Goal: Task Accomplishment & Management: Manage account settings

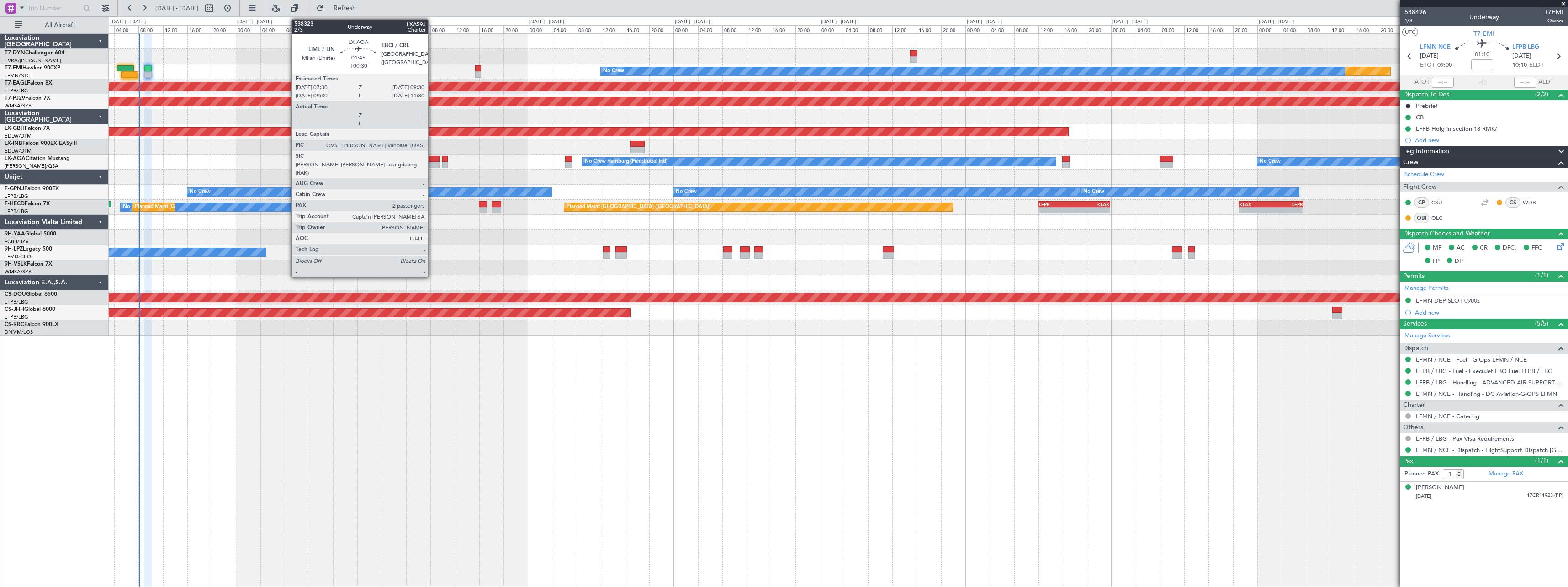
click at [433, 159] on div at bounding box center [433, 159] width 12 height 6
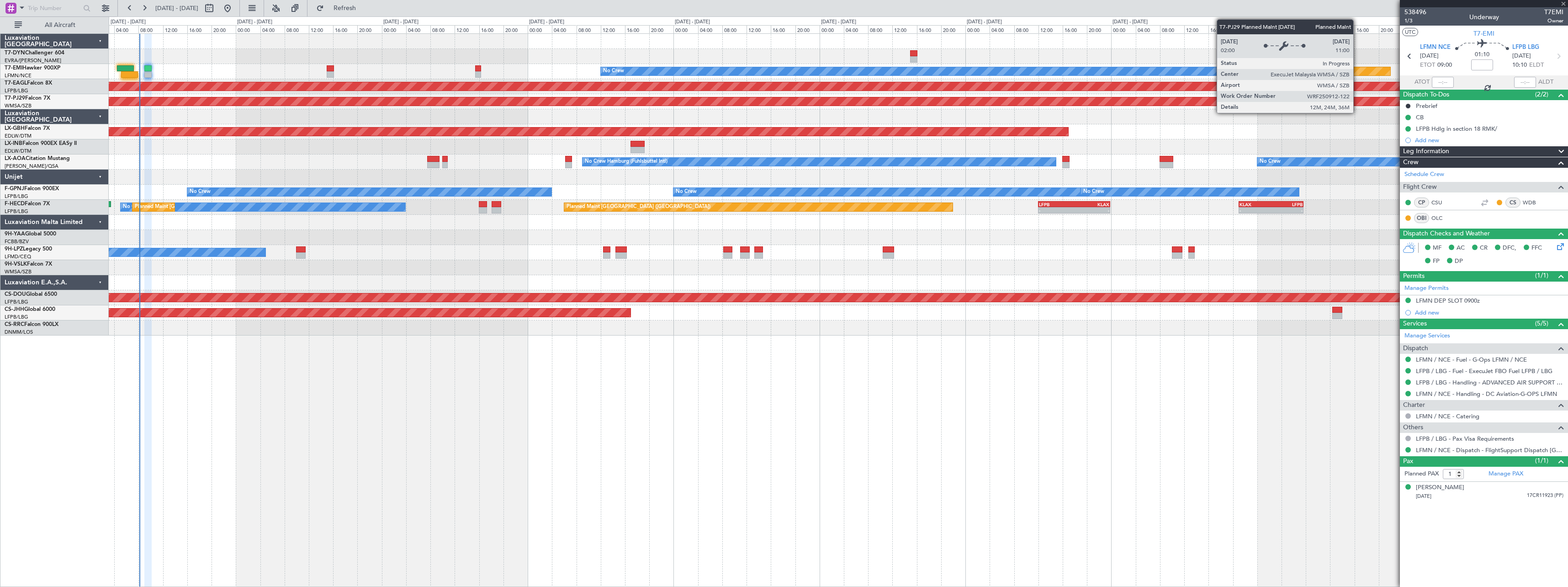
type input "+00:30"
type input "2"
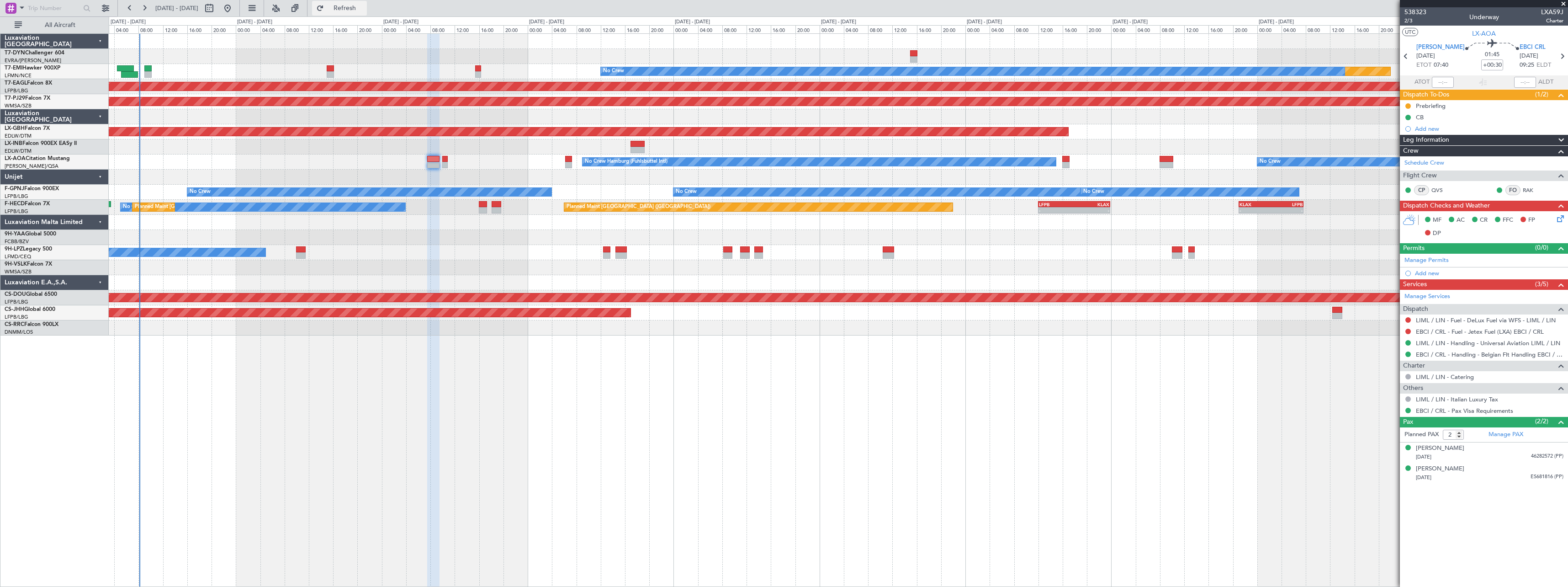
drag, startPoint x: 359, startPoint y: 10, endPoint x: 367, endPoint y: 10, distance: 8.0
click at [359, 10] on span "Refresh" at bounding box center [345, 8] width 38 height 6
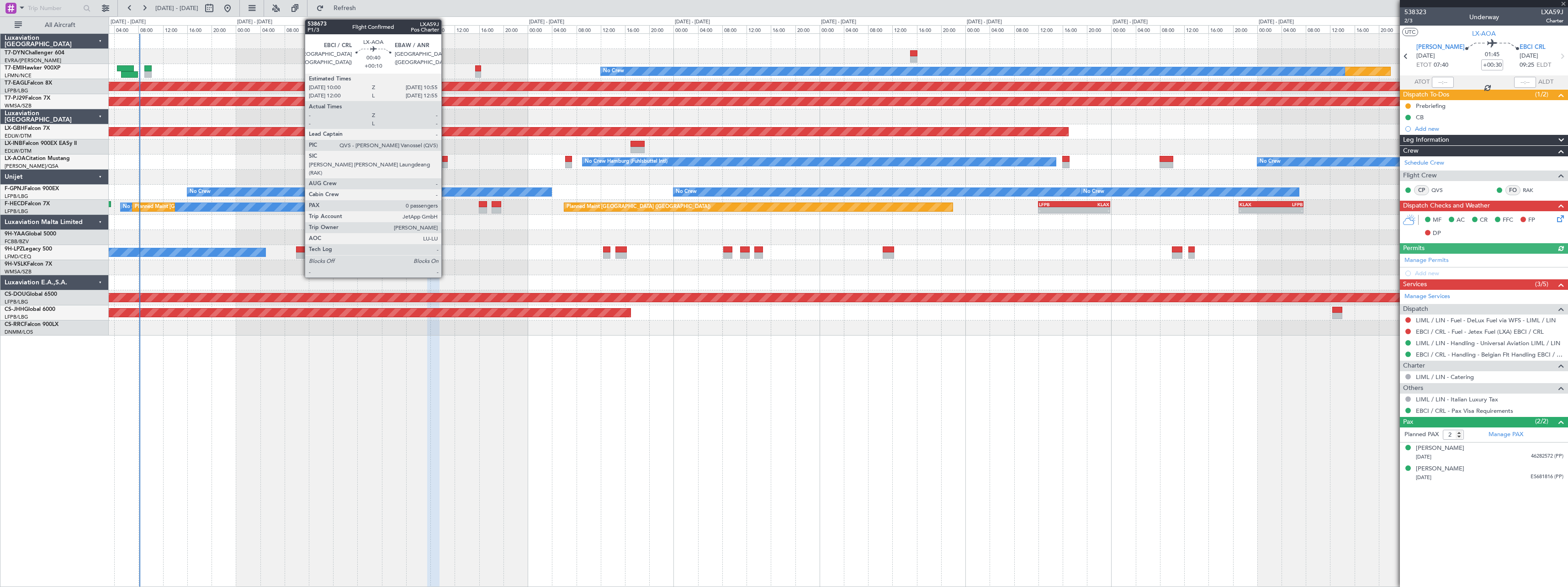
click at [446, 160] on div at bounding box center [445, 159] width 6 height 6
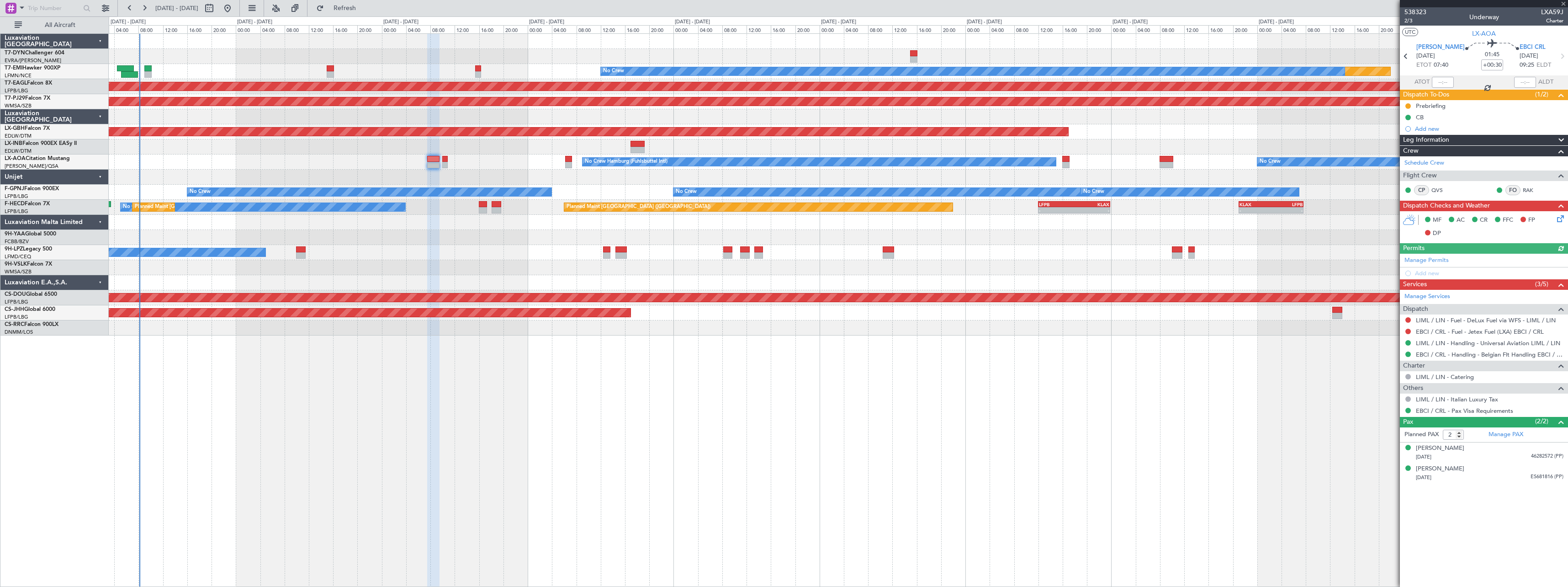
type input "+00:10"
type input "0"
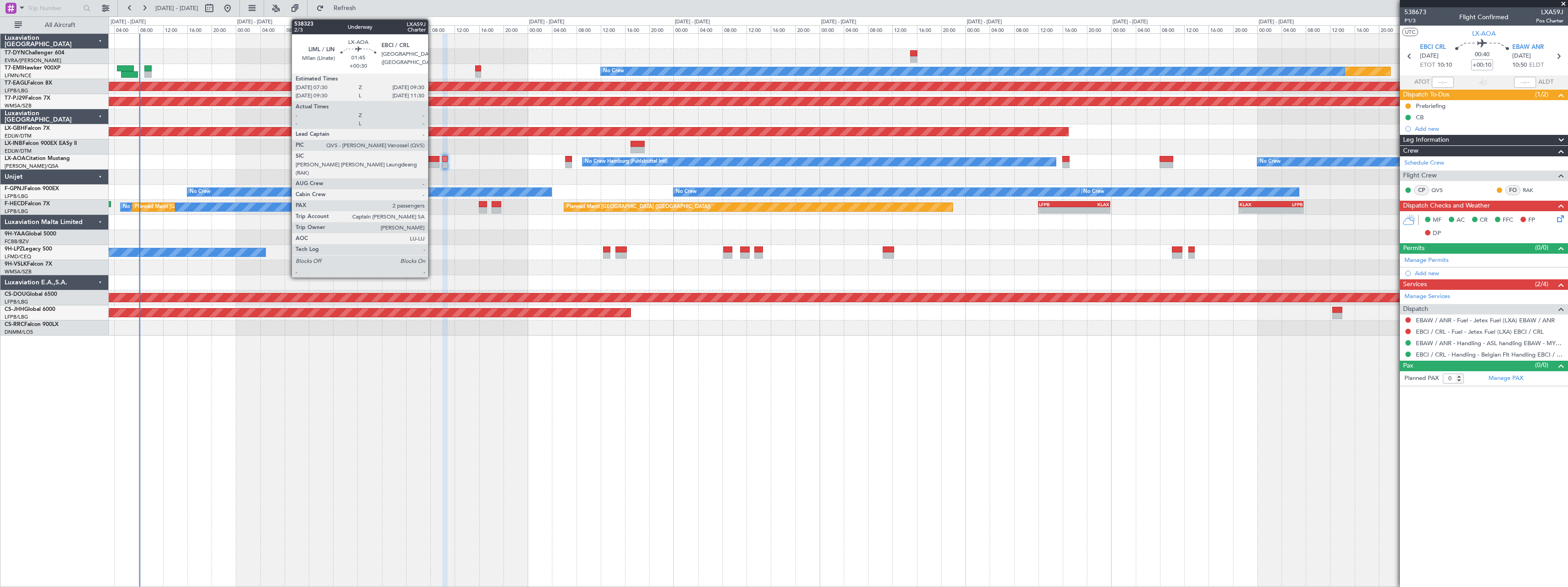
click at [433, 159] on div at bounding box center [433, 159] width 12 height 6
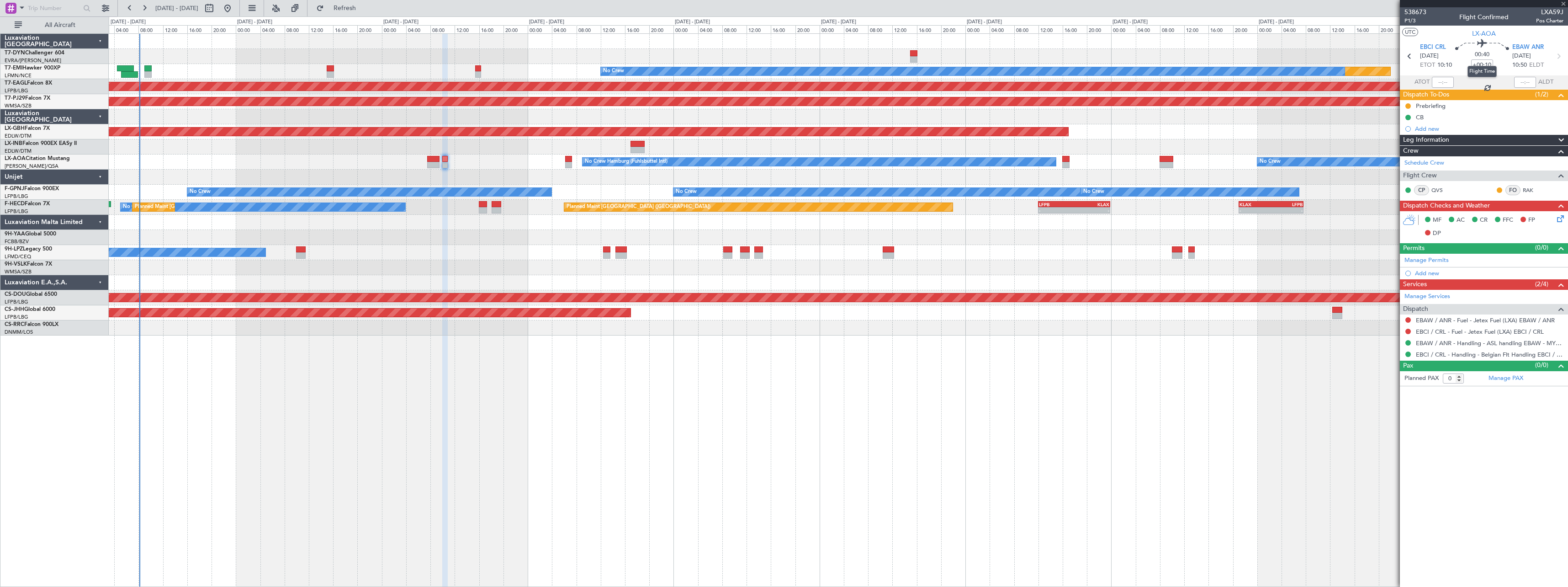
type input "+00:30"
type input "2"
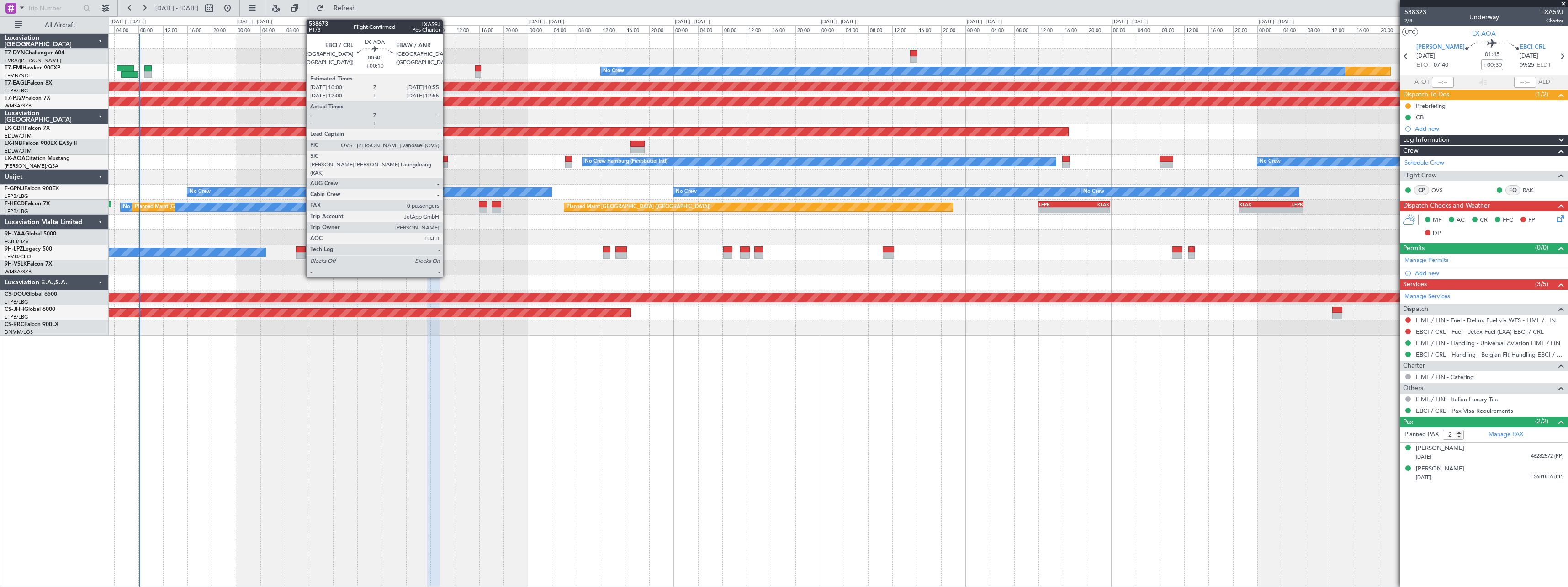
click at [447, 159] on div at bounding box center [445, 159] width 6 height 6
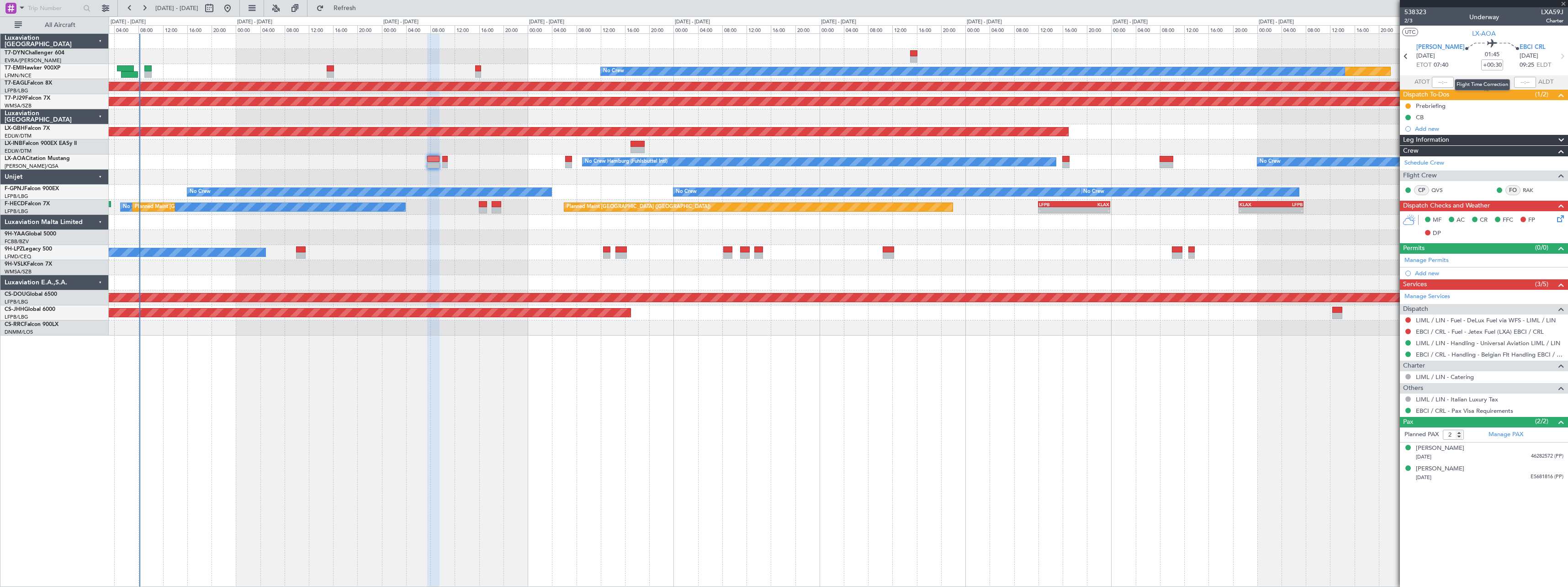
type input "+00:10"
type input "0"
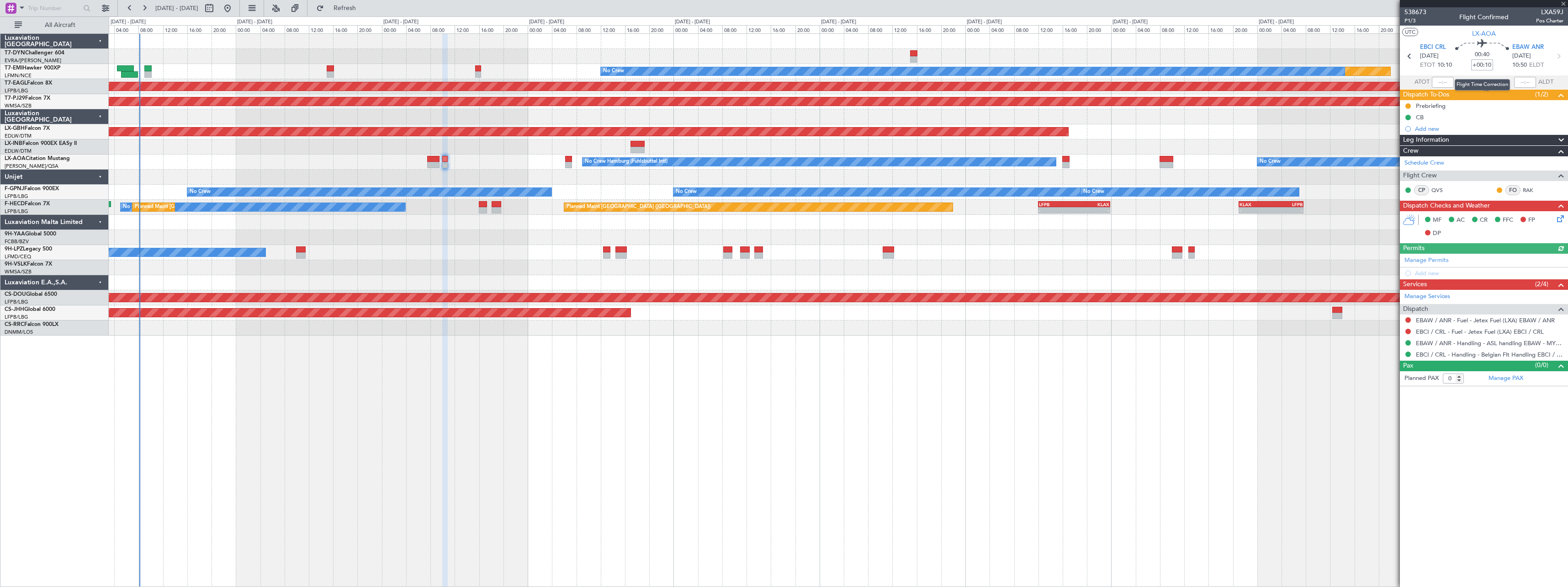
click at [1491, 63] on input "+00:10" at bounding box center [1482, 65] width 22 height 11
click at [1489, 62] on input "+00:10" at bounding box center [1482, 65] width 22 height 11
click at [1491, 66] on input "+00:10" at bounding box center [1482, 65] width 22 height 11
click at [1514, 29] on section "UTC LX-AOA" at bounding box center [1484, 33] width 168 height 14
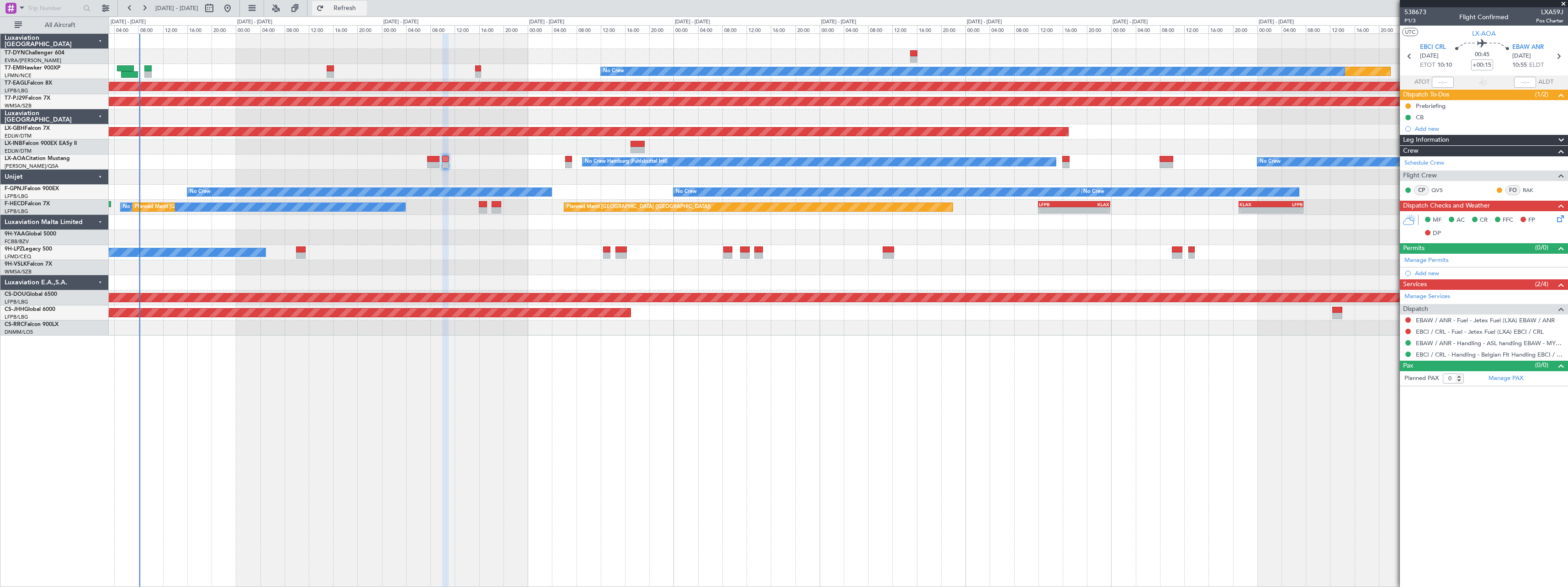
click at [358, 7] on span "Refresh" at bounding box center [345, 8] width 38 height 6
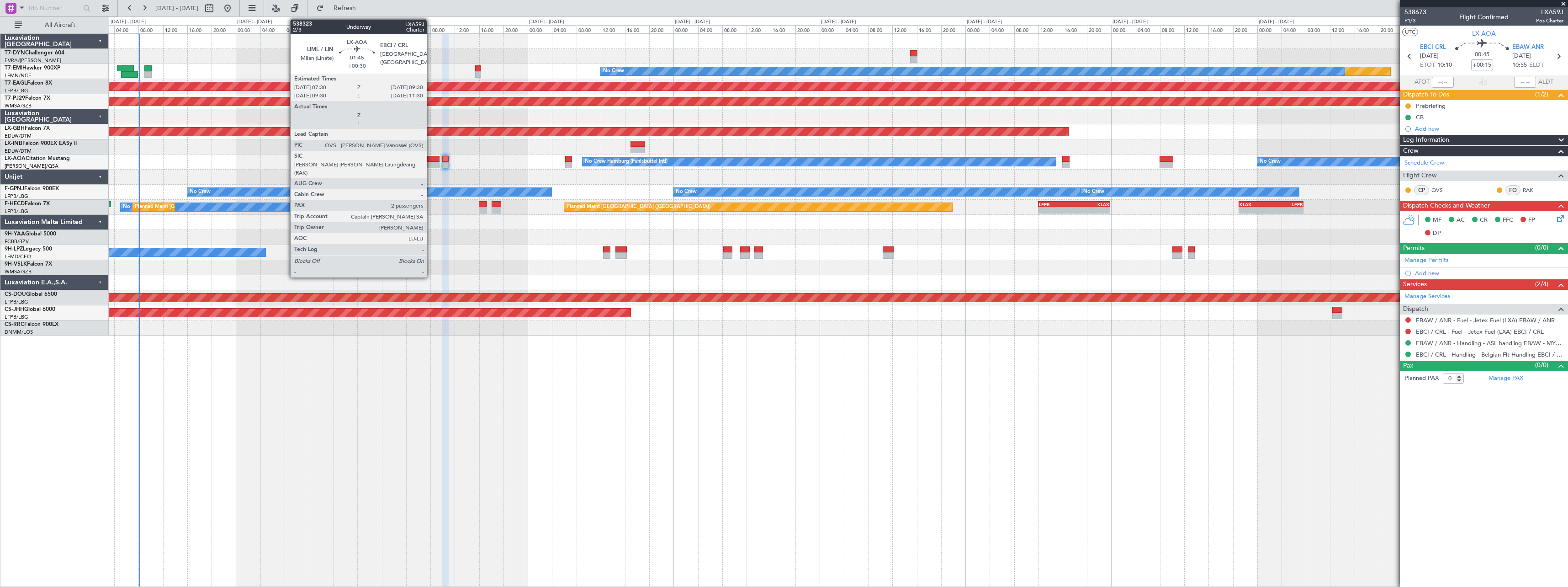
click at [431, 159] on div at bounding box center [433, 159] width 12 height 6
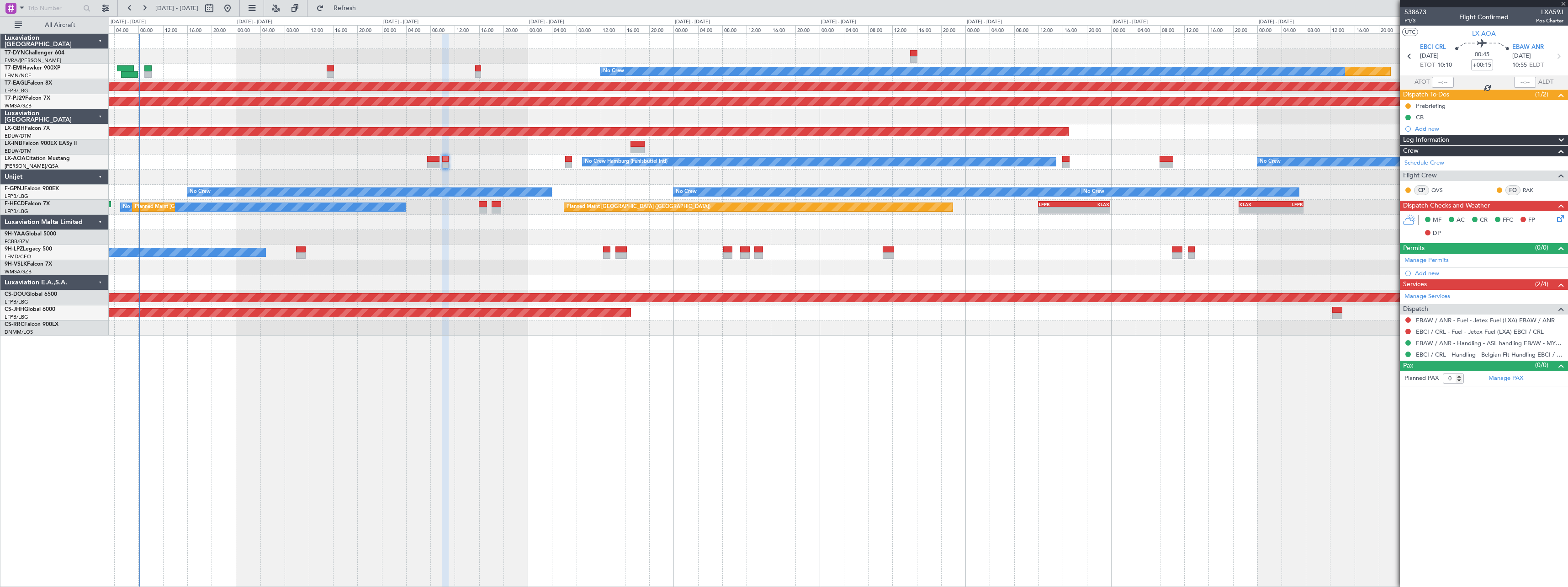
type input "+00:30"
type input "2"
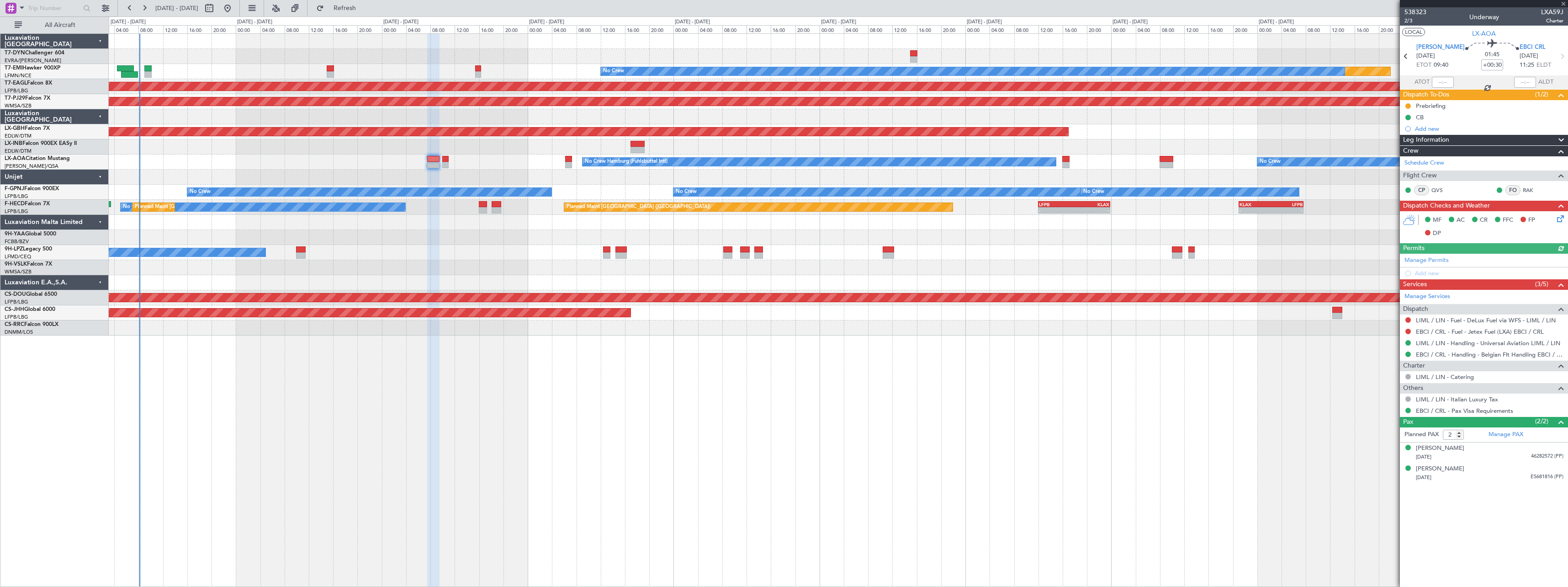
click at [1410, 30] on button "LOCAL" at bounding box center [1414, 31] width 23 height 8
click at [1421, 33] on button "LOCAL" at bounding box center [1414, 31] width 23 height 8
click at [1413, 33] on button "LOCAL" at bounding box center [1414, 31] width 23 height 8
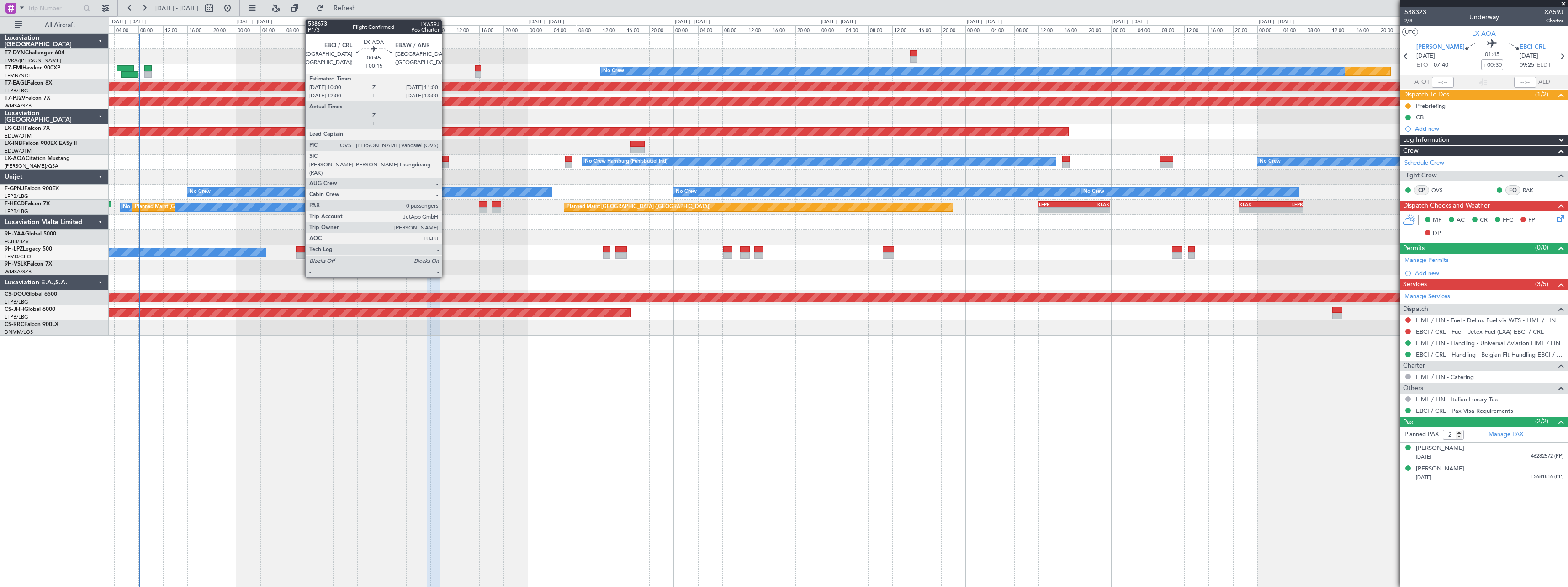
click at [446, 157] on div at bounding box center [445, 159] width 6 height 6
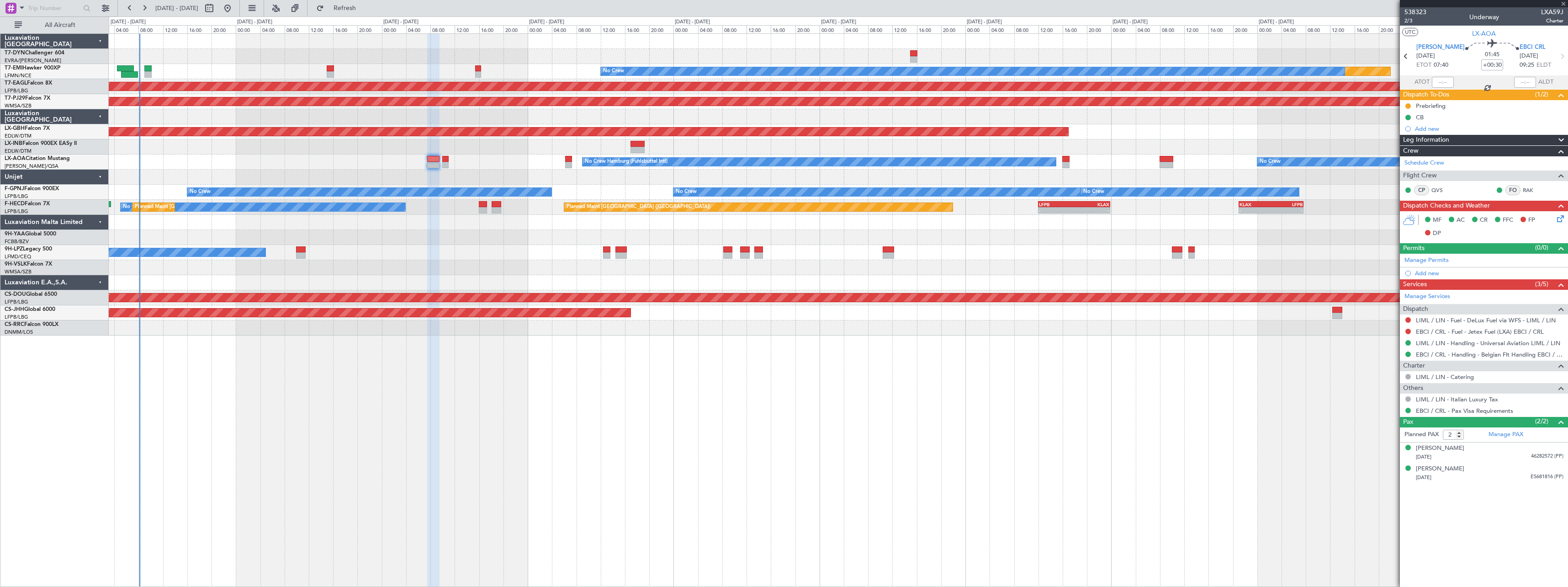
type input "+00:15"
type input "0"
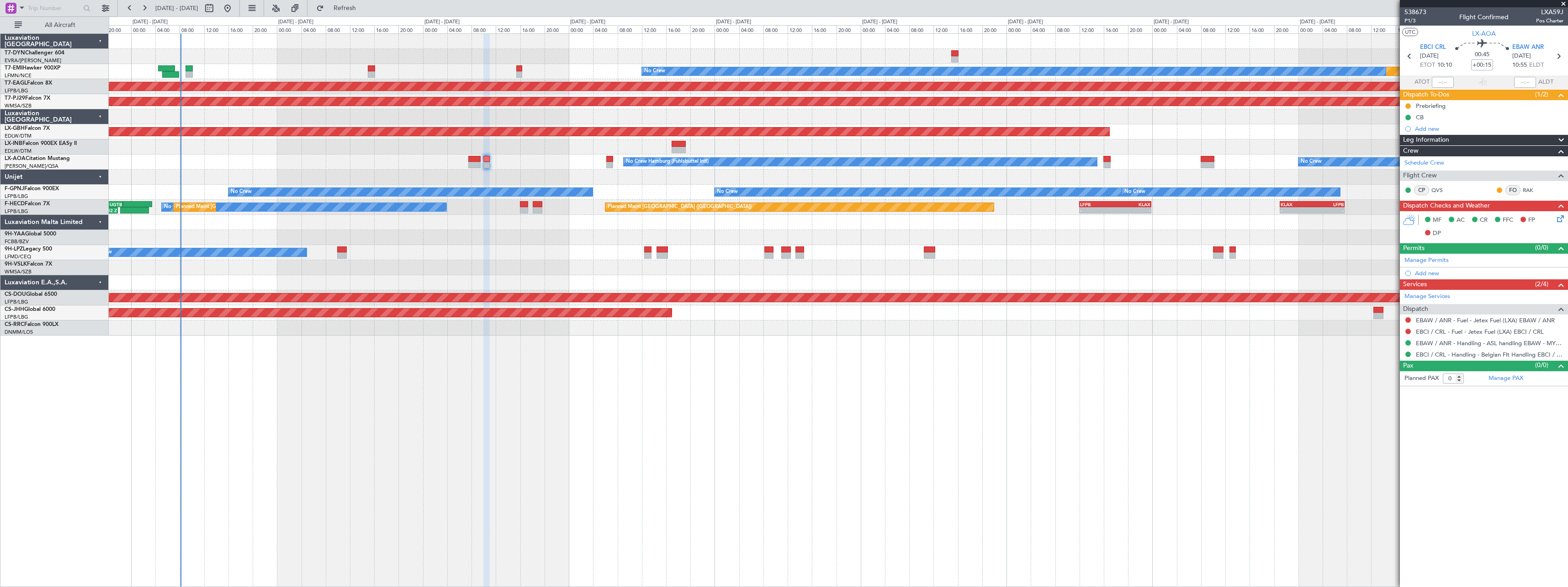
click at [250, 159] on div "No Crew Hamburg (Fuhlsbuttel Intl) No Crew" at bounding box center [837, 161] width 1459 height 15
click at [355, 3] on button "Refresh" at bounding box center [339, 8] width 55 height 15
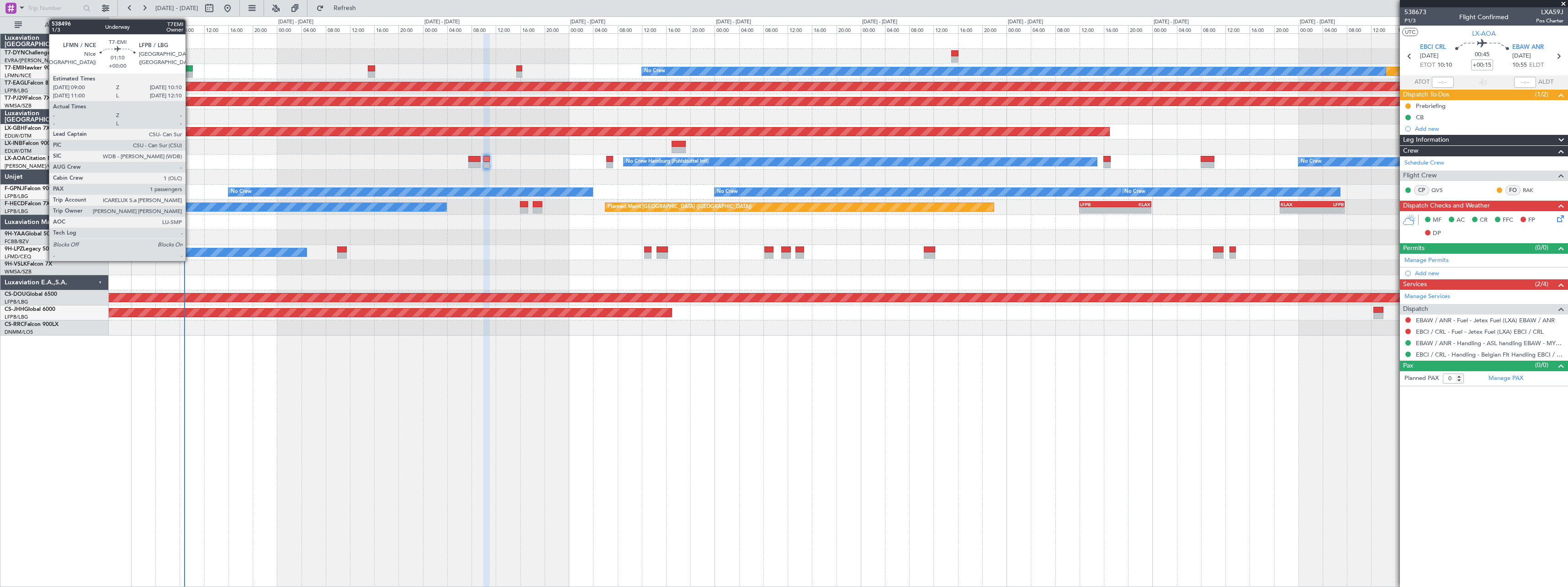
click at [190, 70] on div at bounding box center [189, 68] width 7 height 6
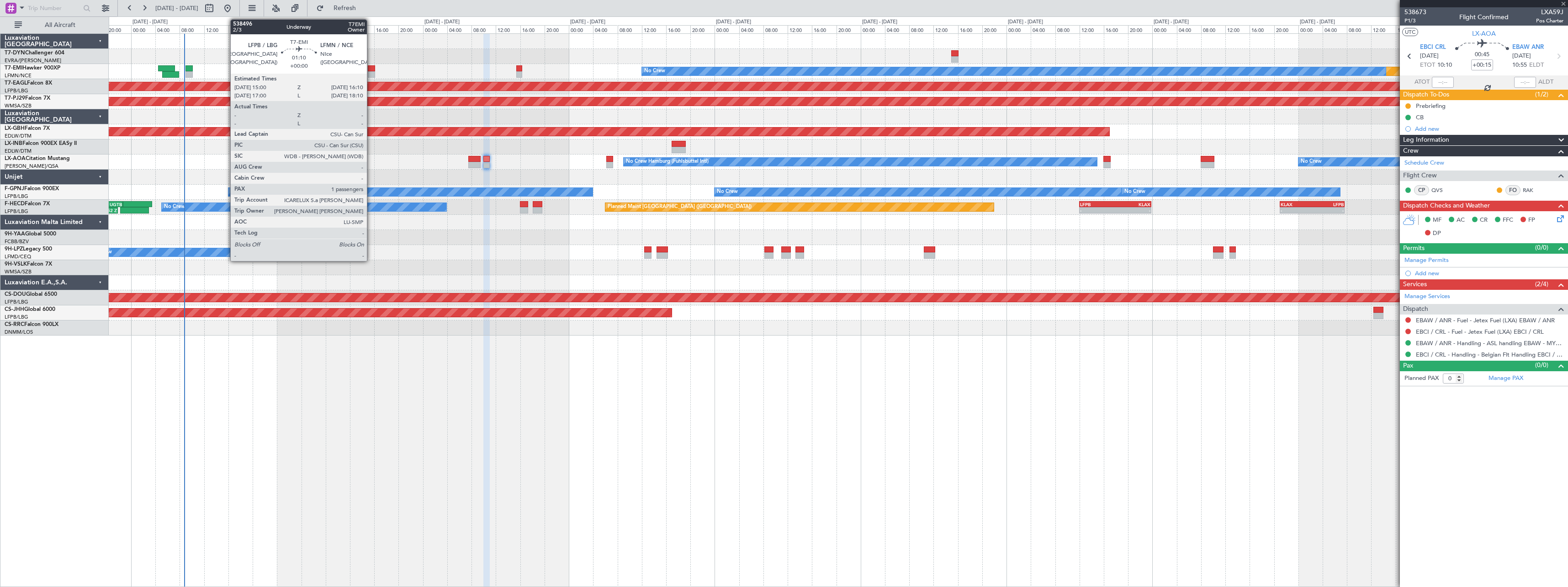
type input "1"
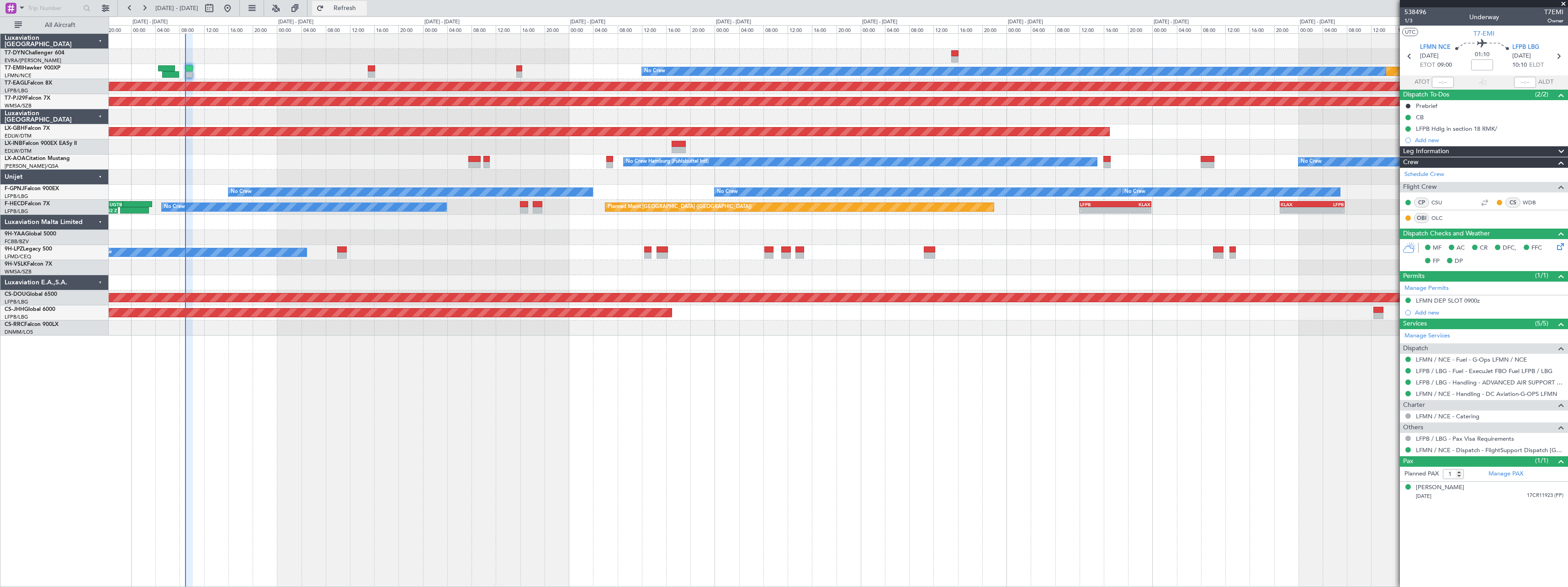
click at [367, 1] on button "Refresh" at bounding box center [339, 8] width 55 height 15
click at [1491, 384] on link "LFPB / LBG - Handling - ADVANCED AIR SUPPORT LFPB" at bounding box center [1490, 382] width 147 height 8
click at [355, 12] on button "Refresh" at bounding box center [339, 8] width 55 height 15
click at [354, 4] on button "Refresh" at bounding box center [339, 8] width 55 height 15
click at [1428, 384] on link "LFPB / LBG - Handling - ADVANCED AIR SUPPORT LFPB" at bounding box center [1490, 382] width 147 height 8
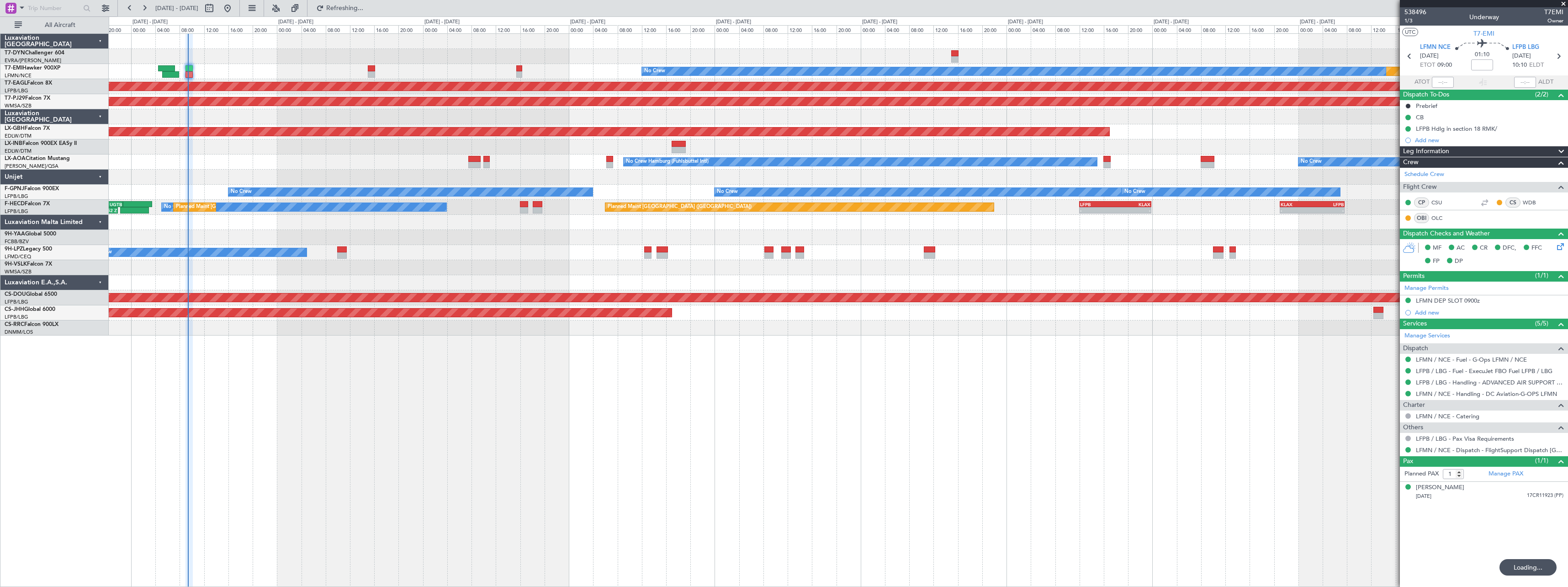
type input "09:13"
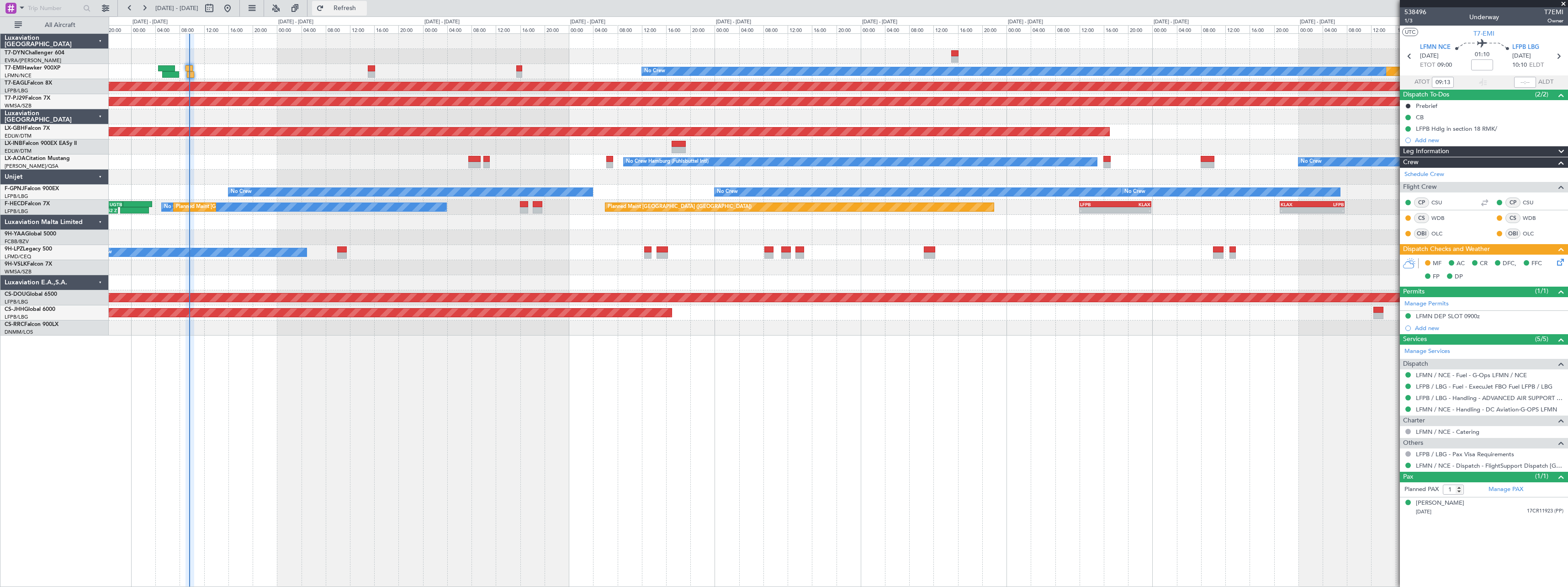
click at [342, 3] on button "Refresh" at bounding box center [339, 8] width 55 height 15
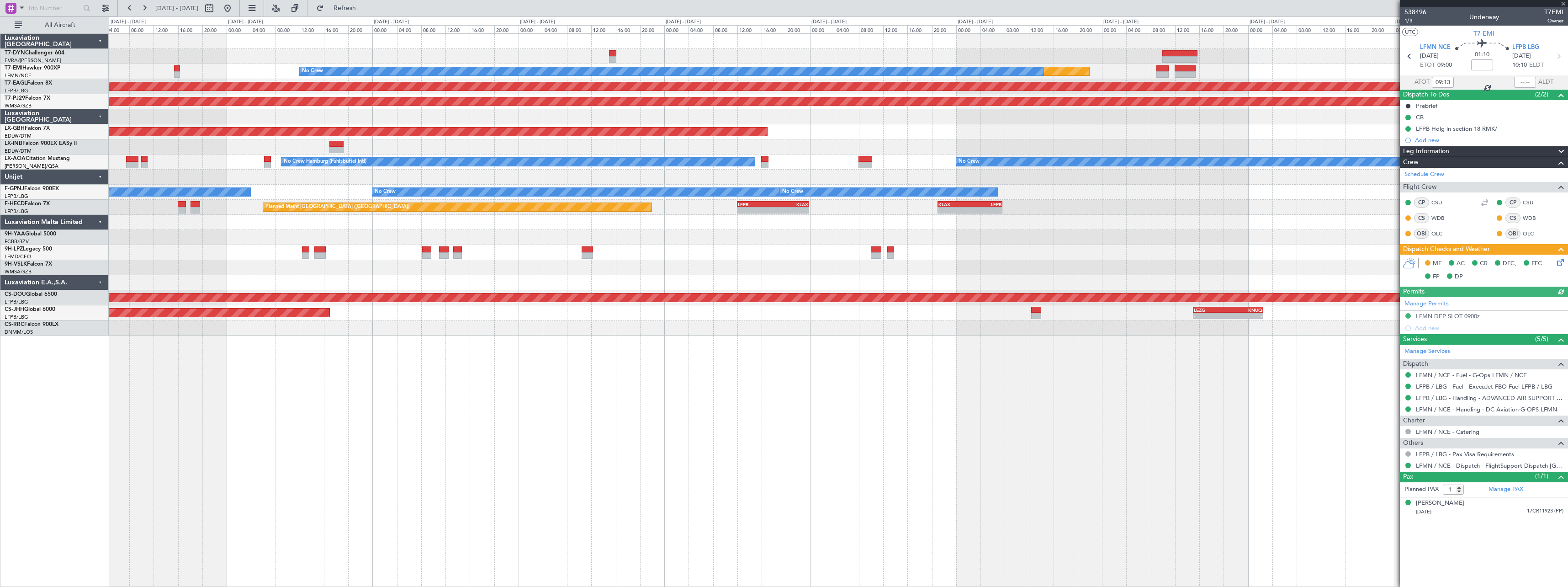
click at [233, 243] on div "Planned Maint No Crew Planned Maint [GEOGRAPHIC_DATA] (Al Maktoum Intl) Planned…" at bounding box center [837, 185] width 1459 height 302
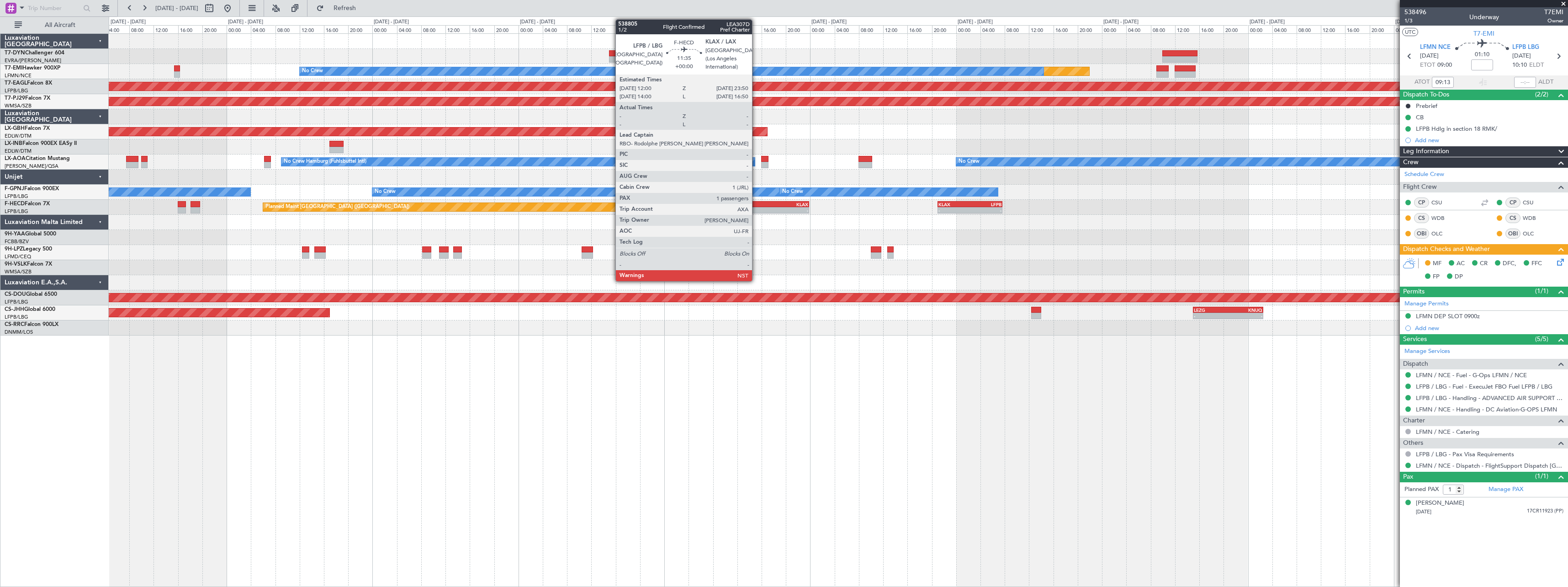
click at [757, 205] on div "LFPB" at bounding box center [755, 205] width 36 height 5
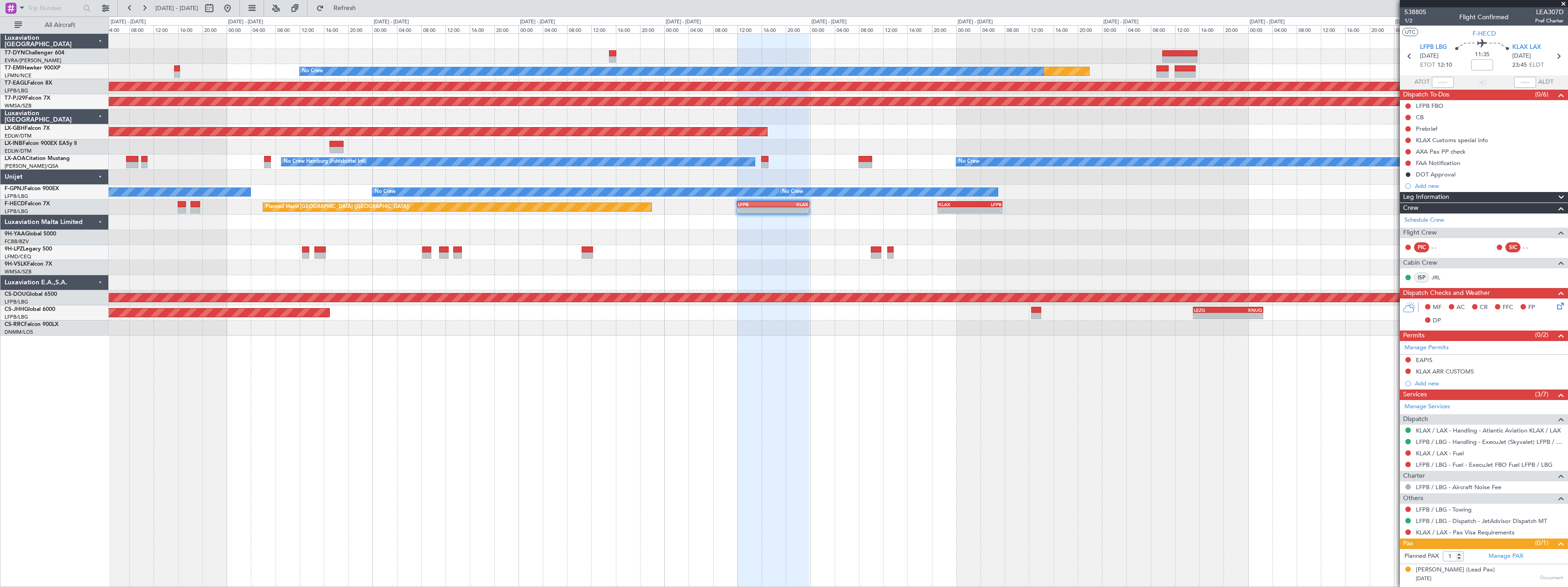
click at [1505, 577] on div "[DATE] Document" at bounding box center [1490, 578] width 147 height 10
click at [1476, 568] on div "[PERSON_NAME] (Lead Pax)" at bounding box center [1455, 570] width 79 height 10
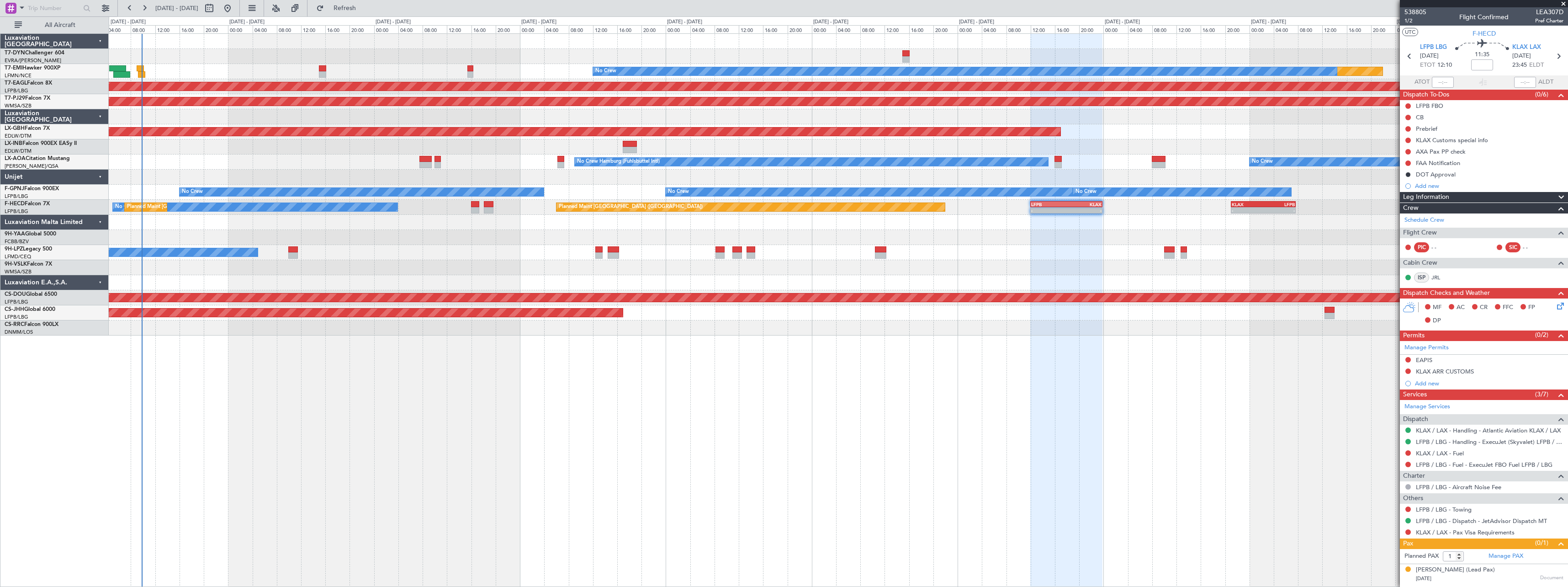
click at [503, 42] on div at bounding box center [837, 41] width 1459 height 15
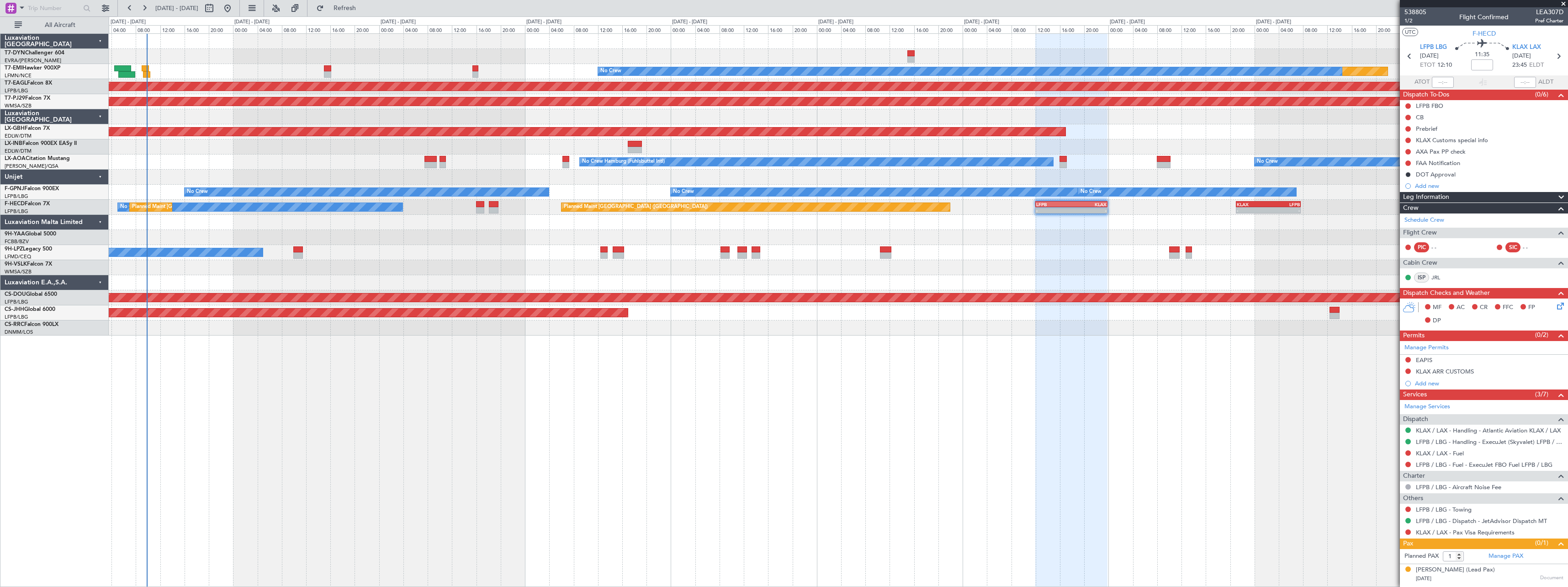
click at [296, 40] on div at bounding box center [837, 41] width 1459 height 15
click at [367, 2] on button "Refresh" at bounding box center [339, 8] width 55 height 15
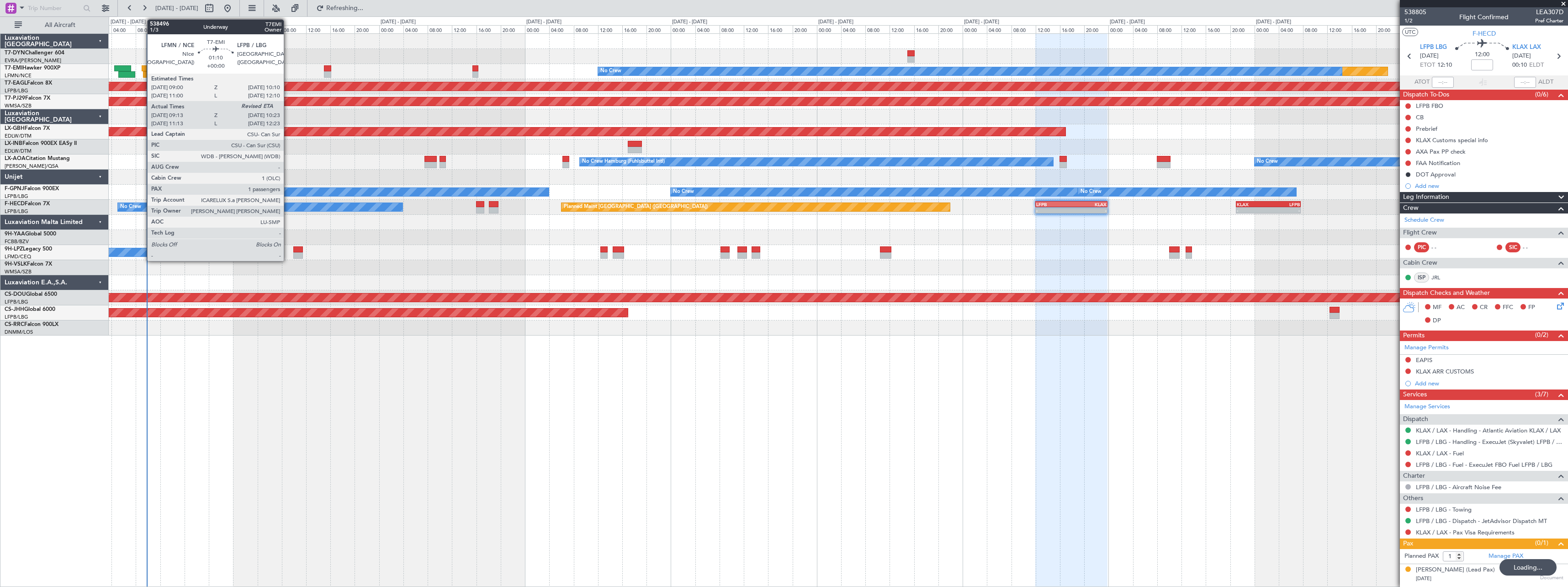
type input "+00:25"
click at [144, 68] on div at bounding box center [145, 68] width 7 height 6
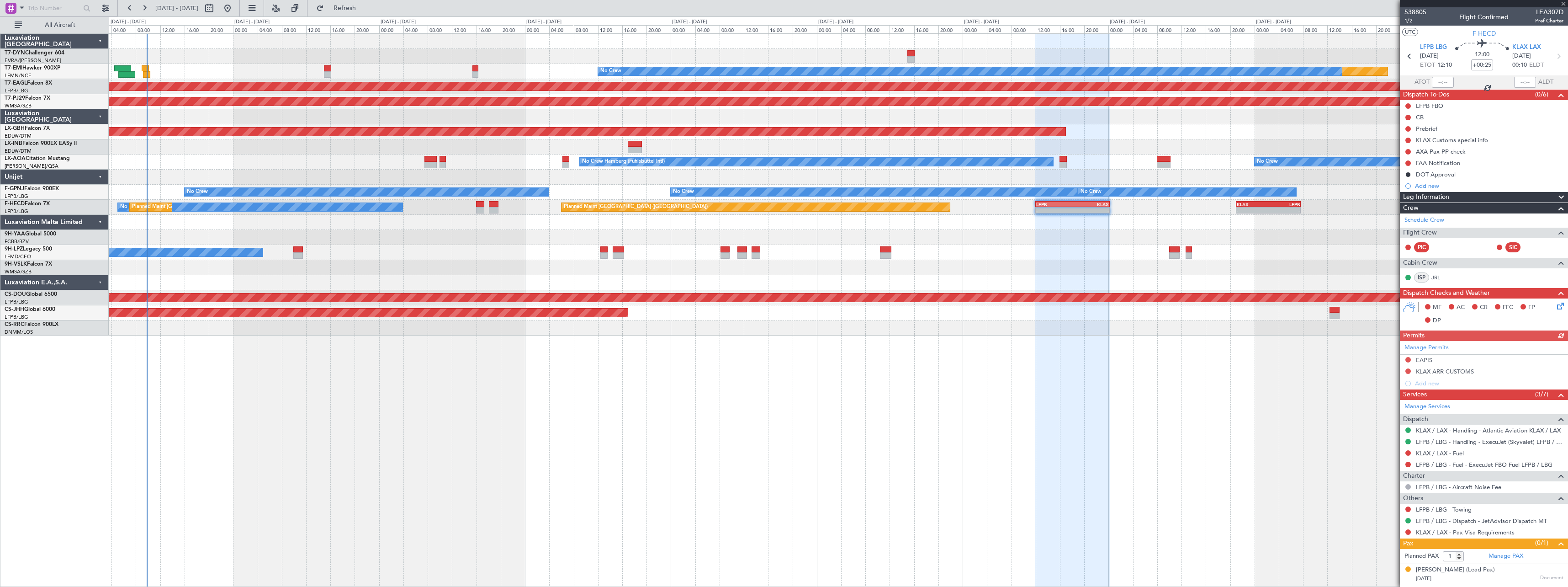
type input "09:13"
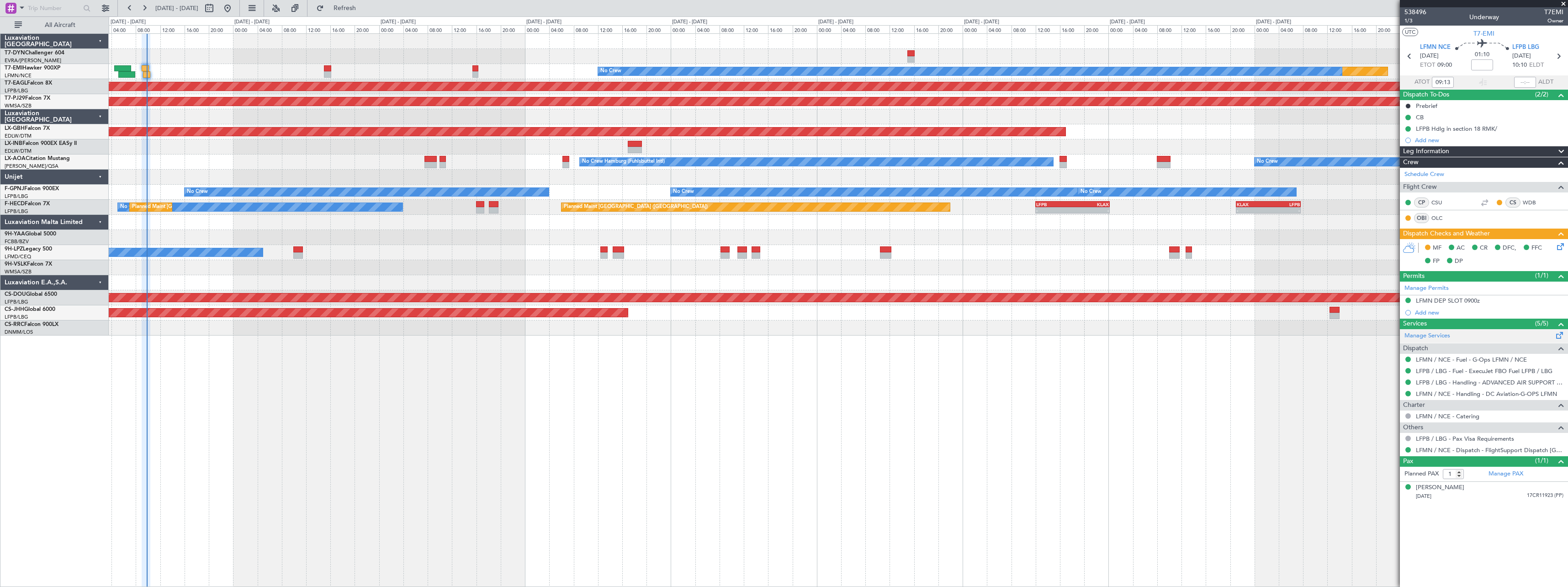
click at [1549, 334] on div "Manage Services" at bounding box center [1484, 336] width 168 height 14
click at [364, 10] on span "Refresh" at bounding box center [345, 8] width 38 height 6
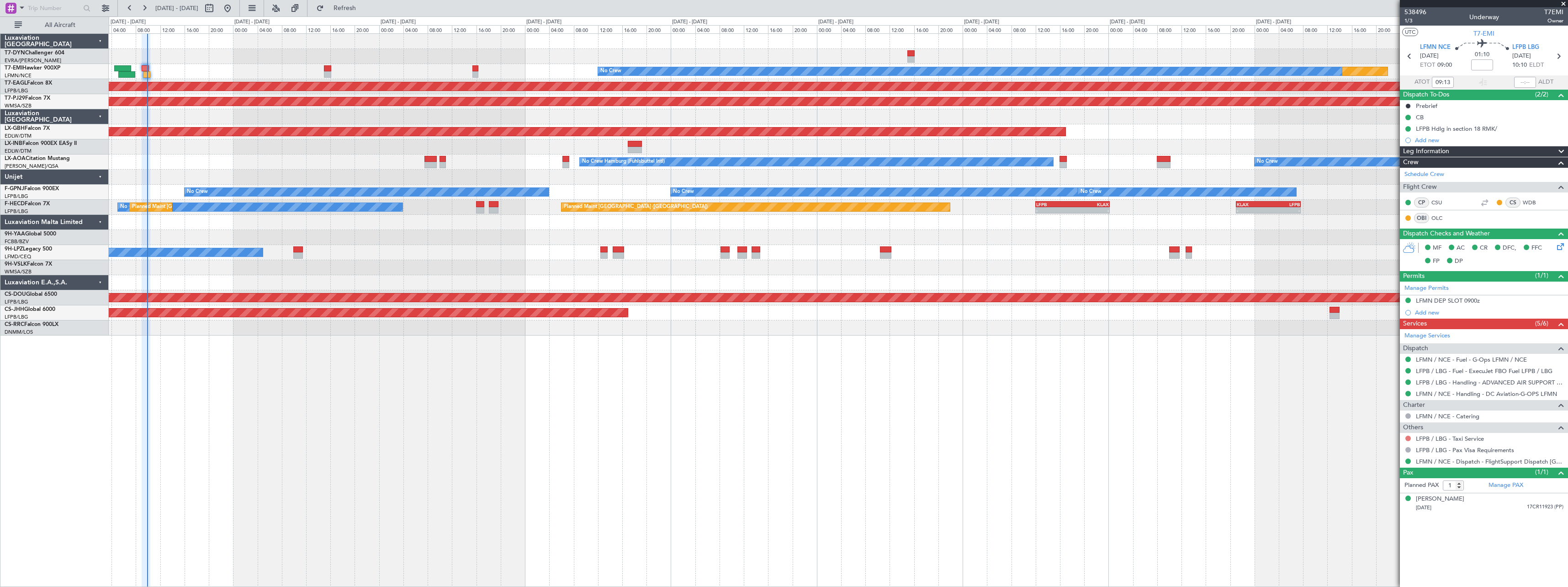
click at [1408, 437] on button at bounding box center [1409, 438] width 5 height 5
click at [1395, 545] on span "Confirmed" at bounding box center [1383, 547] width 29 height 10
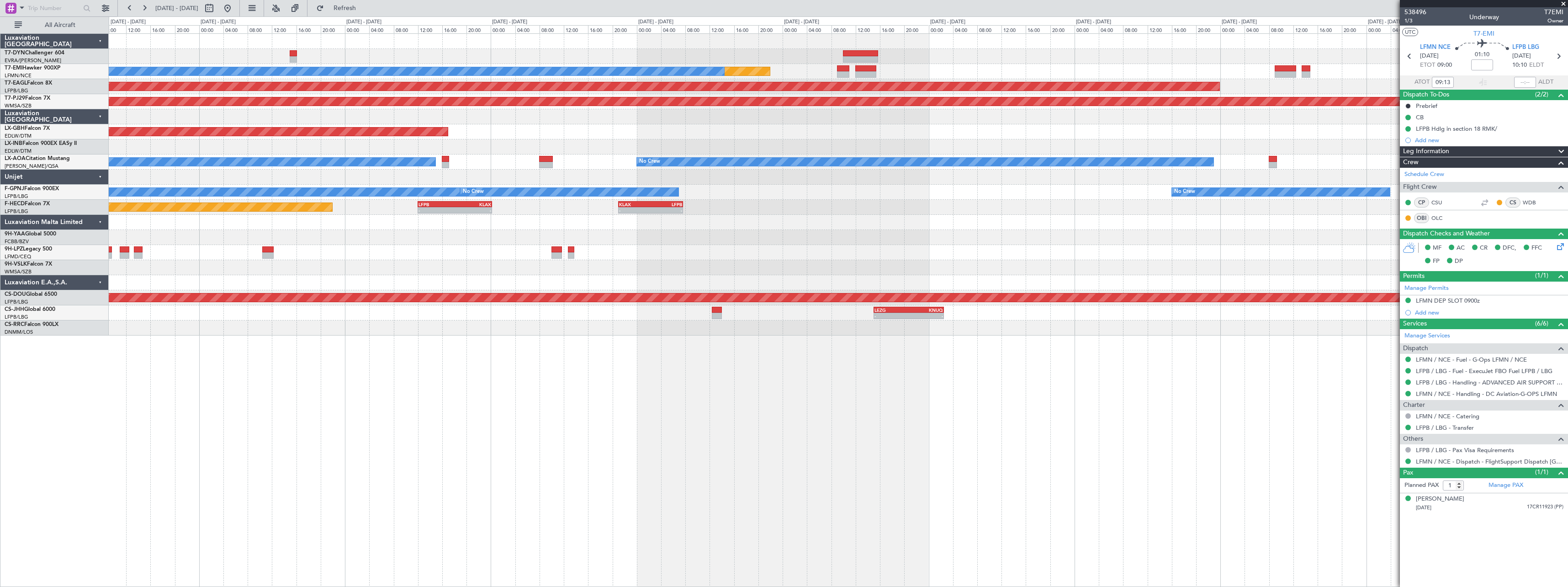
click at [566, 160] on div "Planned Maint No Crew Planned Maint [GEOGRAPHIC_DATA] (Al Maktoum Intl) Planned…" at bounding box center [837, 185] width 1459 height 302
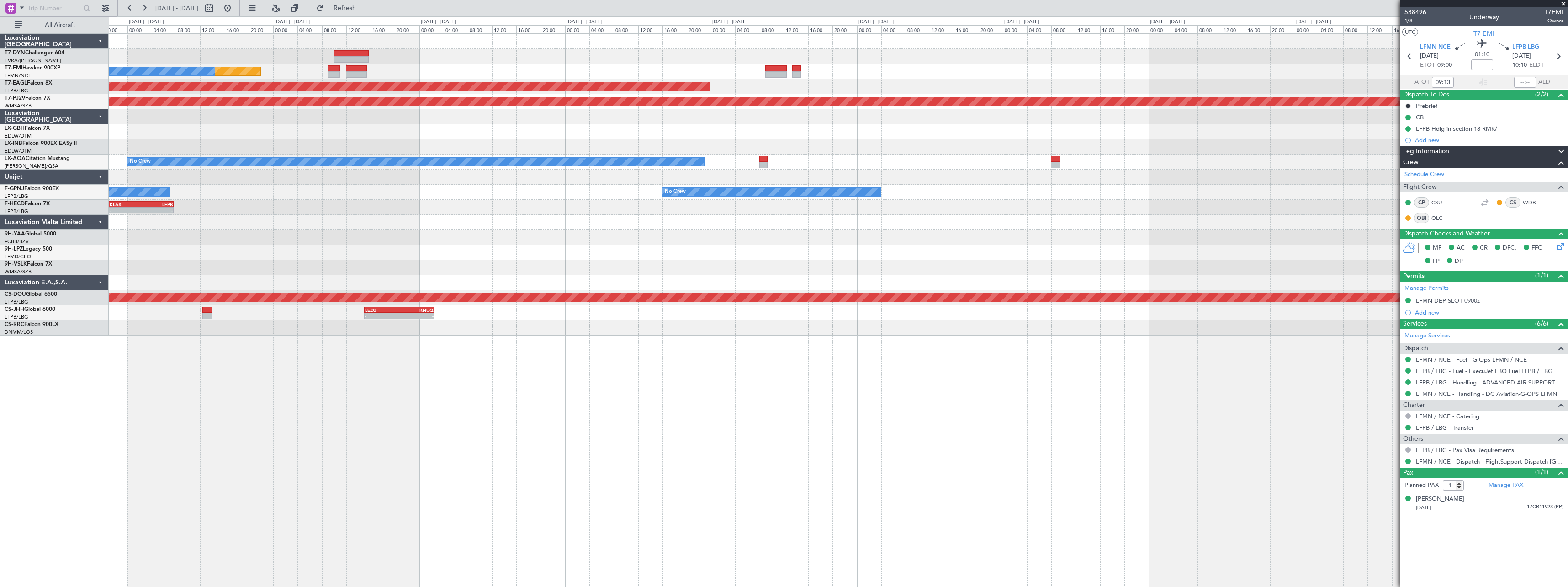
click at [669, 153] on div "Planned Maint No Crew Planned Maint Dubai (Al Maktoum Intl) Planned Maint Kuala…" at bounding box center [837, 185] width 1459 height 302
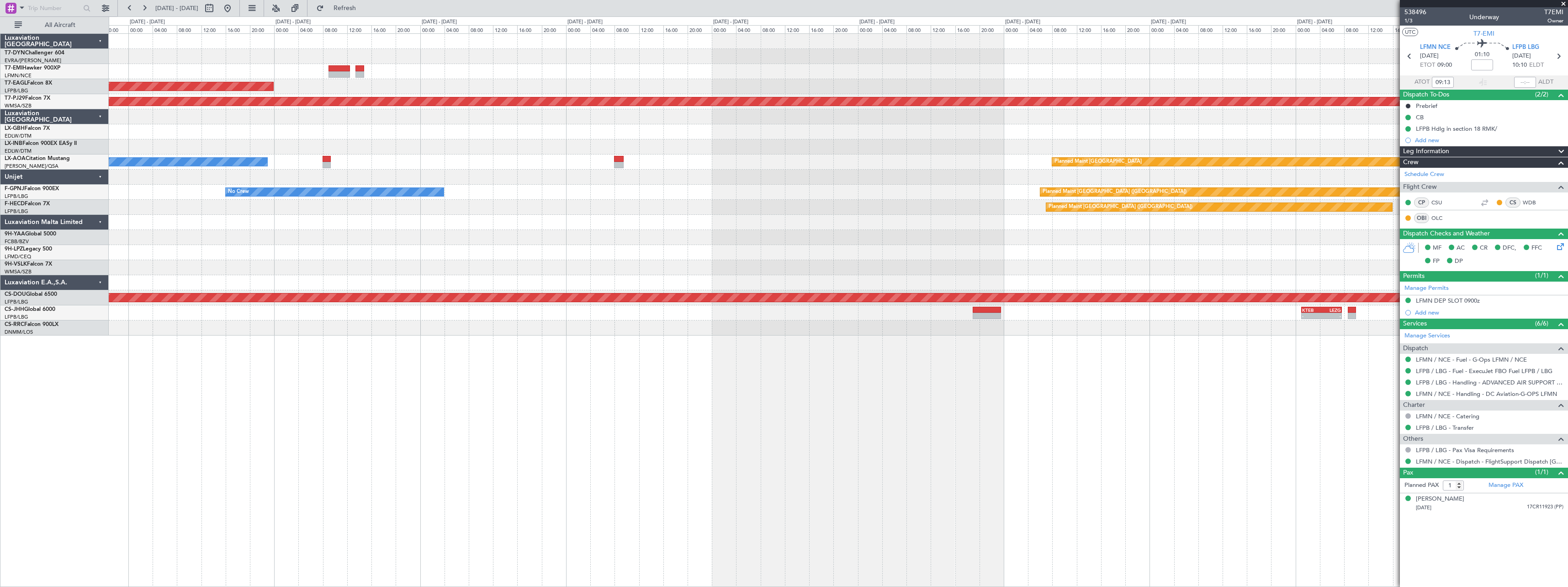
click at [586, 155] on div "Planned Maint No Crew Planned Maint Dubai (Al Maktoum Intl) Planned Maint Kuala…" at bounding box center [837, 185] width 1459 height 302
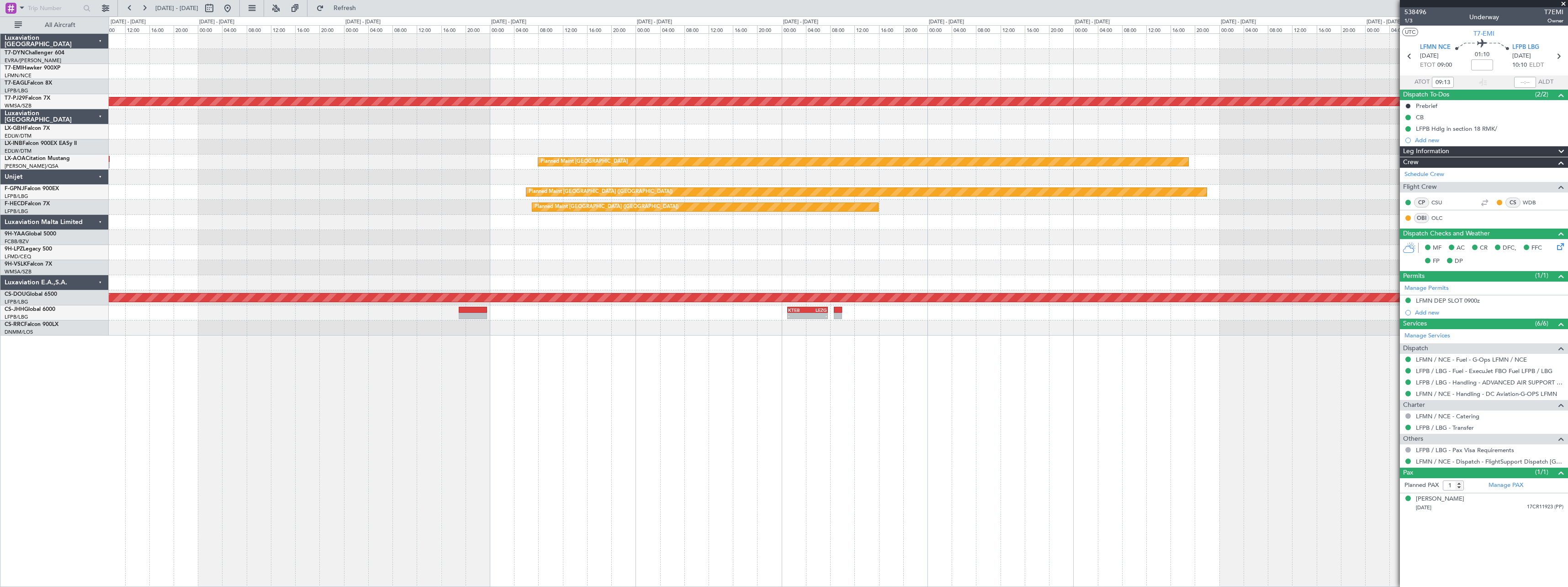
click at [605, 166] on div "Planned Maint Dubai (Al Maktoum Intl) Planned Maint Kuala Lumpur (Sultan Abdul …" at bounding box center [837, 185] width 1459 height 302
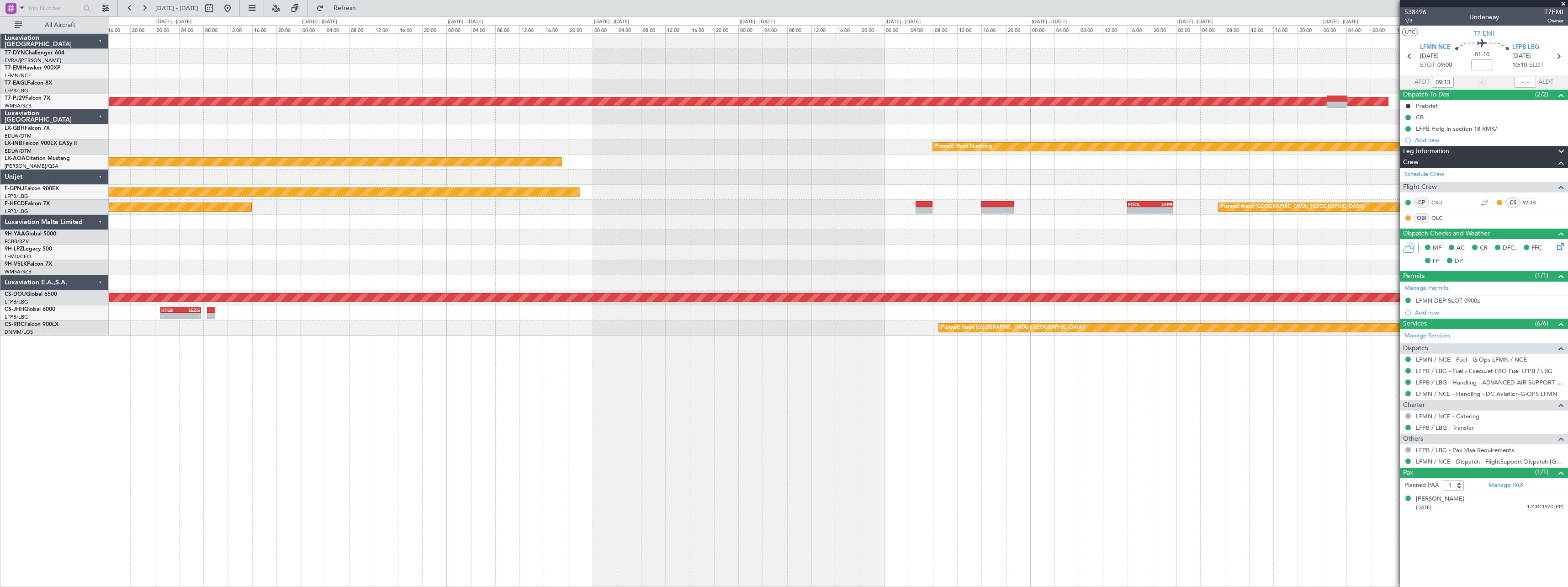
click at [539, 138] on div "Planned Maint Kuala Lumpur (Sultan Abdul Aziz Shah - Subang) Planned Maint Nurn…" at bounding box center [837, 185] width 1459 height 302
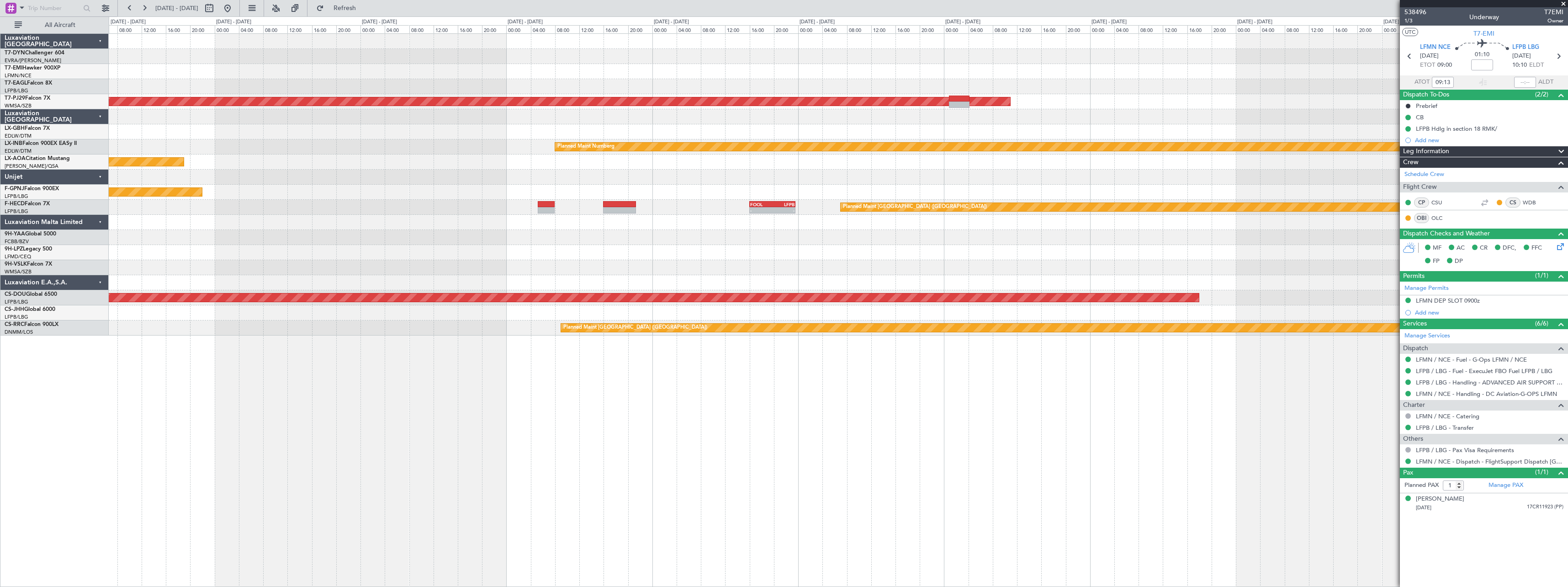
click at [595, 140] on div "Planned Maint Riga (Riga Intl) Planned Maint Kuala Lumpur (Sultan Abdul Aziz Sh…" at bounding box center [837, 185] width 1459 height 302
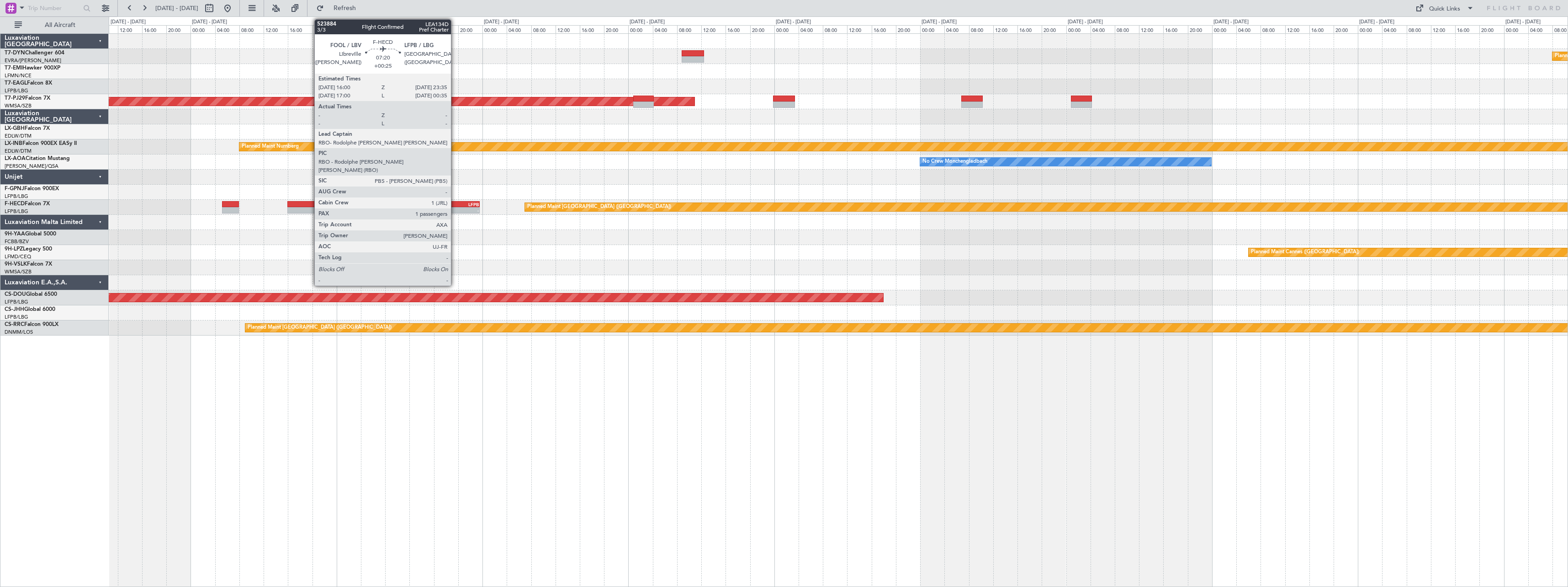
click at [455, 202] on div "FOOL" at bounding box center [446, 205] width 23 height 5
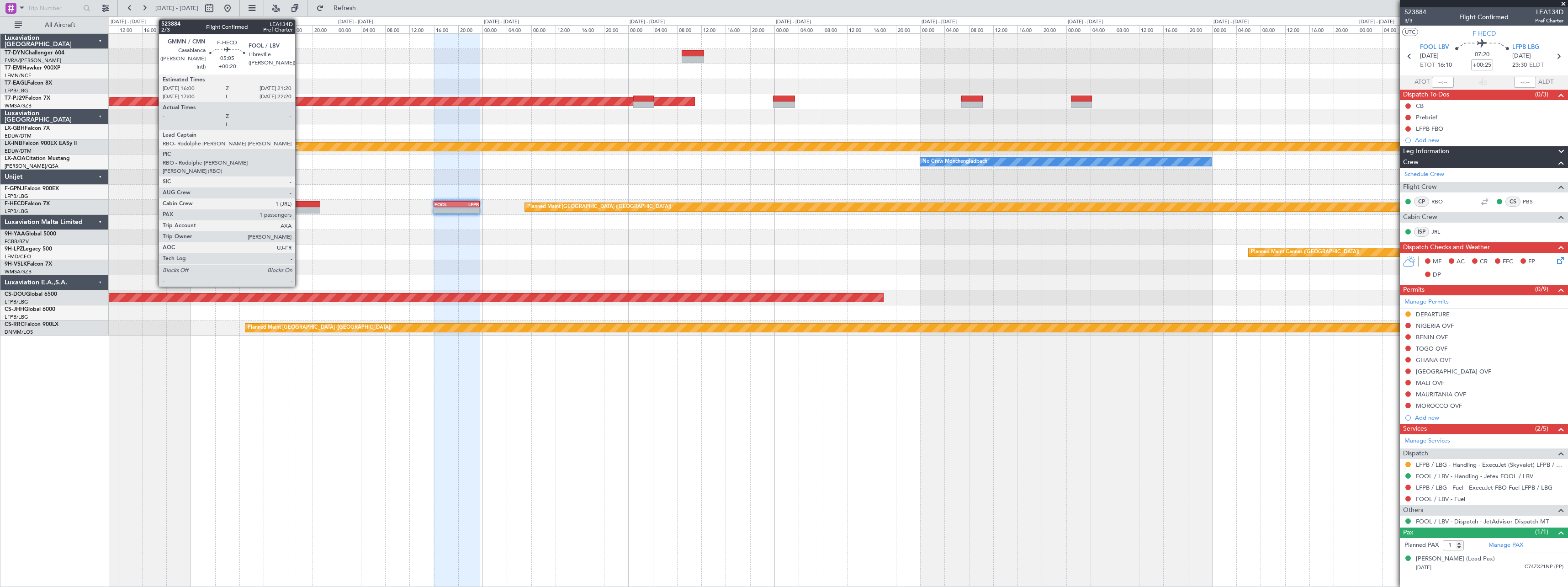
click at [299, 202] on div at bounding box center [303, 204] width 32 height 6
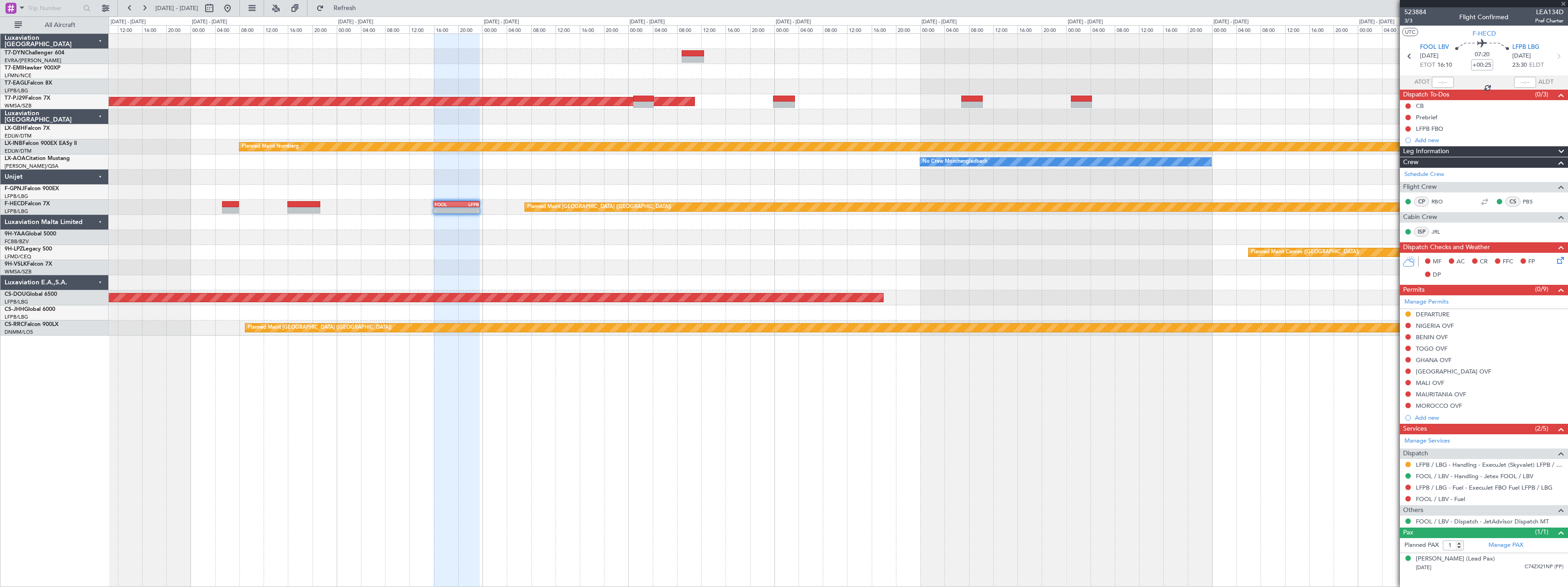
type input "+00:20"
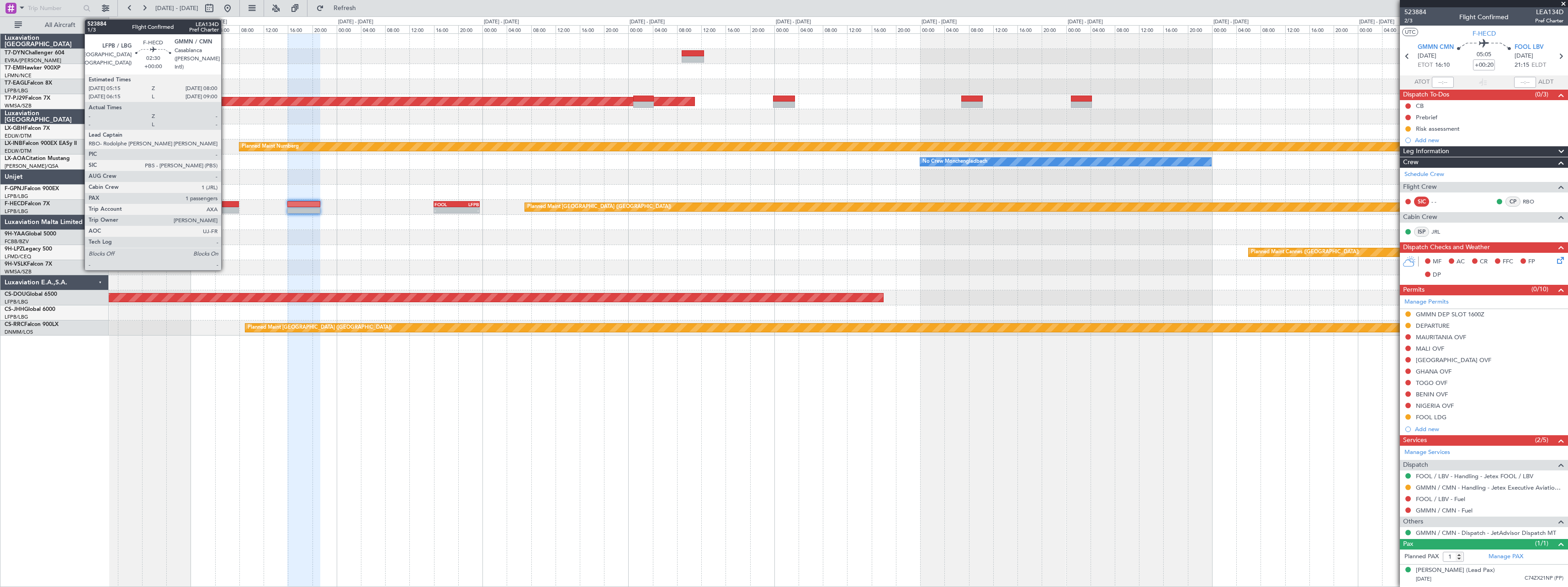
click at [225, 201] on div at bounding box center [231, 204] width 17 height 6
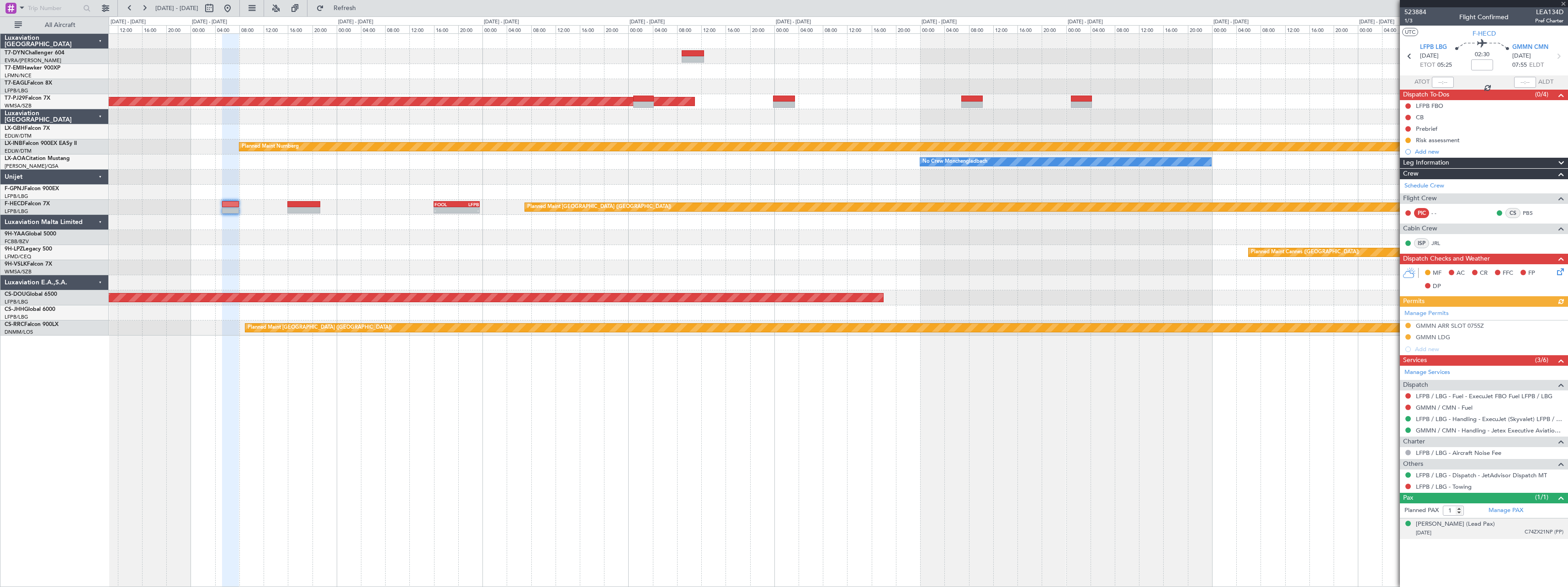
click at [1545, 530] on span "C74ZX21NP (PP)" at bounding box center [1544, 532] width 39 height 8
click at [1548, 529] on span "C74ZX21NP (PP)" at bounding box center [1544, 532] width 39 height 8
click at [1499, 511] on link "Manage PAX" at bounding box center [1506, 511] width 35 height 10
click at [359, 6] on span "Refresh" at bounding box center [345, 8] width 38 height 6
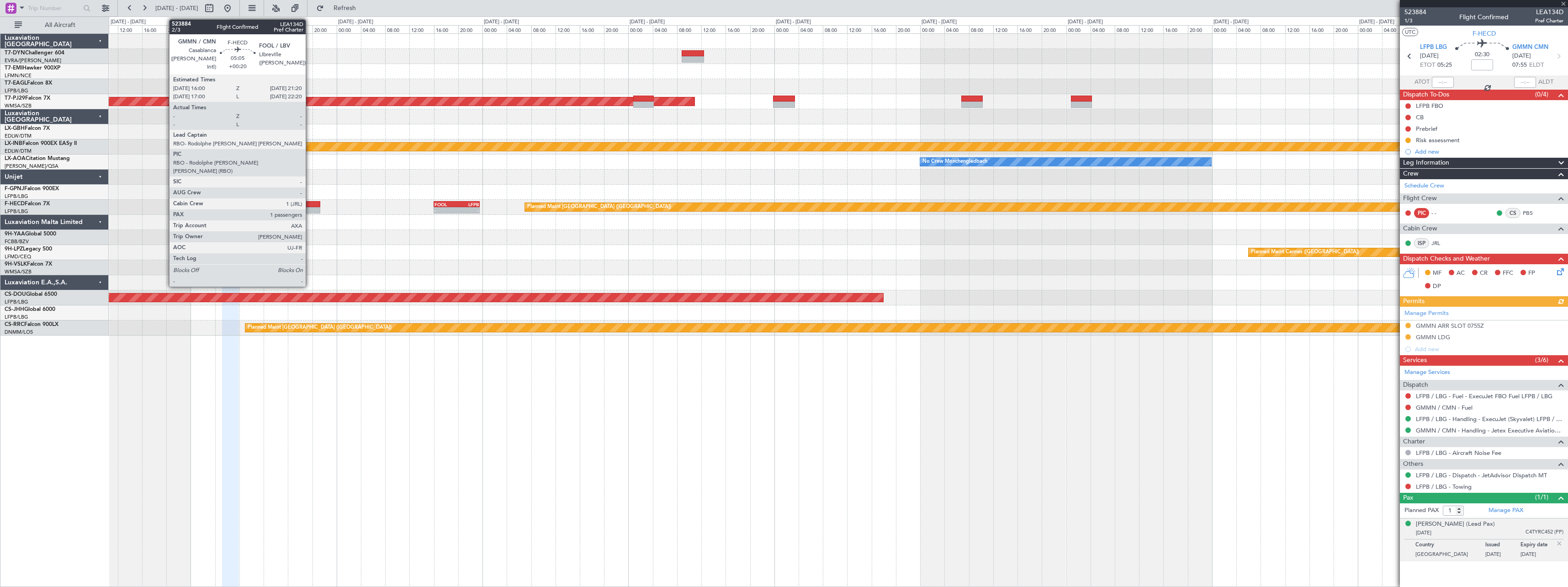
click at [308, 207] on div at bounding box center [303, 210] width 32 height 6
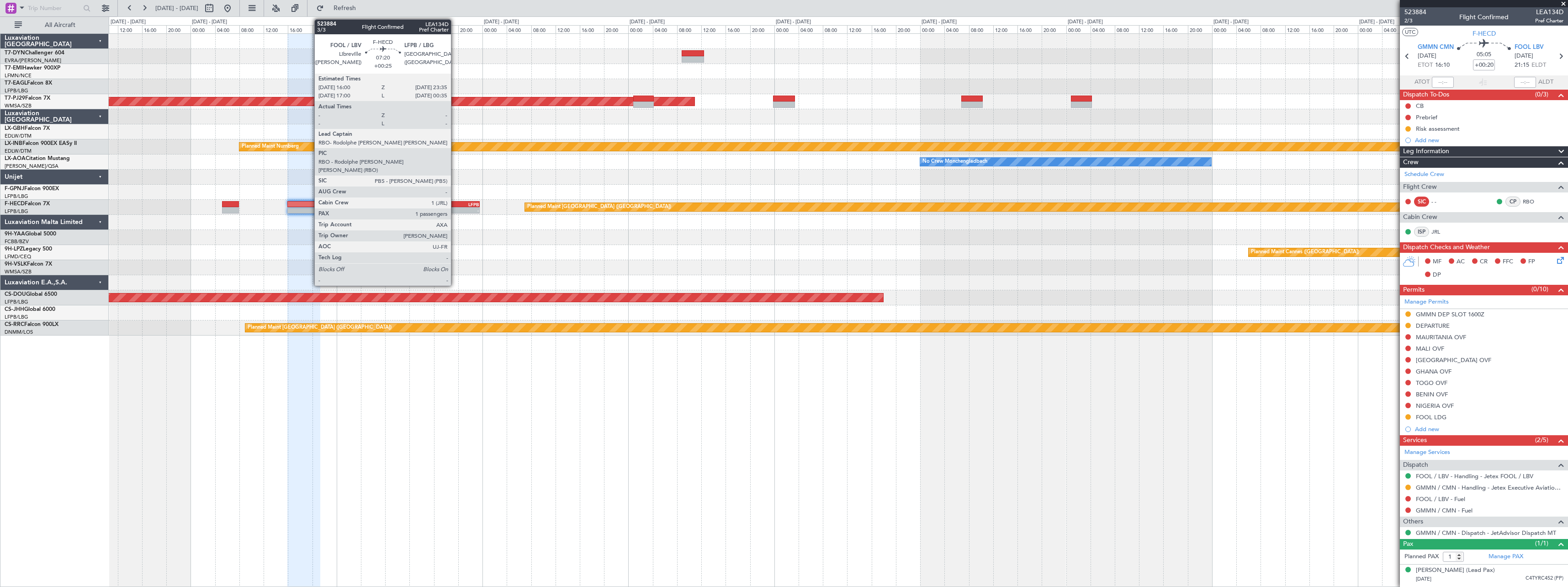
click at [455, 205] on div "FOOL" at bounding box center [446, 205] width 23 height 5
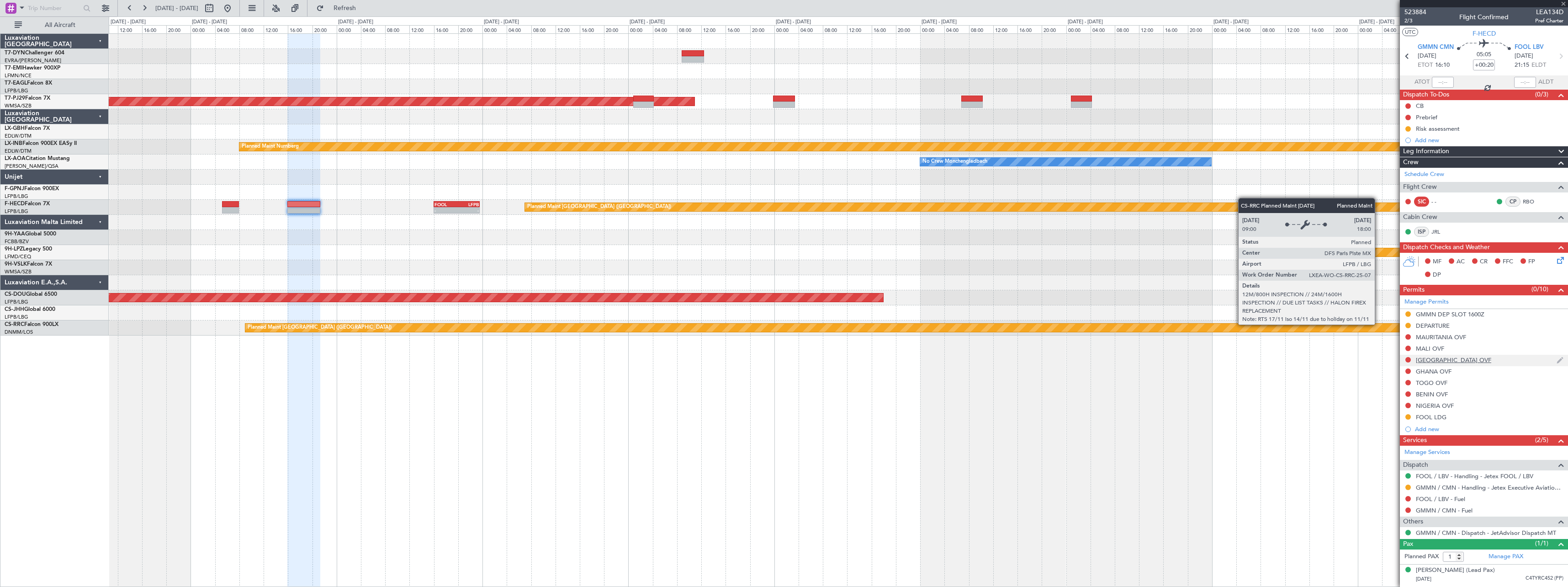
type input "+00:25"
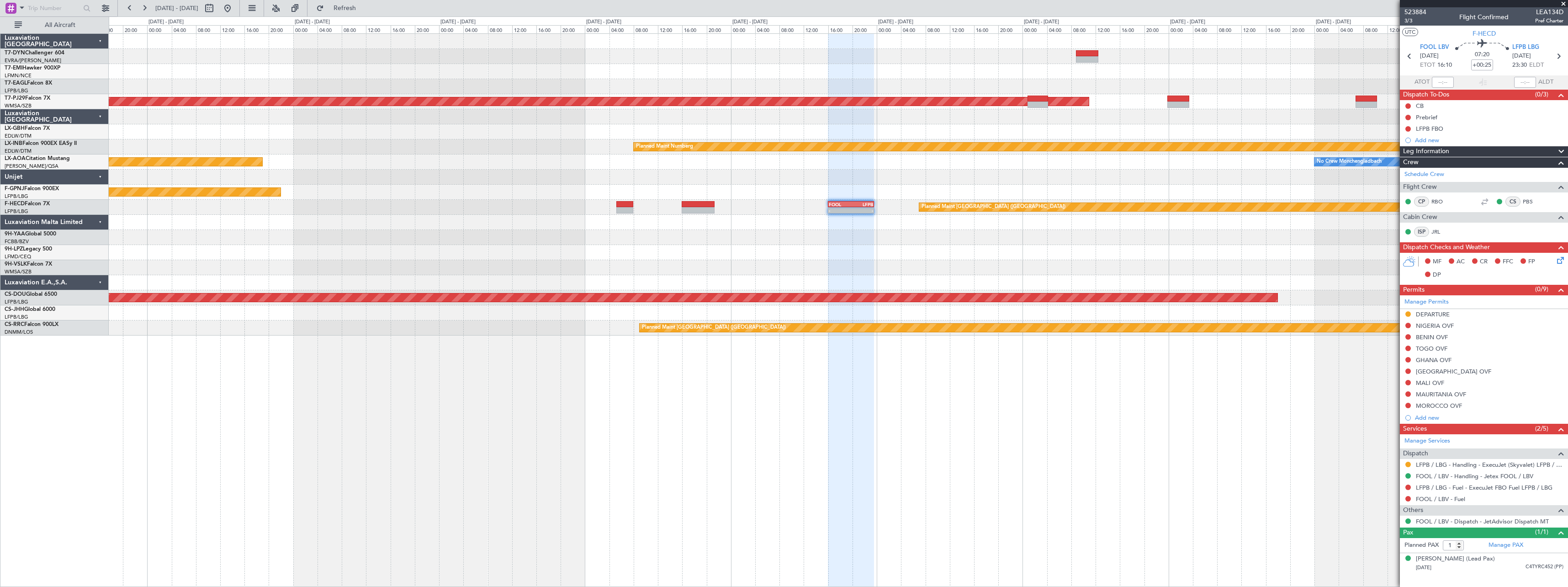
click at [506, 190] on div "Planned Maint Kuala Lumpur (Sultan Abdul Aziz Shah - Subang) Planned Maint Nurn…" at bounding box center [837, 185] width 1459 height 302
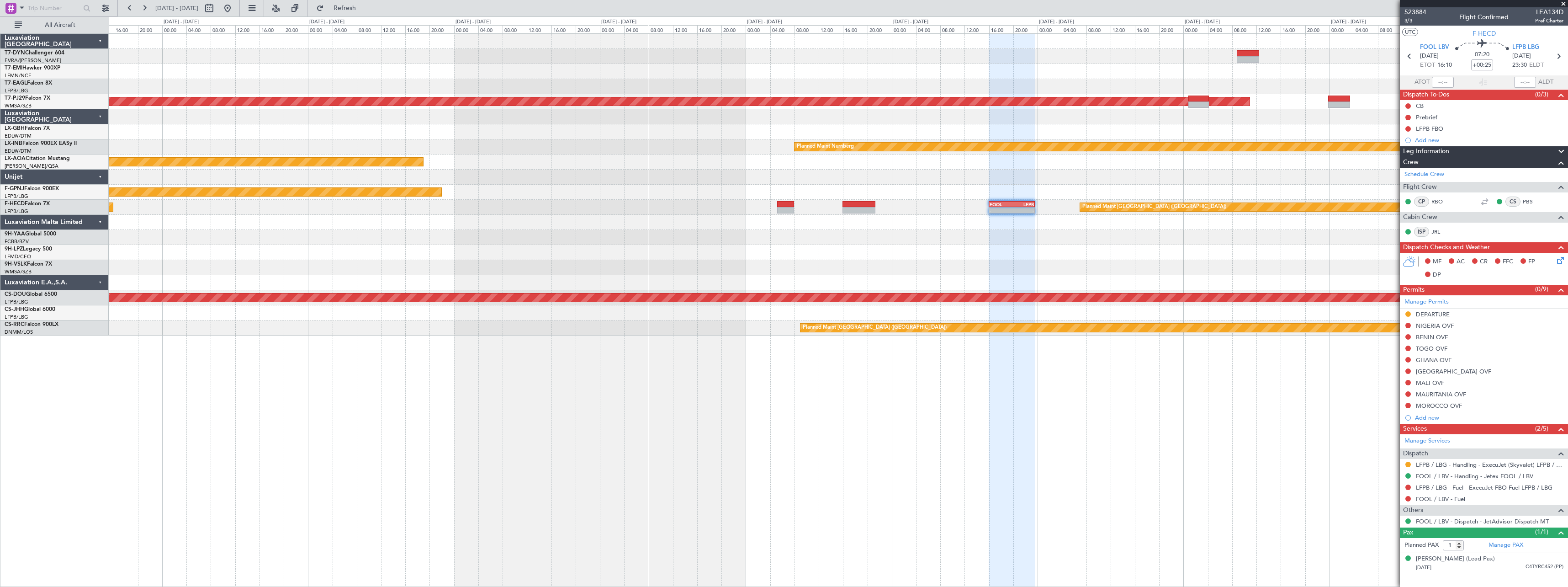
click at [623, 200] on div "Planned Maint Kuala Lumpur (Sultan Abdul Aziz Shah - Subang) Planned Maint Nurn…" at bounding box center [837, 185] width 1459 height 302
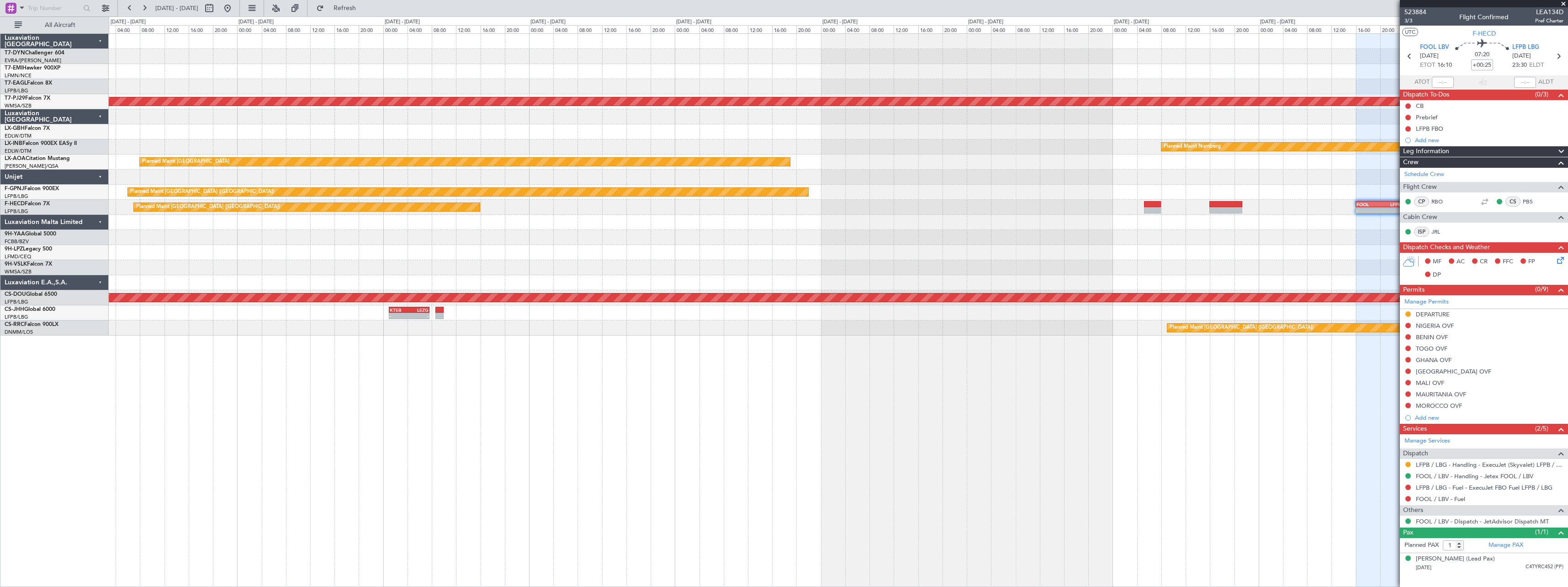
click at [641, 202] on div "Planned Maint Paris (Le Bourget) - - FOOL 16:00 Z LFPB 23:35 Z Planned Maint Pa…" at bounding box center [837, 206] width 1459 height 15
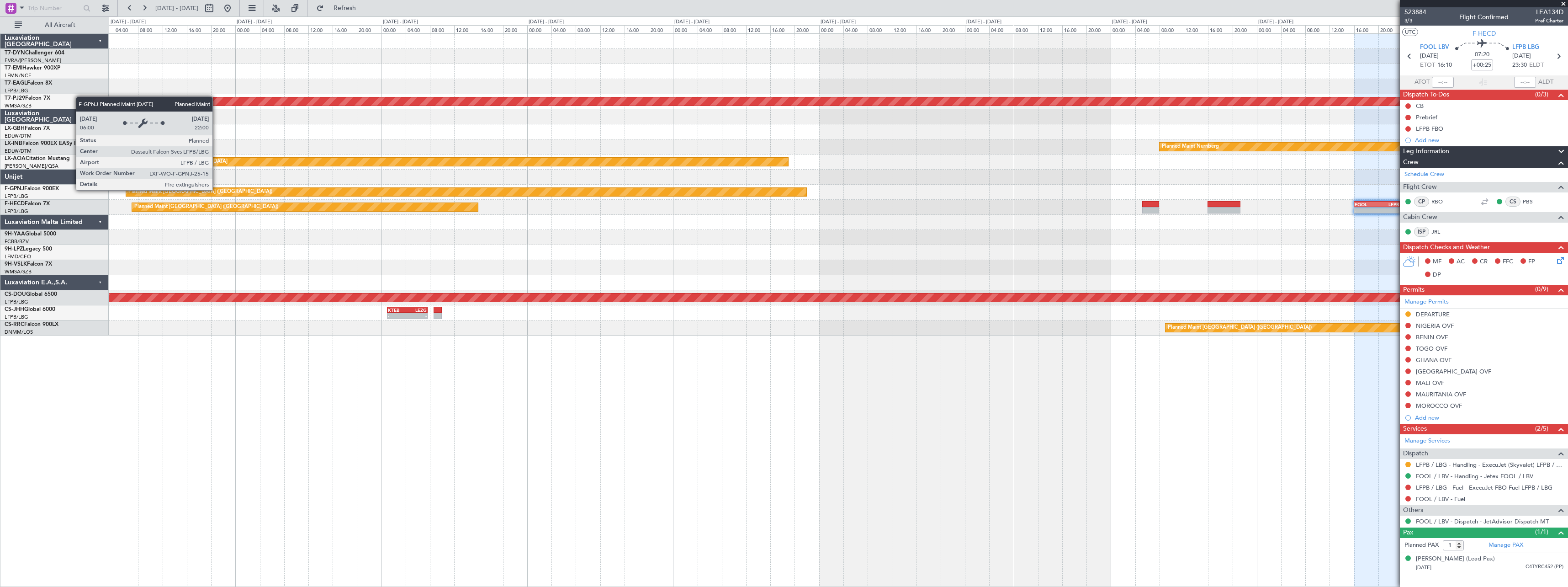
click at [443, 172] on div "Planned Maint Kuala Lumpur (Sultan Abdul Aziz Shah - Subang) Planned Maint Nurn…" at bounding box center [837, 185] width 1459 height 302
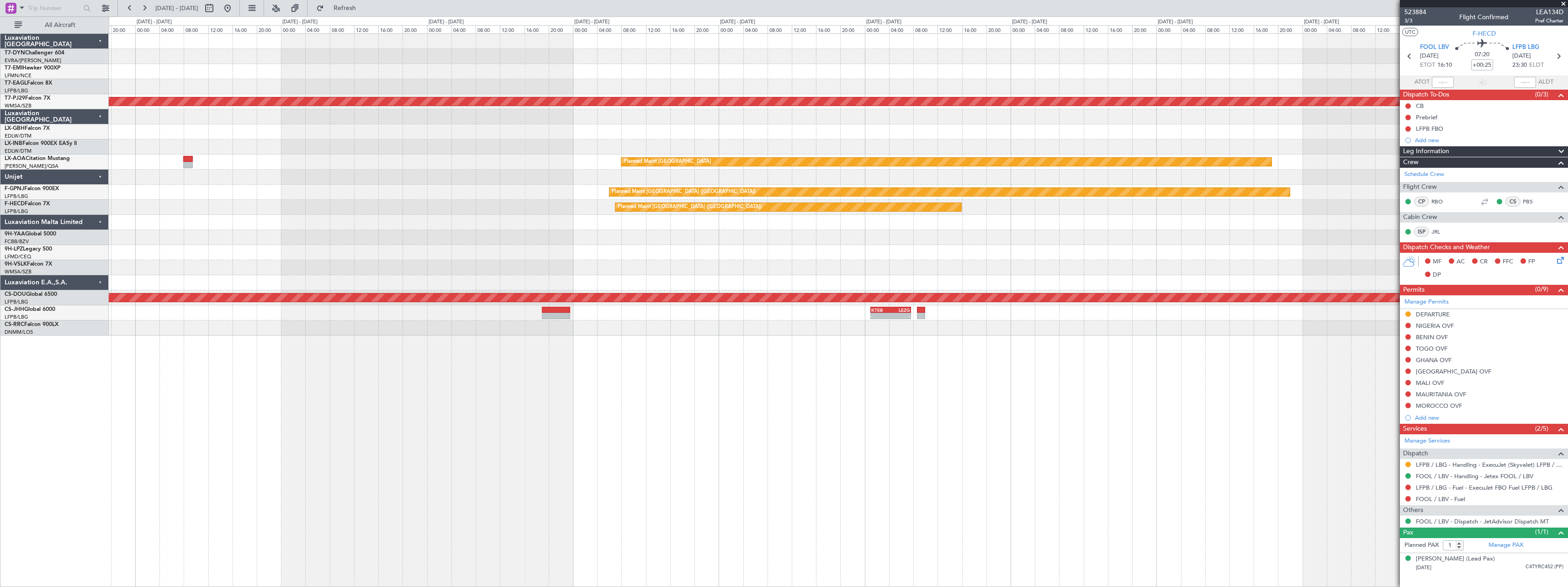
click at [638, 149] on div "Planned Maint Dubai (Al Maktoum Intl) Planned Maint Kuala Lumpur (Sultan Abdul …" at bounding box center [837, 185] width 1459 height 302
click at [396, 97] on div "Planned Maint Dubai (Al Maktoum Intl) Planned Maint Kuala Lumpur (Sultan Abdul …" at bounding box center [837, 185] width 1459 height 302
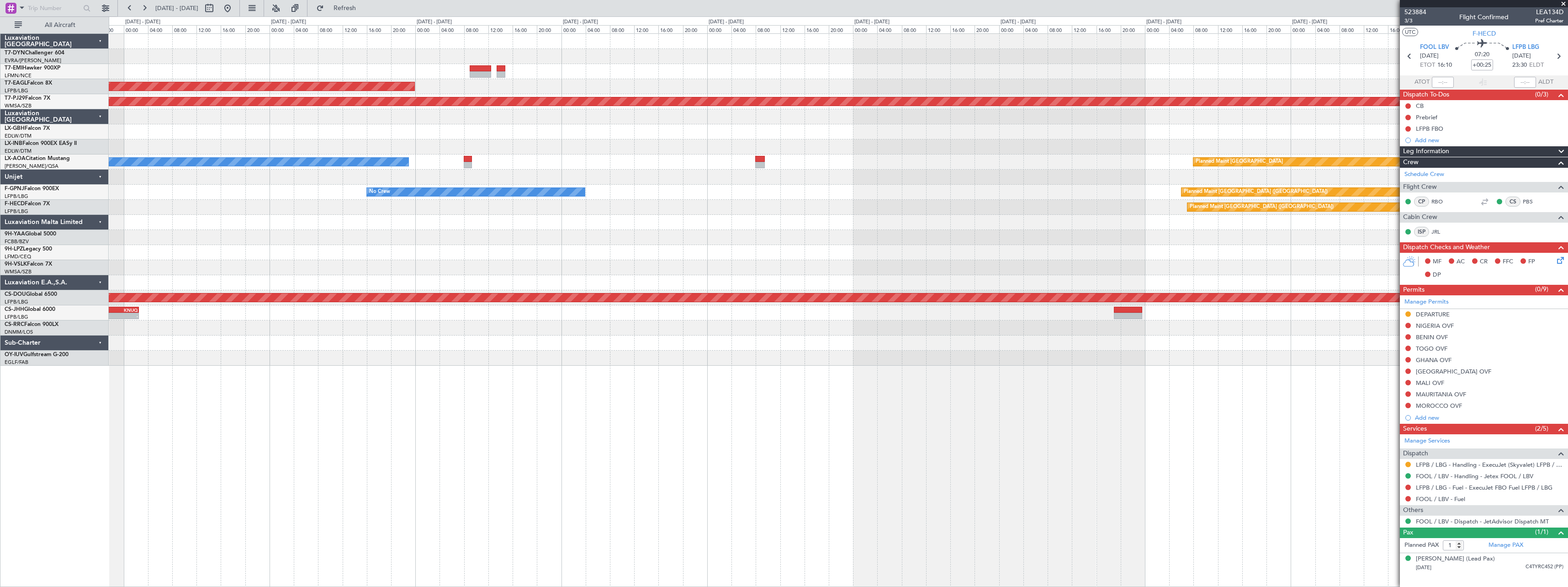
click at [696, 131] on div "Planned Maint No Crew Planned Maint Dubai (Al Maktoum Intl) Planned Maint Kuala…" at bounding box center [837, 199] width 1459 height 332
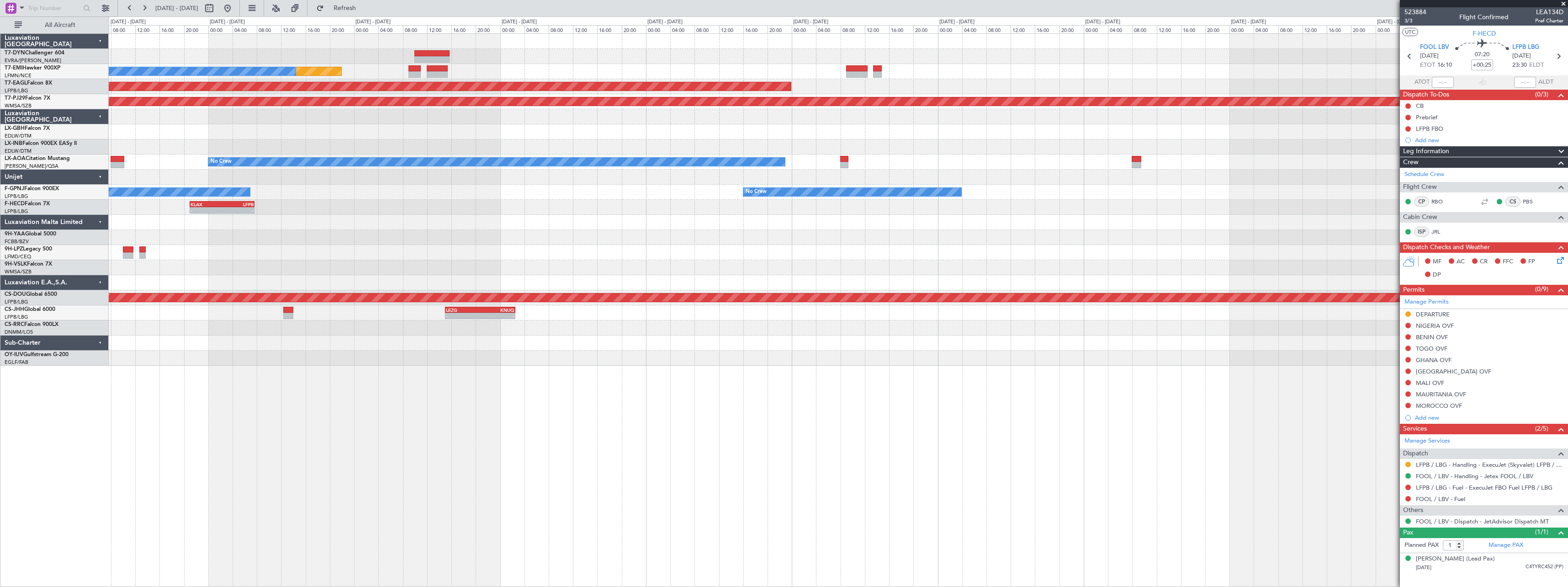
click at [935, 131] on div "Planned Maint Nurnberg" at bounding box center [837, 131] width 1459 height 15
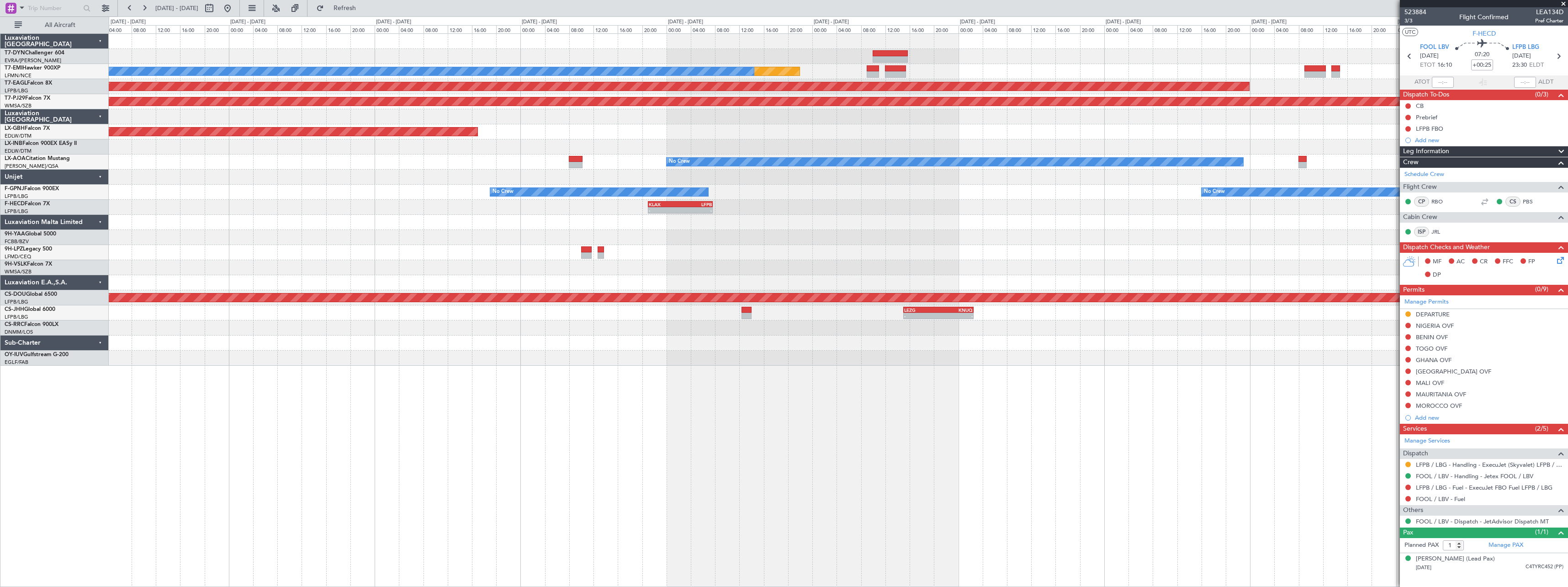
click at [899, 153] on div at bounding box center [837, 147] width 1459 height 15
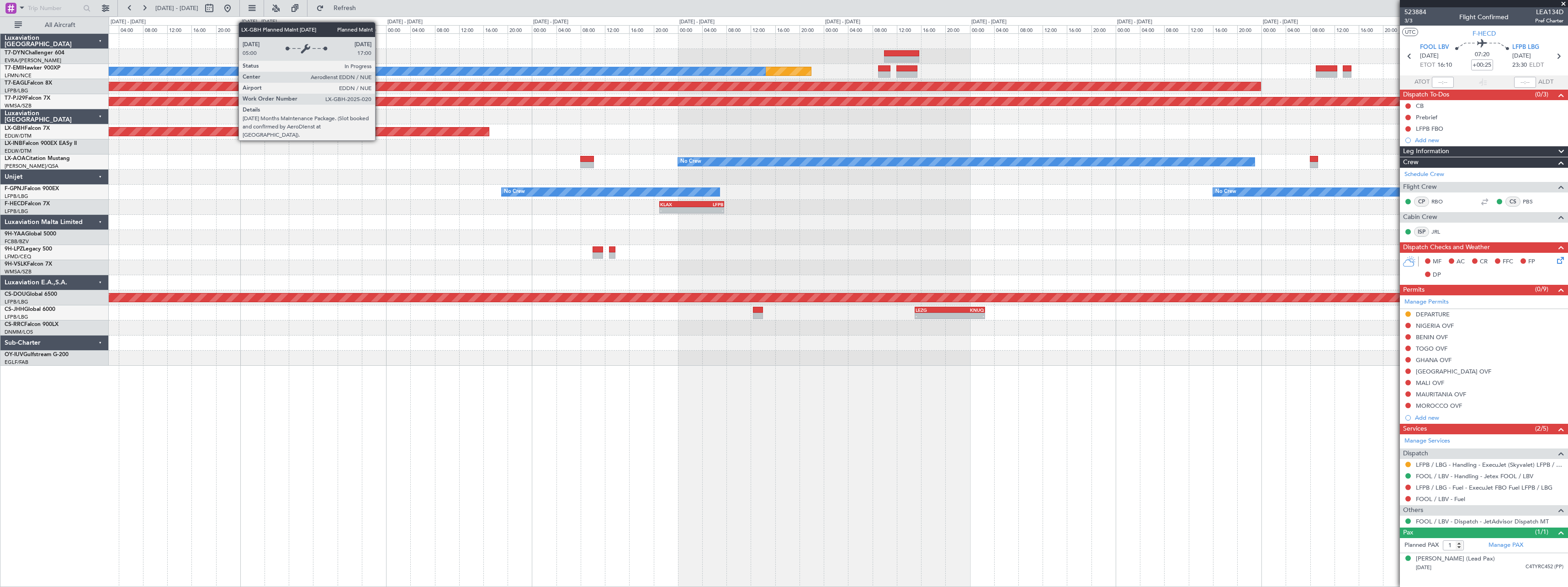
click at [816, 150] on div "Planned Maint No Crew Planned Maint Dubai (Al Maktoum Intl) Planned Maint Kuala…" at bounding box center [837, 199] width 1459 height 332
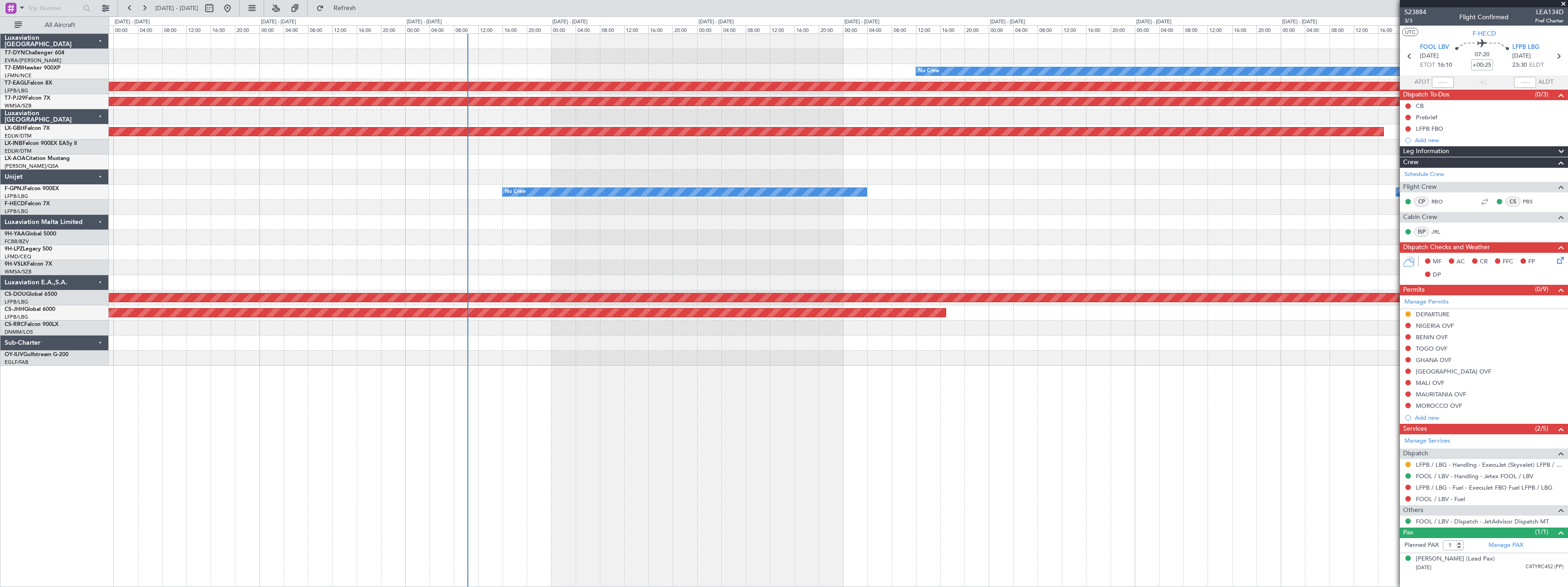
click at [678, 161] on div "Planned Maint No Crew Planned Maint Dubai (Al Maktoum Intl) Planned Maint Kuala…" at bounding box center [837, 199] width 1459 height 332
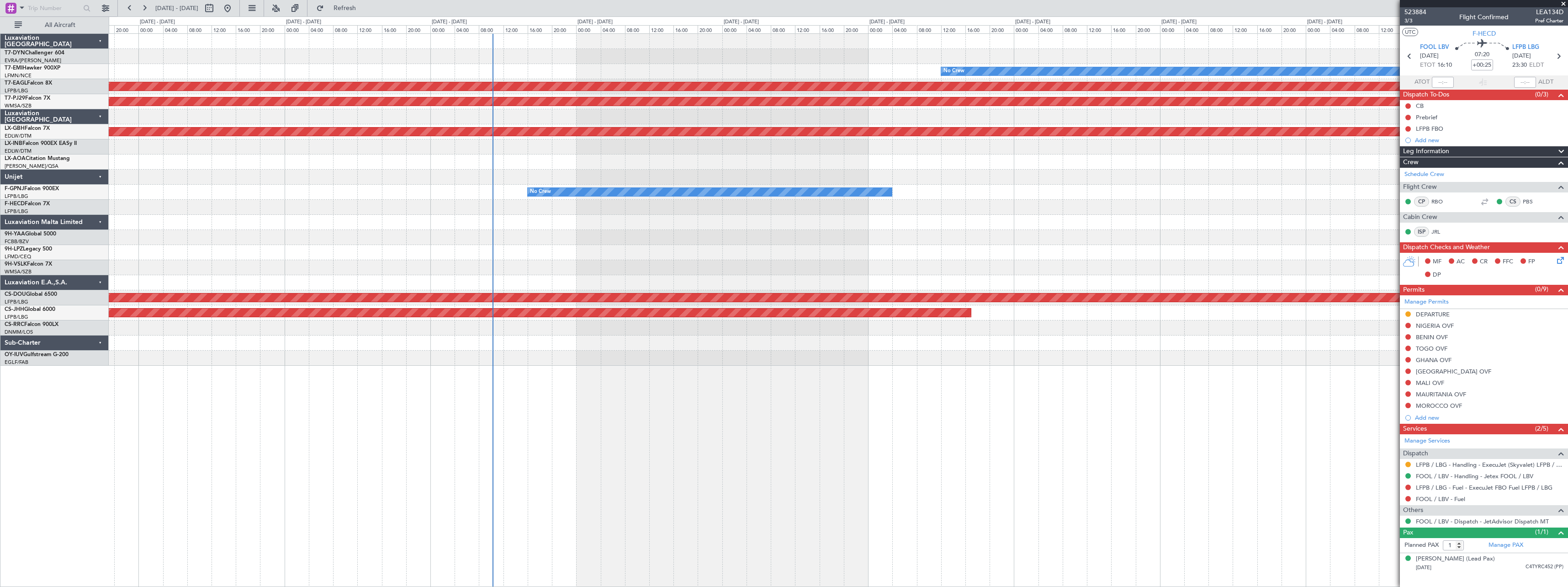
click at [738, 140] on div "Planned Maint No Crew Planned Maint Dubai (Al Maktoum Intl) Planned Maint Kuala…" at bounding box center [837, 199] width 1459 height 332
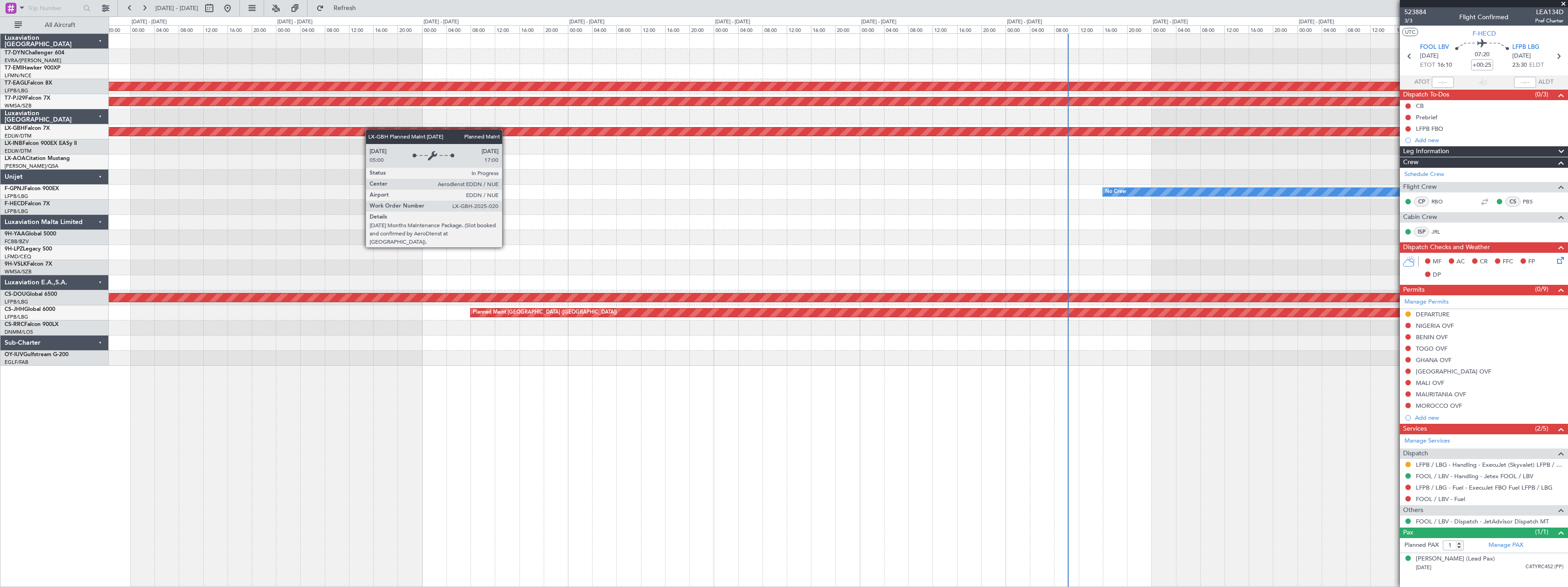
click at [402, 133] on div "No Crew Planned Maint Planned Maint Dubai (Al Maktoum Intl) Planned Maint Kuala…" at bounding box center [837, 199] width 1459 height 332
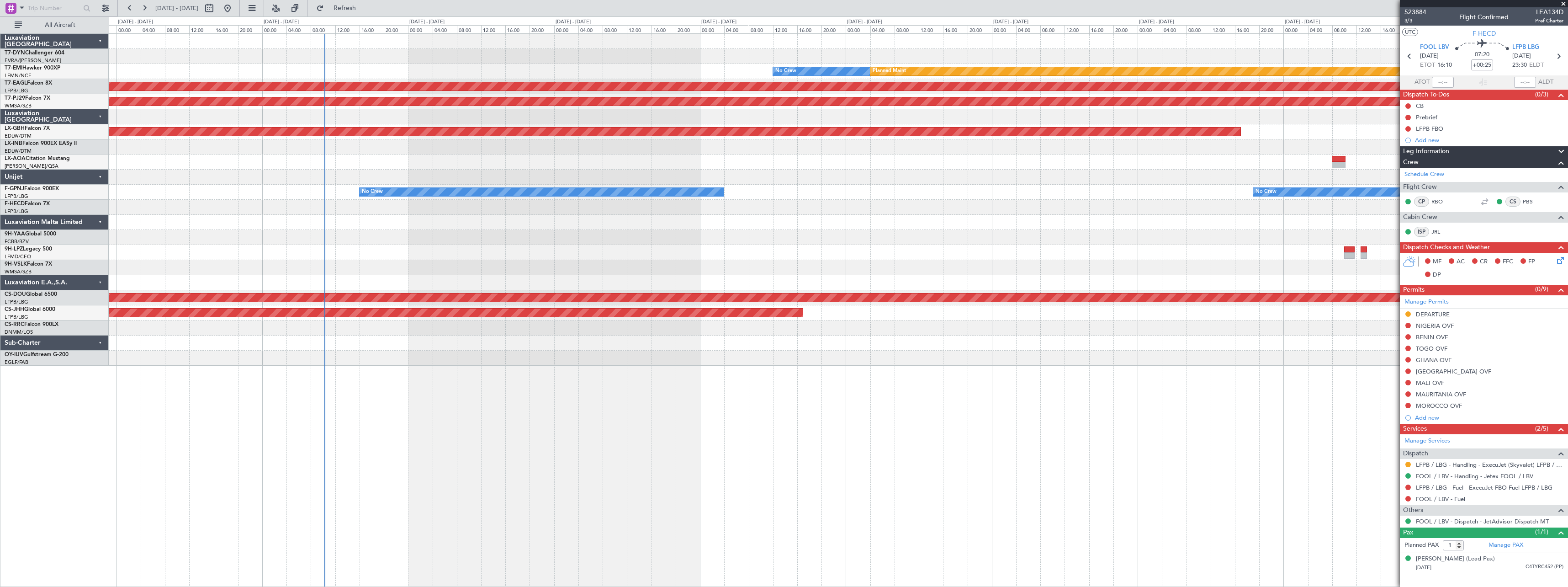
click at [0, 111] on html "22 Oct 2025 - 01 Nov 2025 Refresh Quick Links All Aircraft No Crew Planned Main…" at bounding box center [784, 293] width 1568 height 587
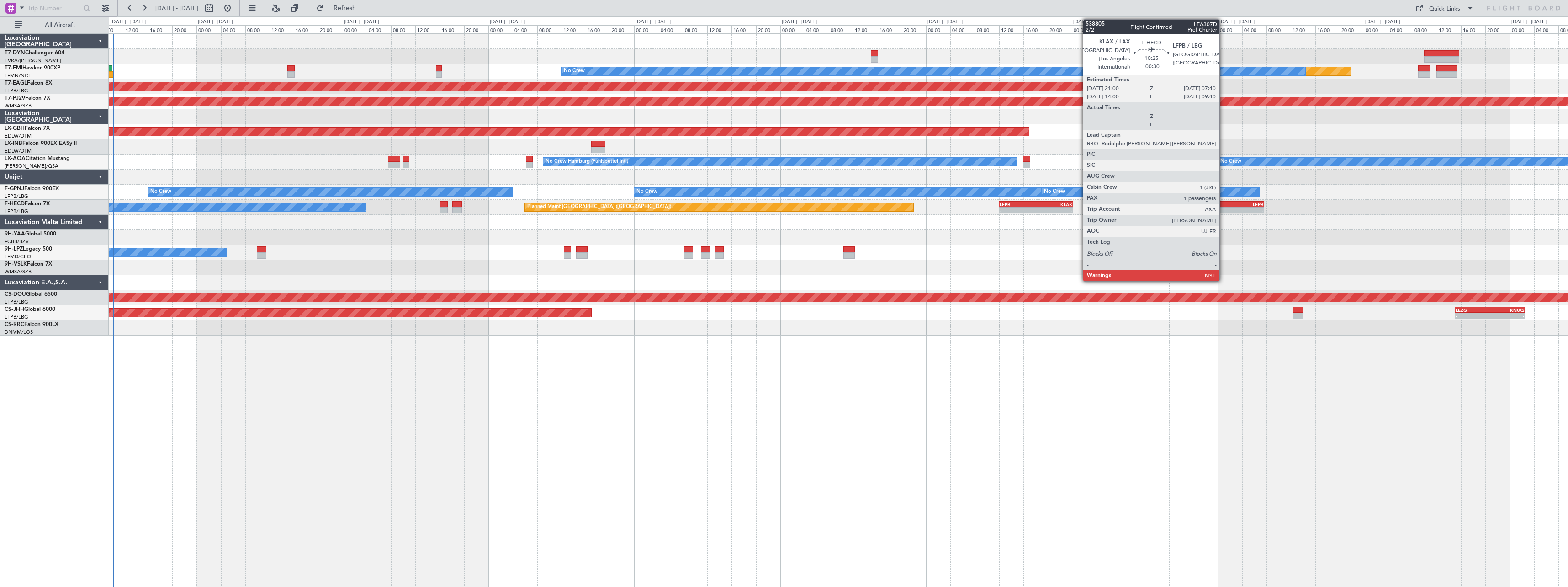
click at [1224, 208] on div "-" at bounding box center [1216, 210] width 31 height 5
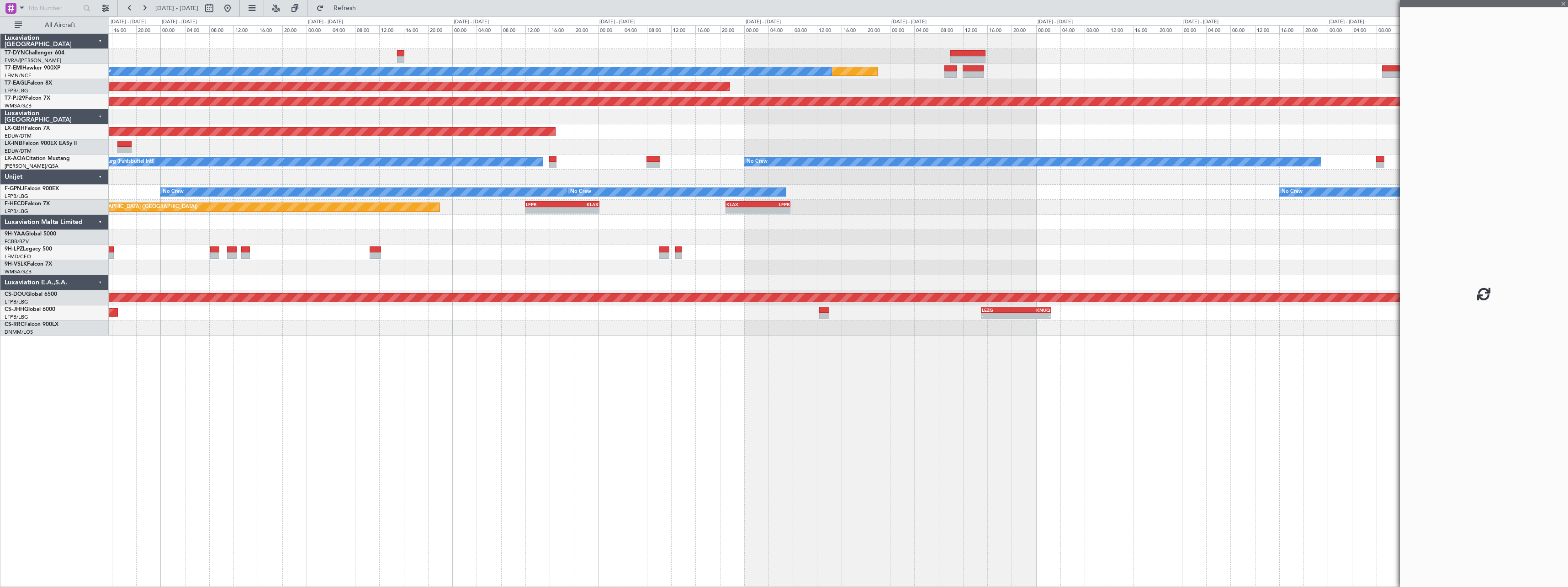
click at [821, 261] on div "Planned Maint No Crew Planned Maint Dubai (Al Maktoum Intl) Planned Maint Kuala…" at bounding box center [837, 185] width 1459 height 302
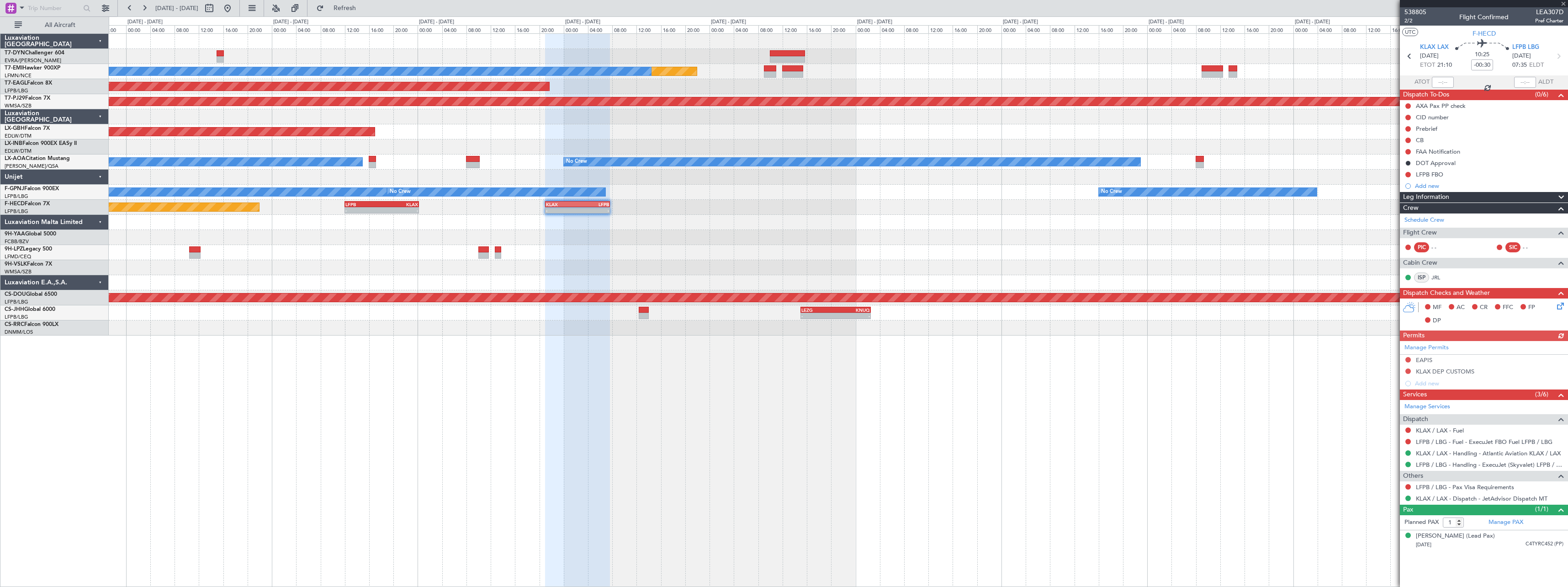
click at [856, 256] on div at bounding box center [837, 252] width 1459 height 15
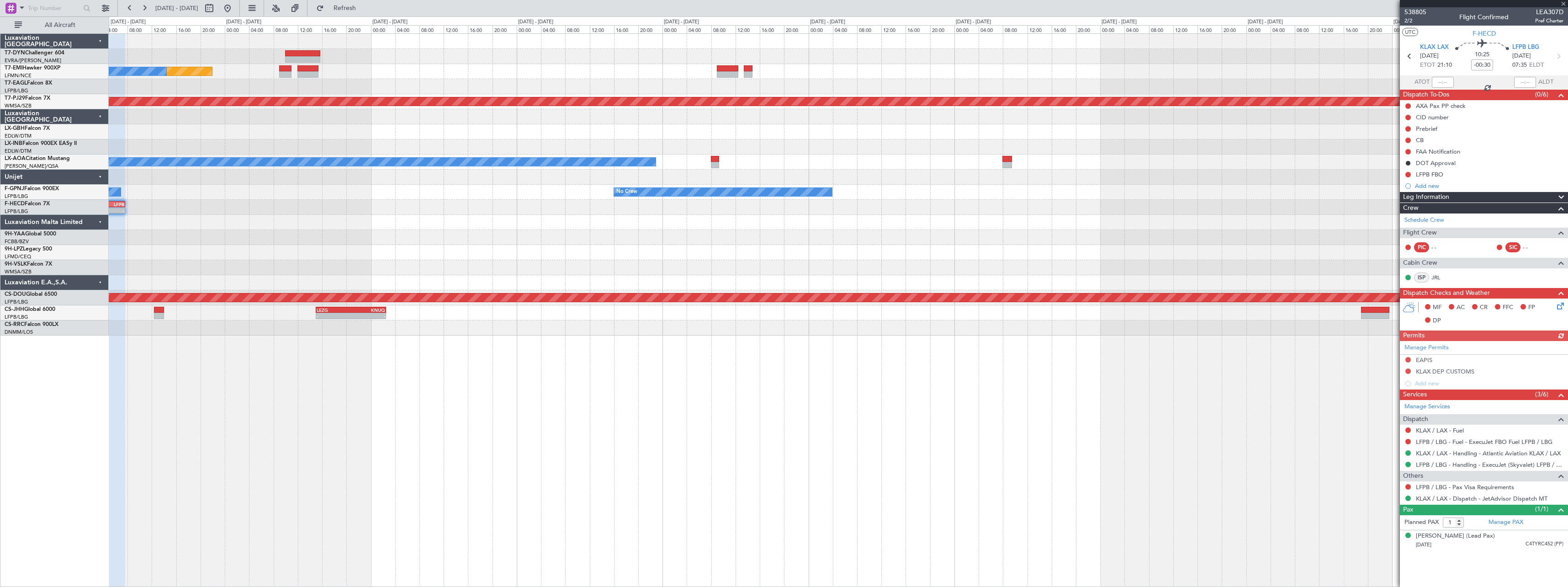
click at [675, 215] on div "Planned Maint No Crew Planned Maint Dubai (Al Maktoum Intl) Planned Maint Kuala…" at bounding box center [837, 185] width 1459 height 302
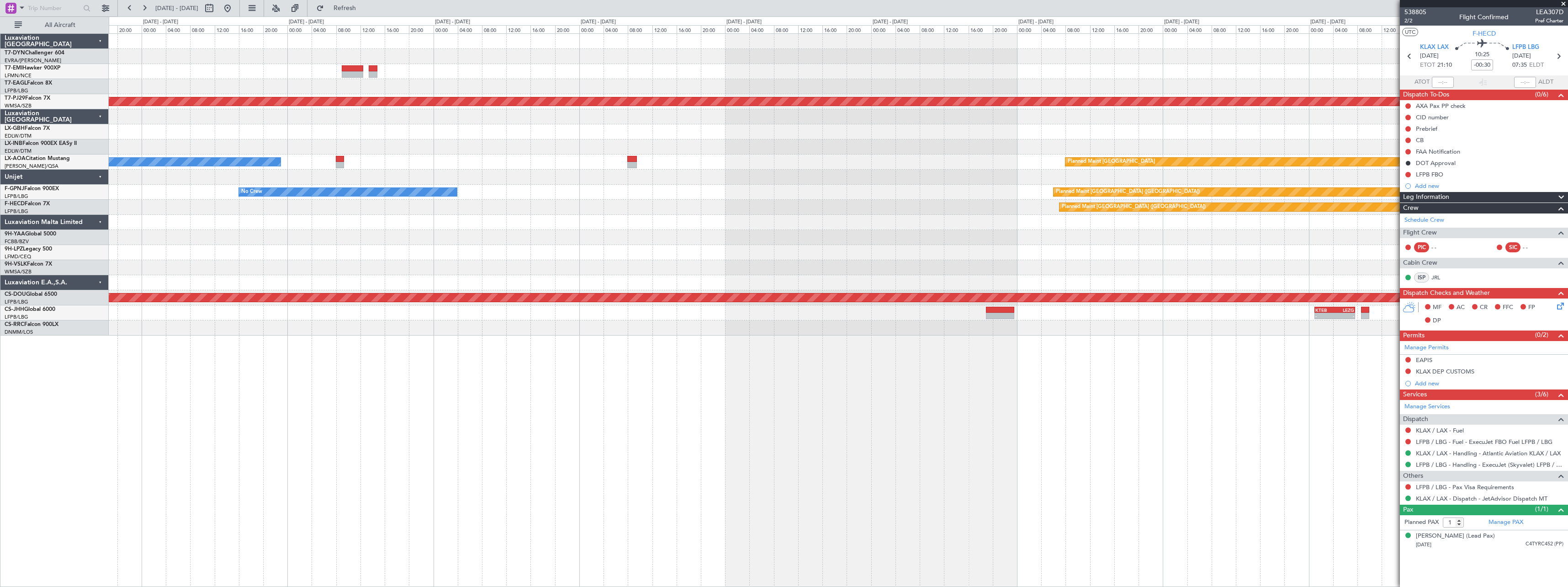
click at [605, 230] on div "Planned Maint No Crew Planned Maint Kuala Lumpur (Sultan Abdul Aziz Shah - Suba…" at bounding box center [837, 185] width 1459 height 302
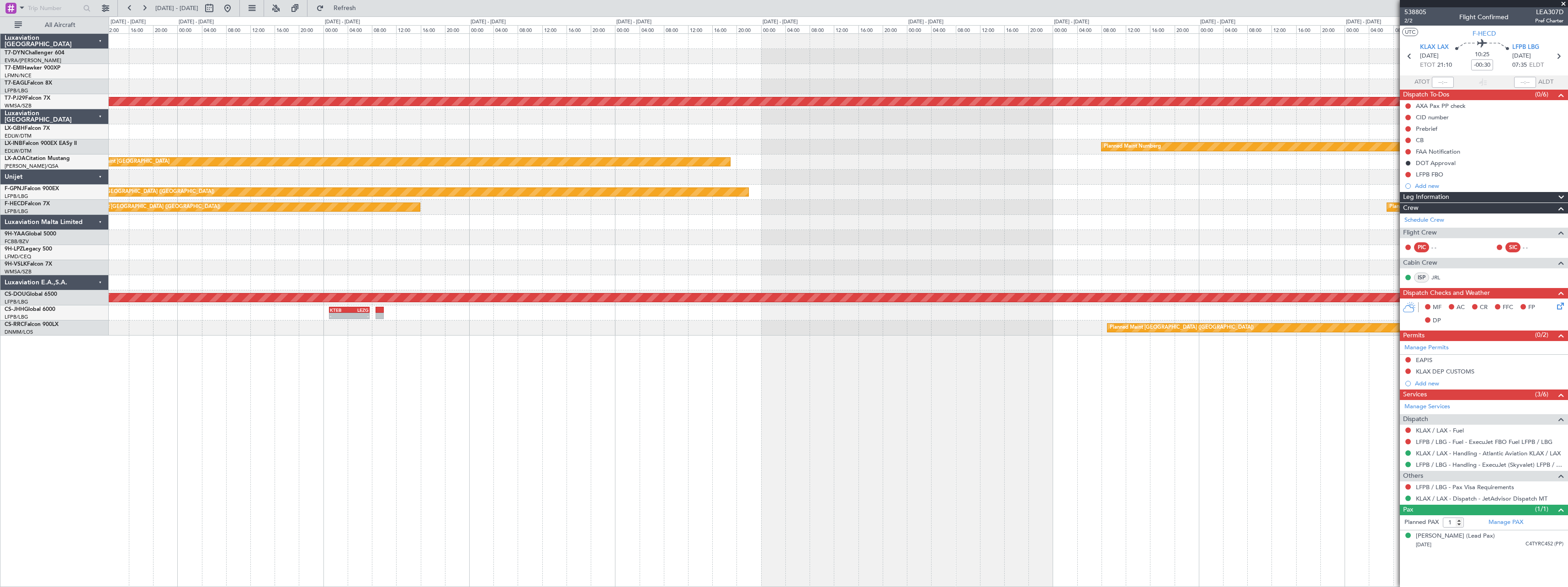
click at [661, 241] on div "Planned Maint Kuala Lumpur (Sultan Abdul Aziz Shah - Subang) Planned Maint Nurn…" at bounding box center [837, 185] width 1459 height 302
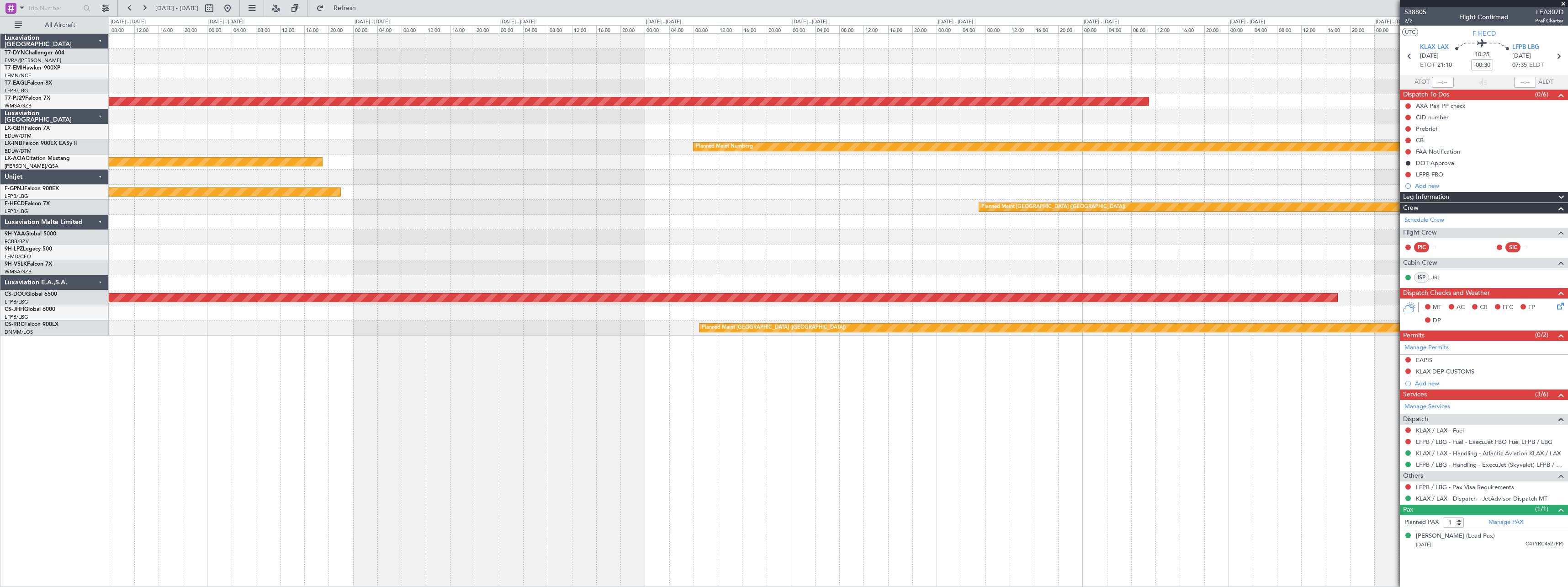
click at [699, 229] on div at bounding box center [837, 222] width 1459 height 15
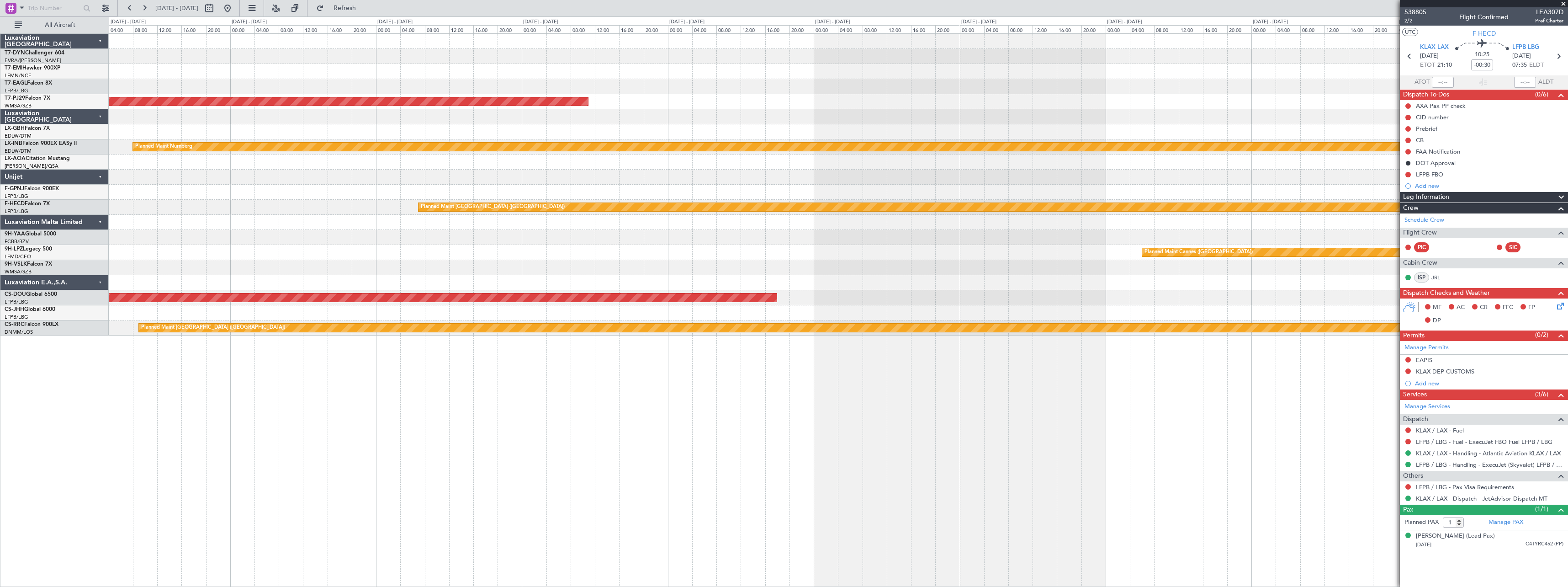
click at [618, 235] on div "Planned Maint Riga (Riga Intl) Planned Maint Kuala Lumpur (Sultan Abdul Aziz Sh…" at bounding box center [837, 185] width 1459 height 302
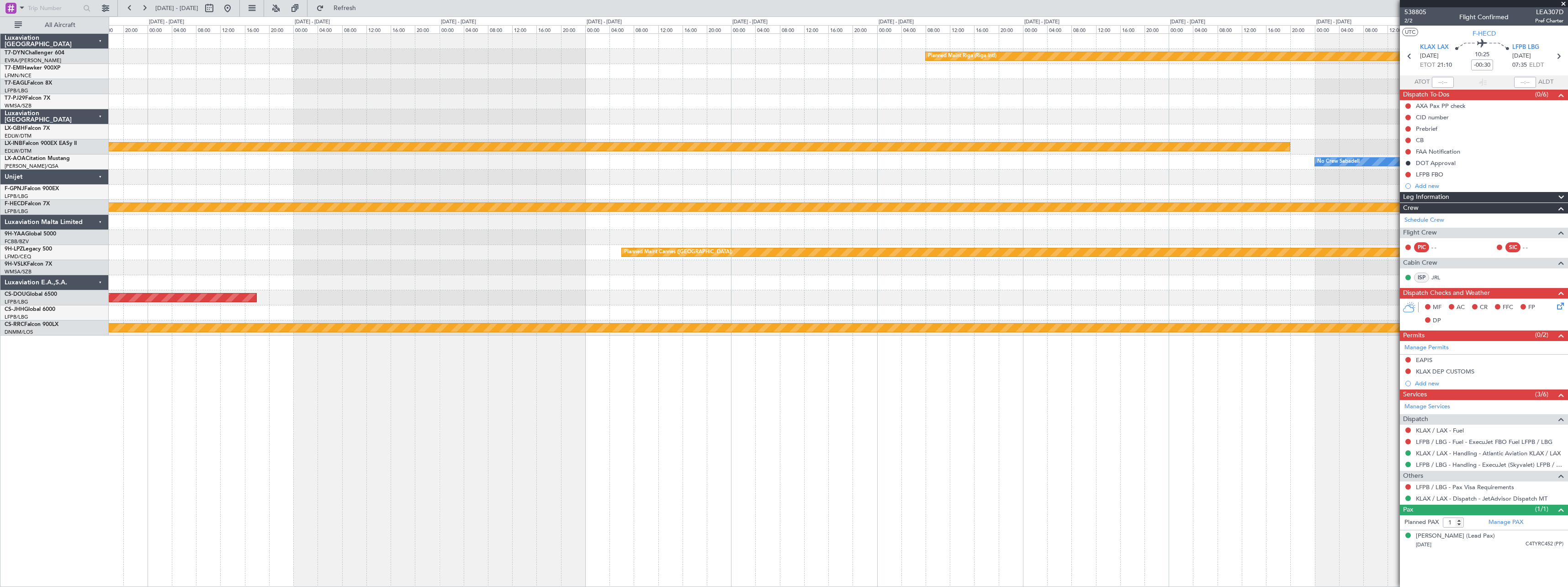
click at [462, 245] on div "Planned Maint Riga (Riga Intl) Planned Maint Kuala Lumpur (Sultan Abdul Aziz Sh…" at bounding box center [837, 185] width 1459 height 302
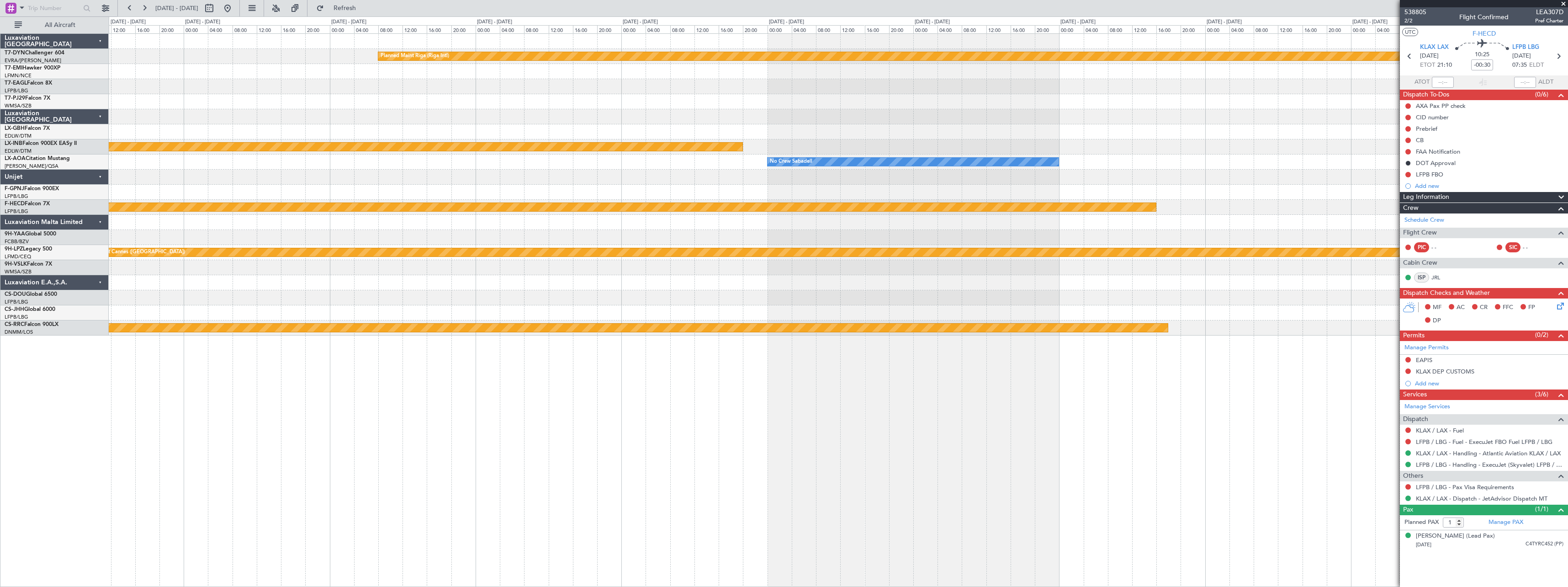
click at [556, 227] on div "Planned Maint Riga (Riga Intl) Planned Maint Nurnberg No Crew Sabadell Planned …" at bounding box center [837, 185] width 1459 height 302
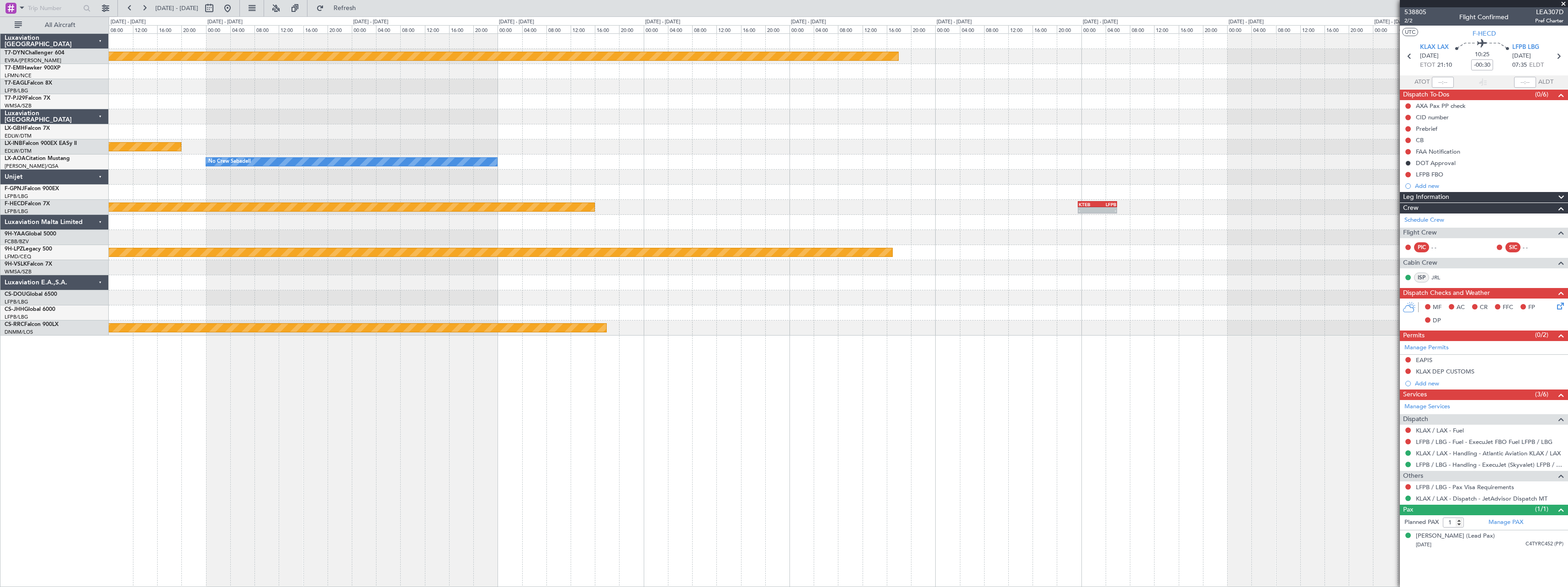
click at [673, 226] on div "Planned Maint Riga (Riga Intl) Planned Maint Nurnberg No Crew Sabadell Planned …" at bounding box center [837, 185] width 1459 height 302
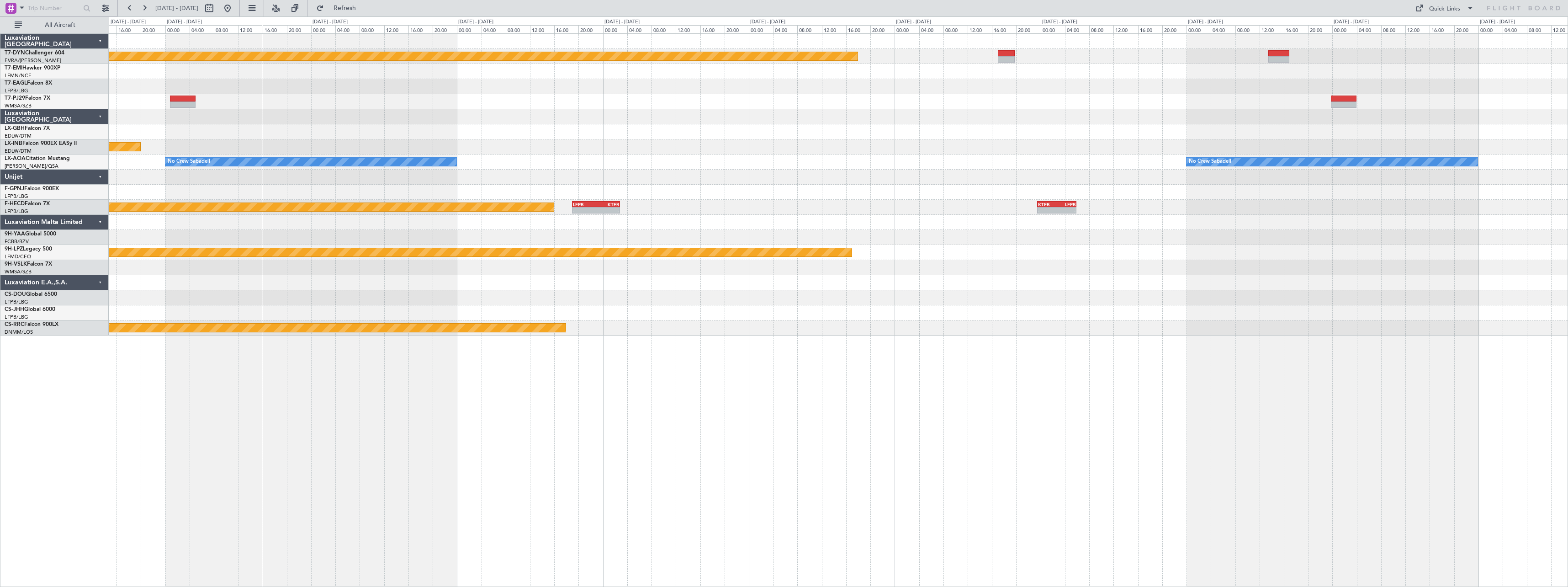
click at [465, 202] on div "Planned Maint Riga (Riga Intl) Planned Maint Nurnberg No Crew Sabadell No Crew …" at bounding box center [837, 185] width 1459 height 302
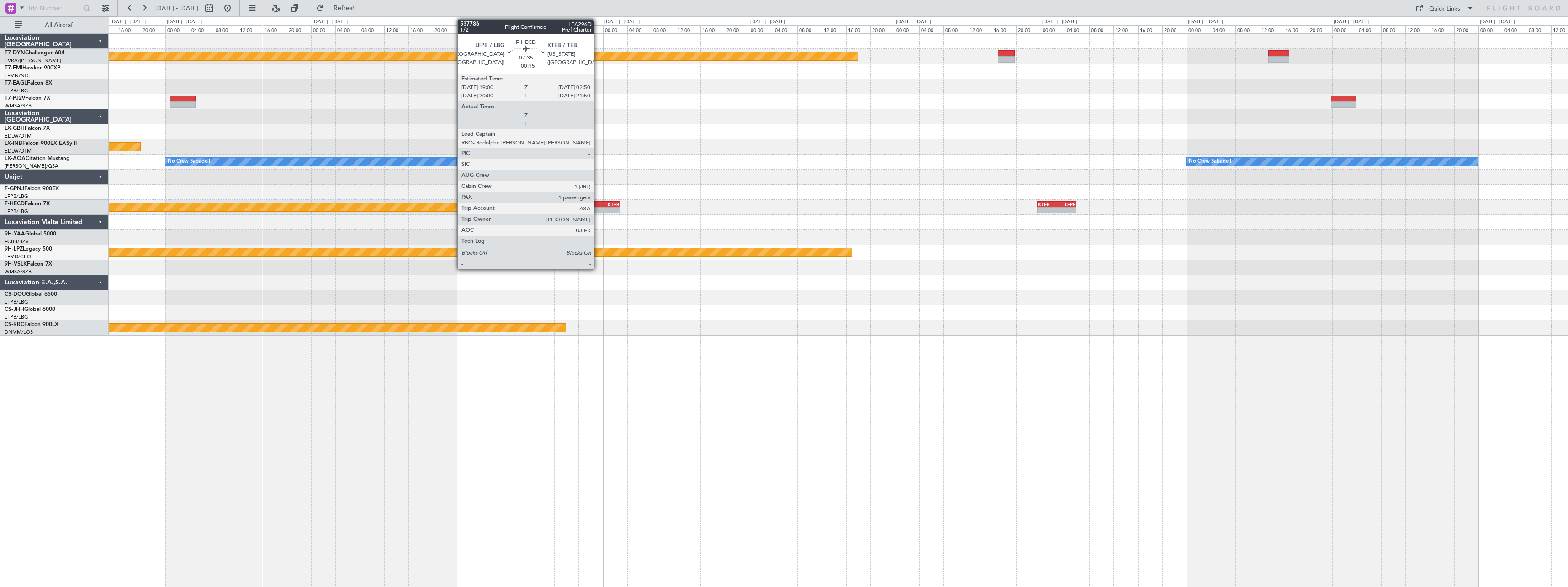
click at [598, 205] on div "KTEB" at bounding box center [608, 205] width 23 height 5
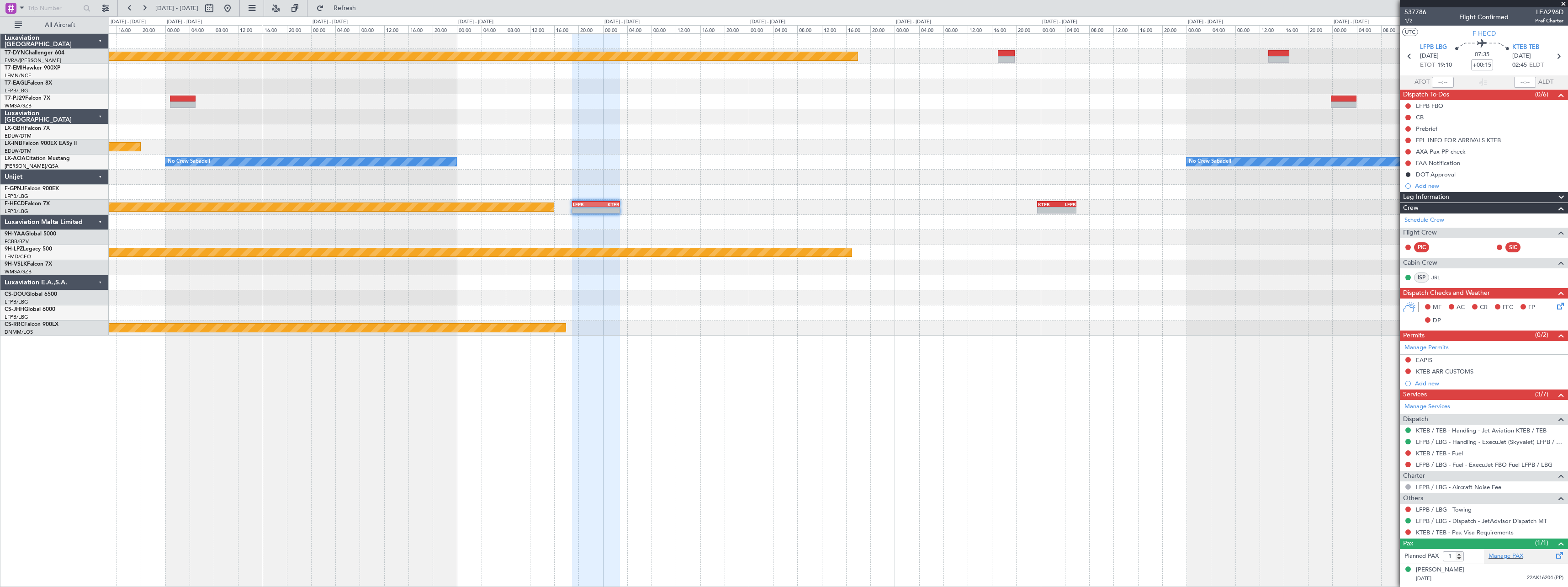
click at [1554, 557] on div "Manage PAX" at bounding box center [1526, 556] width 84 height 15
click at [361, 5] on span "Refresh" at bounding box center [345, 8] width 38 height 6
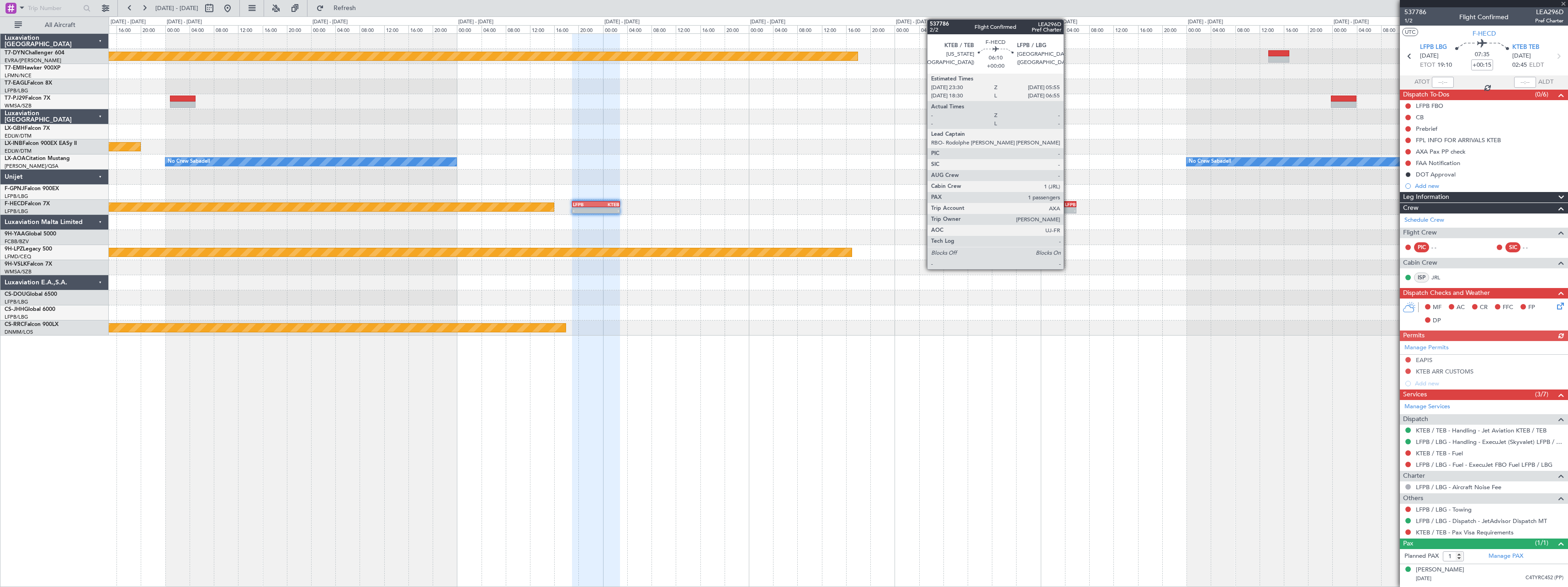
click at [1068, 205] on div "LFPB" at bounding box center [1067, 205] width 19 height 5
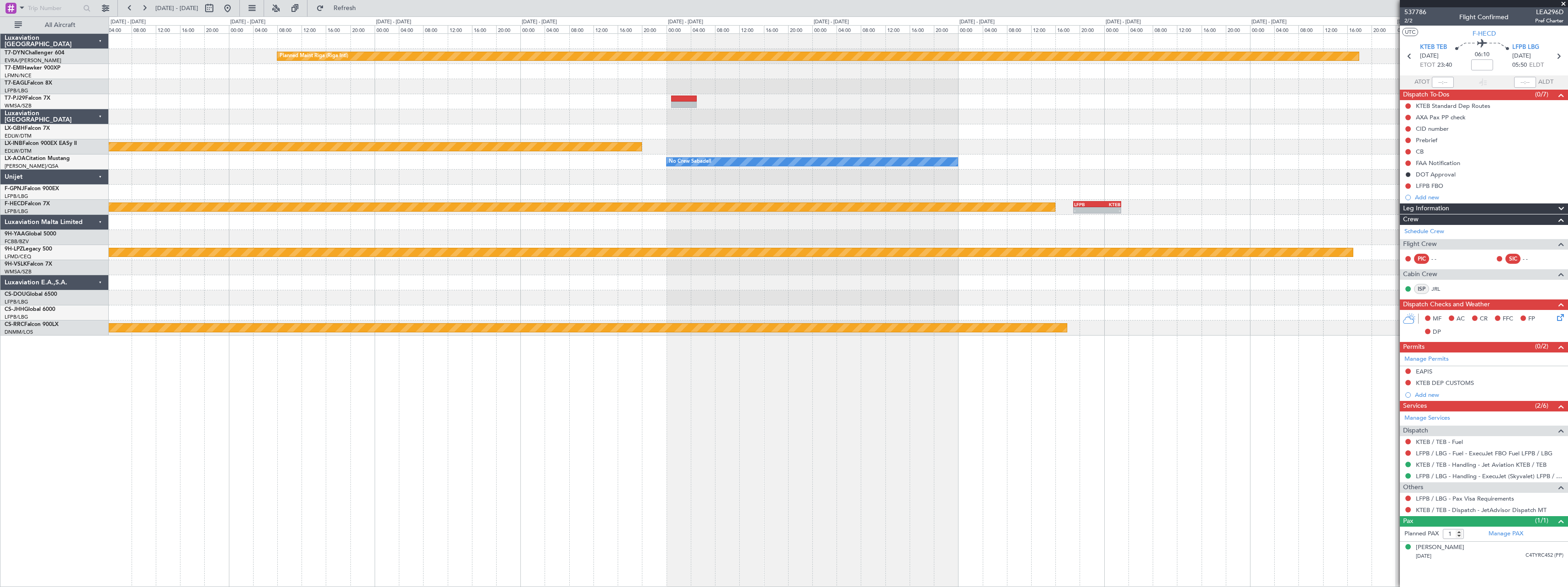
click at [1044, 216] on div at bounding box center [837, 222] width 1459 height 15
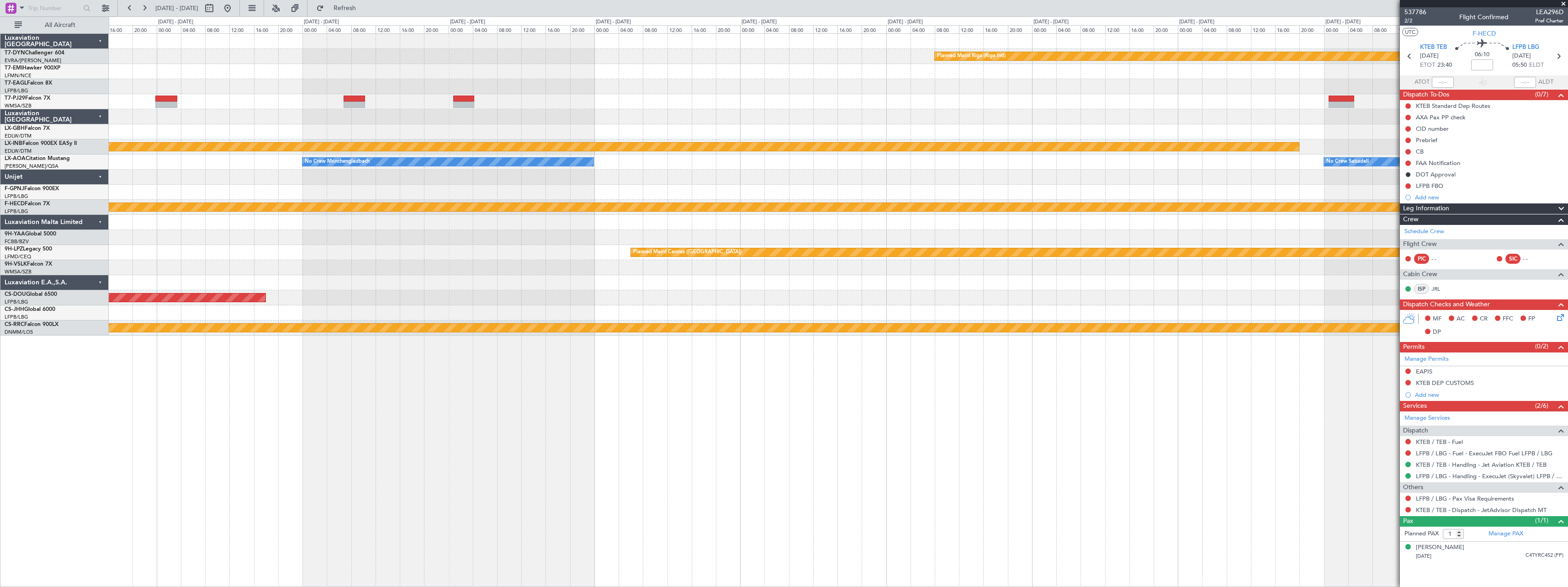
click at [1077, 224] on div "Planned Maint Riga (Riga Intl) Planned Maint Kuala Lumpur (Sultan Abdul Aziz Sh…" at bounding box center [837, 185] width 1459 height 302
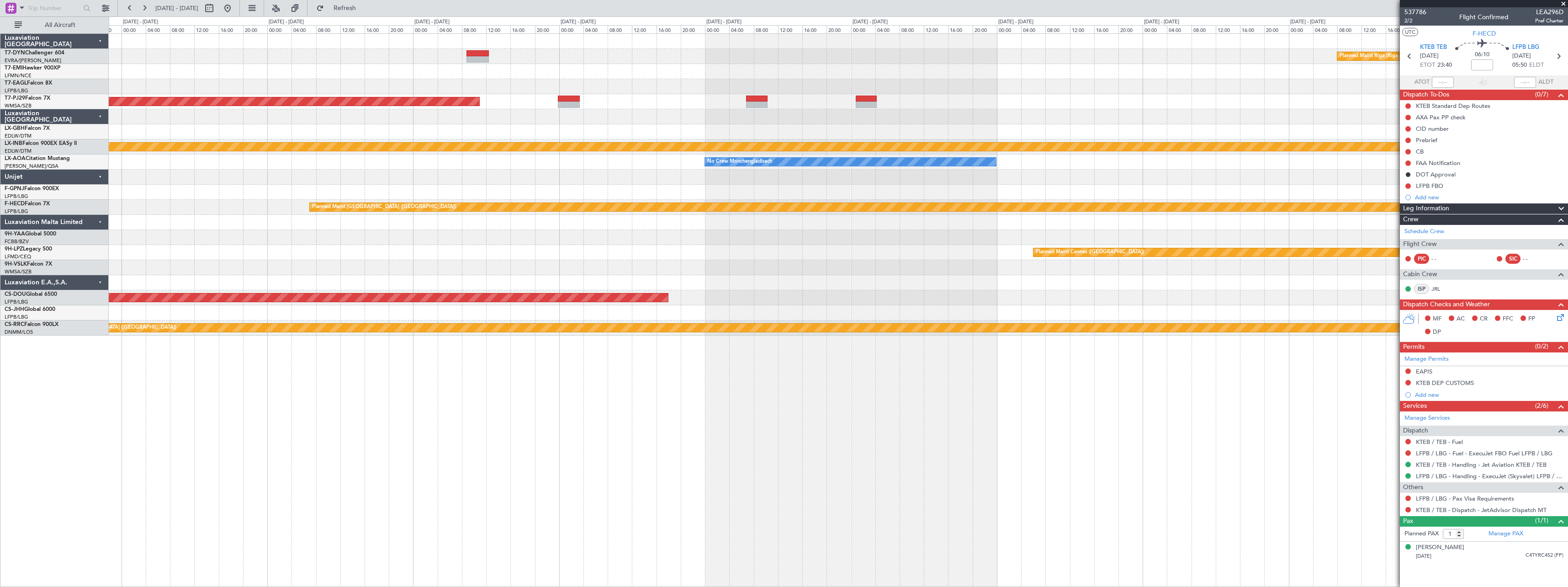
click at [960, 234] on div at bounding box center [837, 237] width 1459 height 15
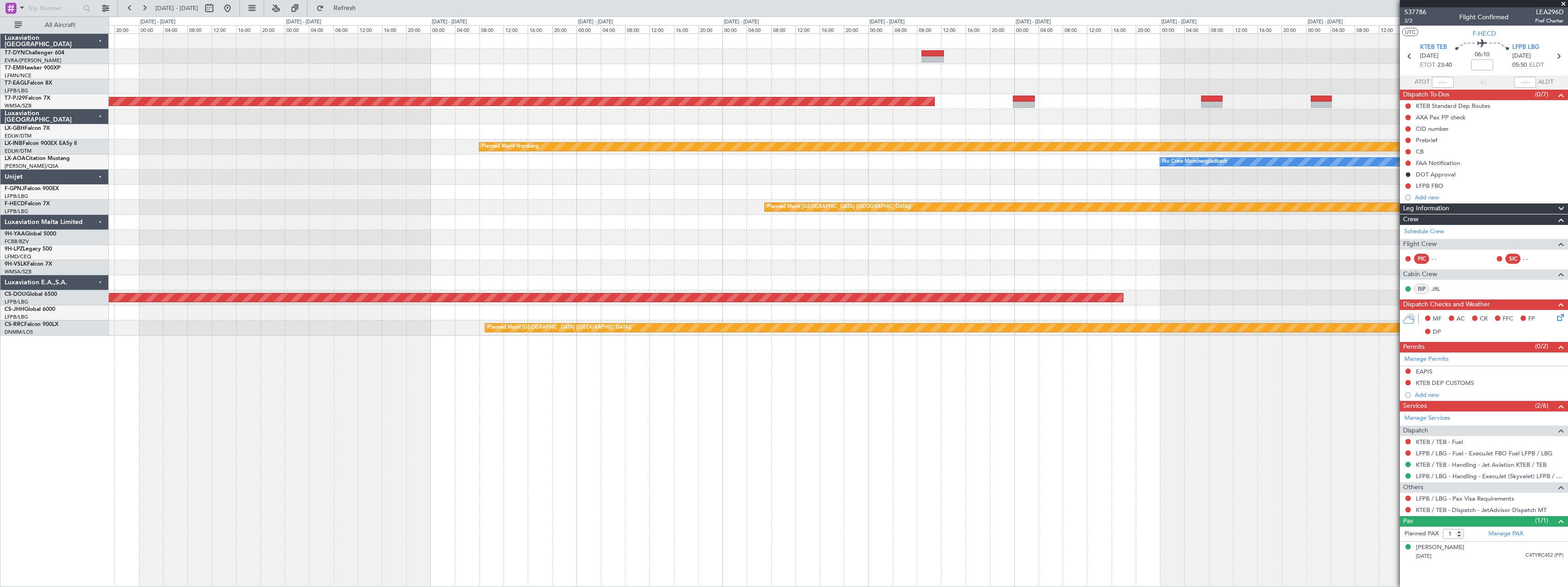
click at [982, 238] on div "Planned Maint Riga (Riga Intl) Planned Maint Kuala Lumpur (Sultan Abdul Aziz Sh…" at bounding box center [837, 185] width 1459 height 302
click at [886, 238] on div "Planned Maint Riga (Riga Intl) Planned Maint Kuala Lumpur (Sultan Abdul Aziz Sh…" at bounding box center [837, 185] width 1459 height 302
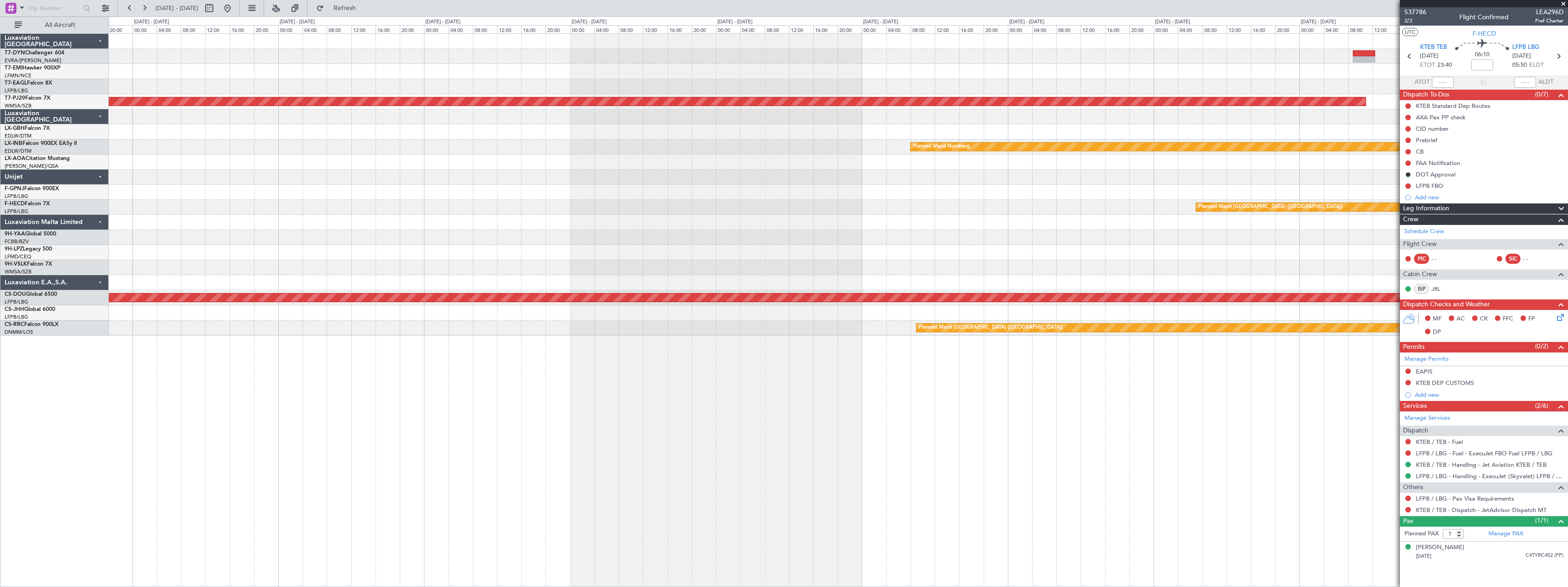
click at [915, 257] on div "Planned Maint Kuala Lumpur (Sultan Abdul Aziz Shah - Subang) Planned Maint Nurn…" at bounding box center [837, 185] width 1459 height 302
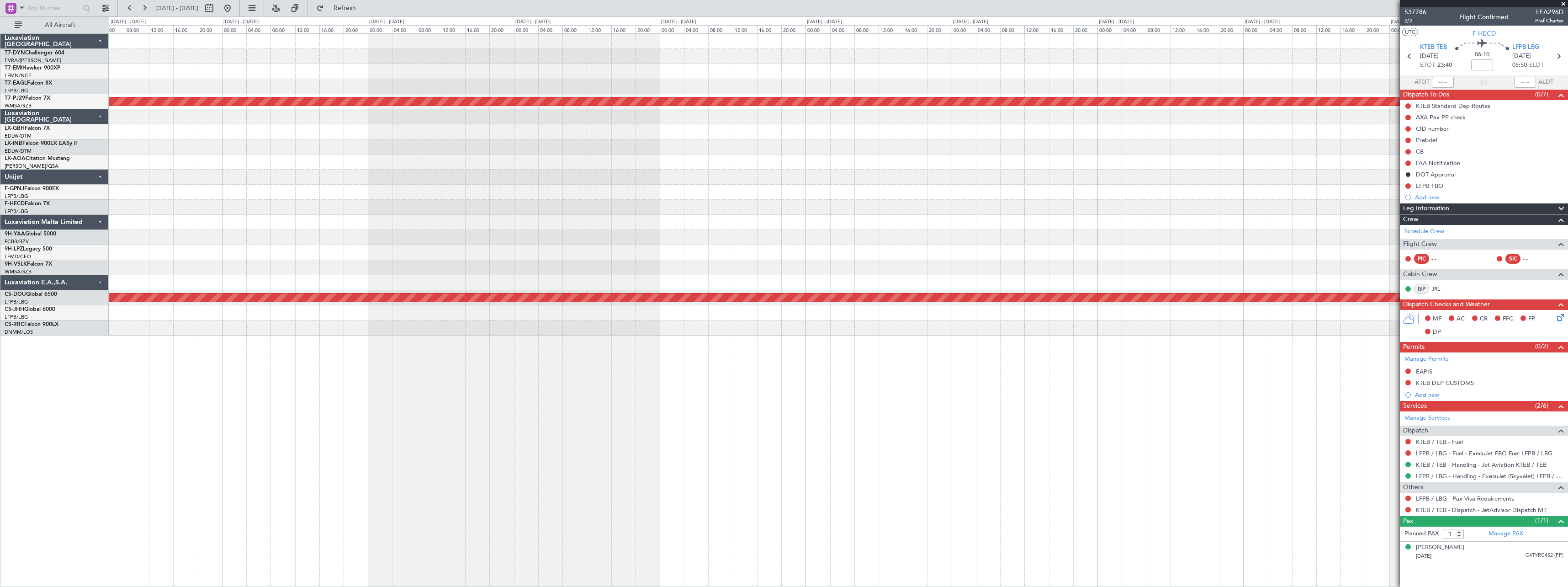
click at [787, 250] on div "Planned Maint Kuala Lumpur (Sultan Abdul Aziz Shah - Subang) Planned Maint Nurn…" at bounding box center [837, 185] width 1459 height 302
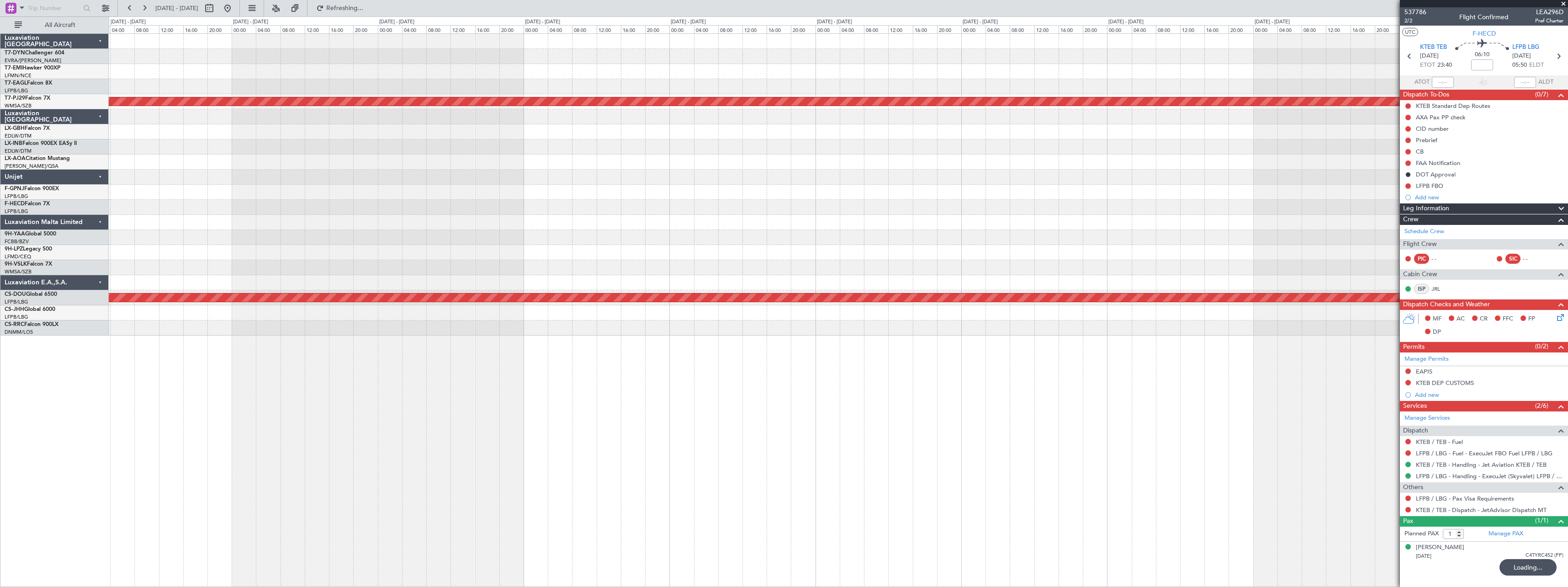
click at [127, 204] on div "Planned Maint Kuala Lumpur (Sultan Abdul Aziz Shah - Subang) Planned Maint Nurn…" at bounding box center [837, 185] width 1459 height 302
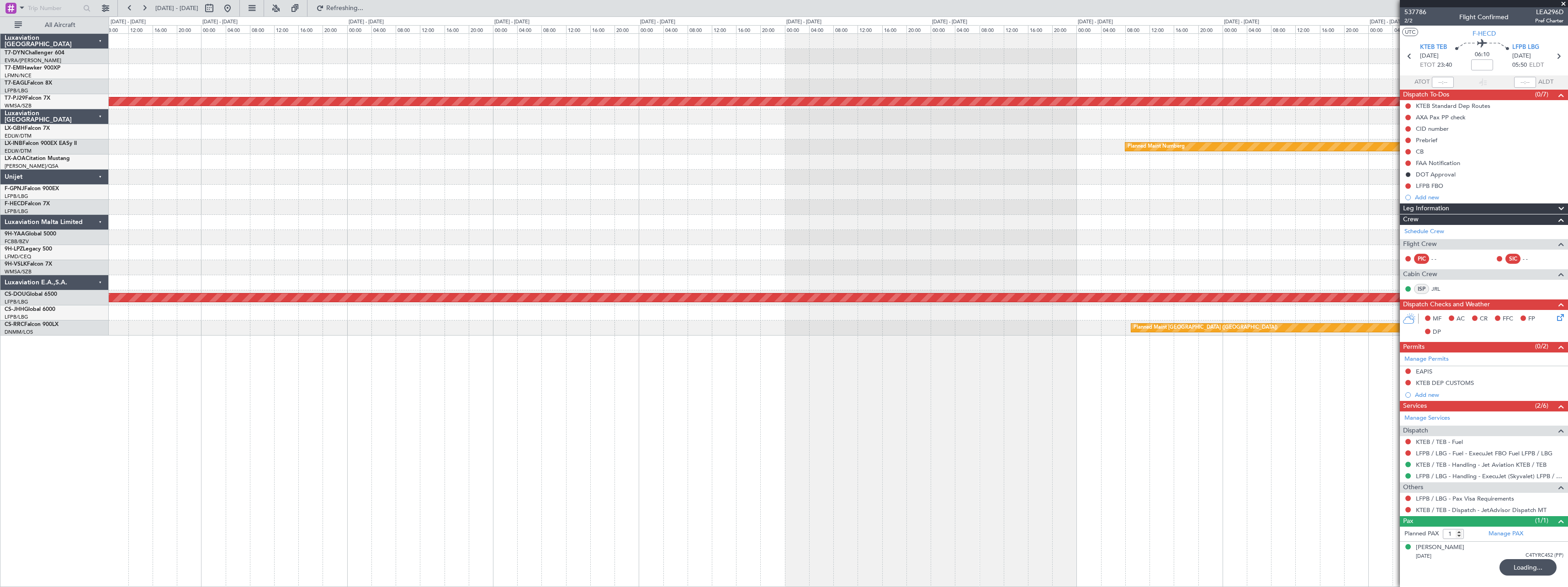
click at [351, 208] on div "Planned Maint Kuala Lumpur (Sultan Abdul Aziz Shah - Subang) Planned Maint Nurn…" at bounding box center [837, 185] width 1459 height 302
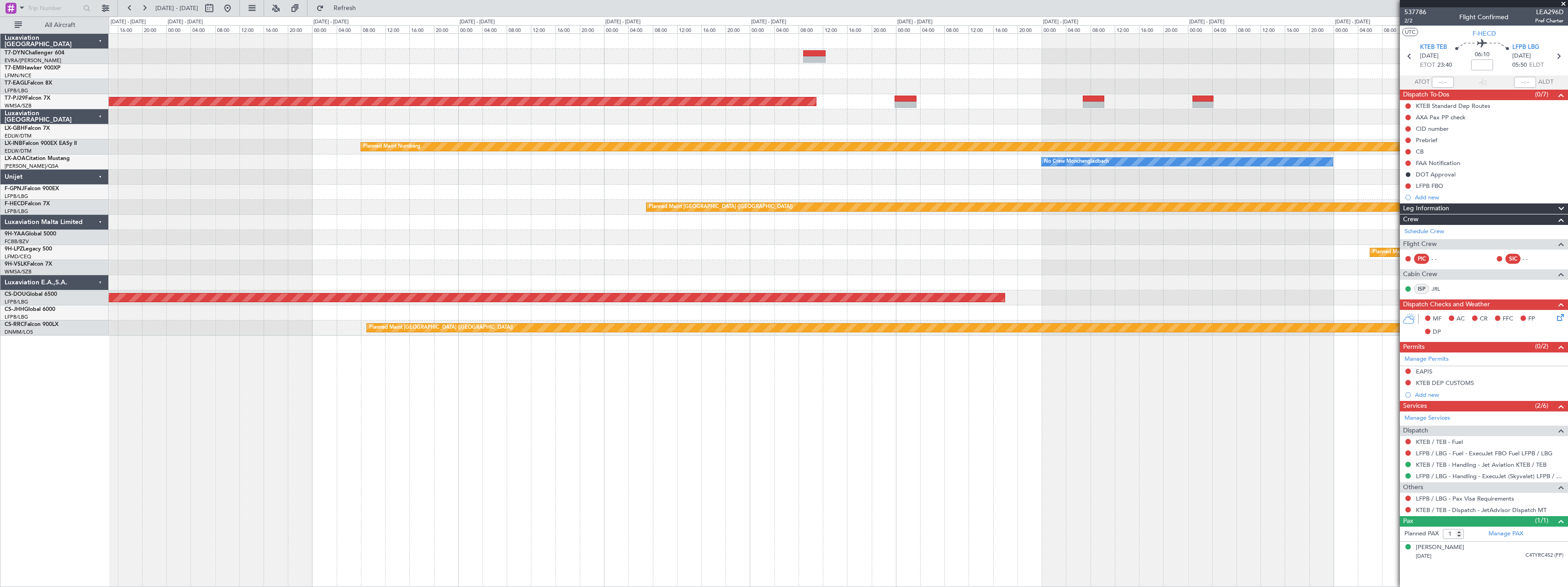
click at [587, 218] on div "Planned Maint Riga (Riga Intl) Planned Maint Kuala Lumpur (Sultan Abdul Aziz Sh…" at bounding box center [837, 185] width 1459 height 302
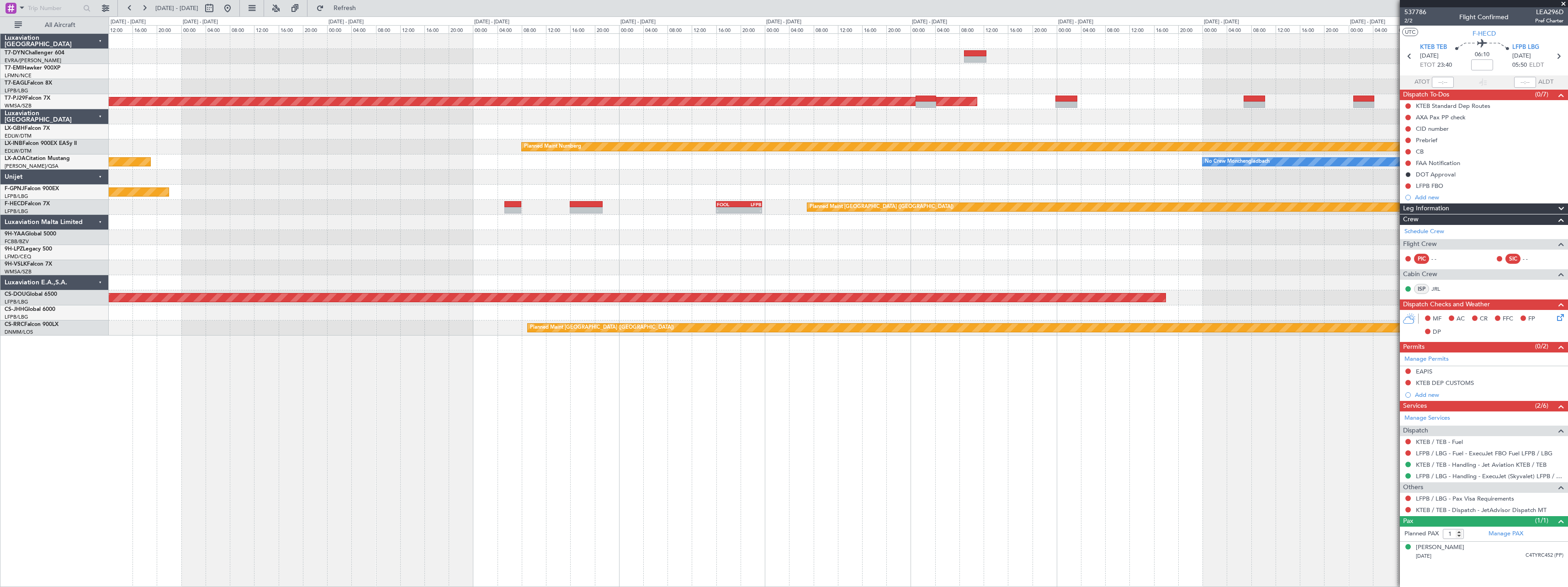
click at [860, 238] on div at bounding box center [837, 237] width 1459 height 15
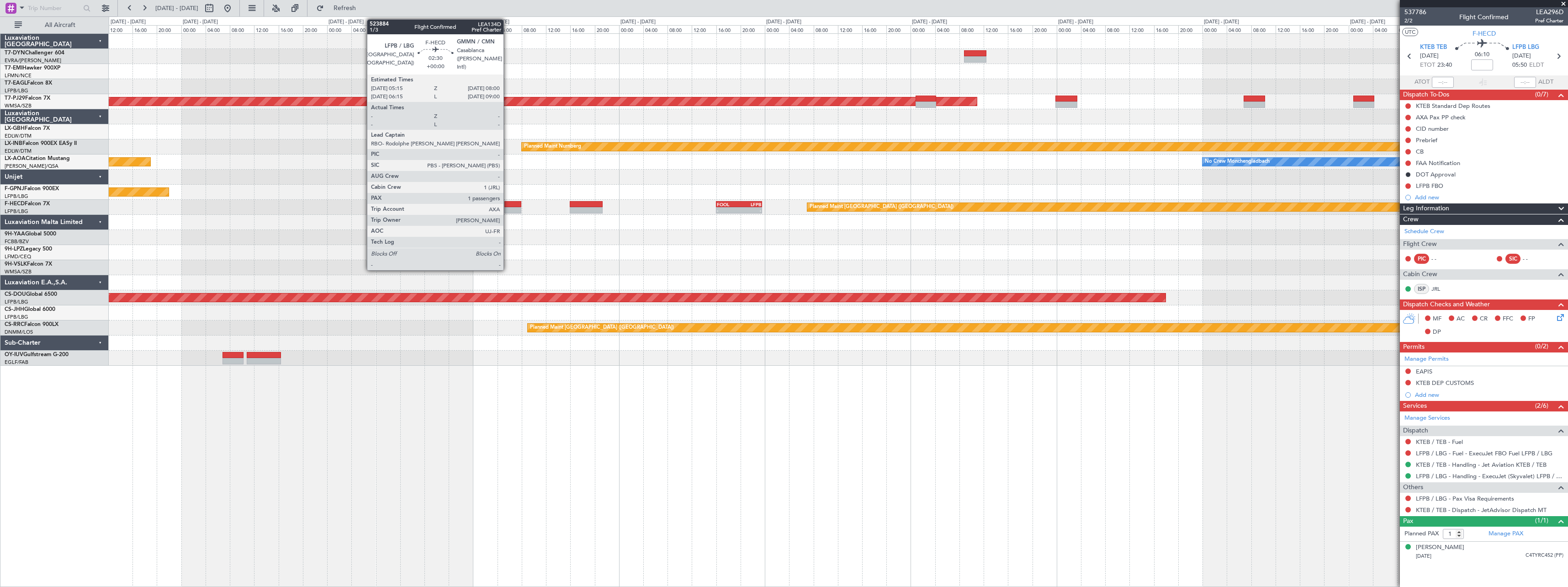
click at [508, 205] on div at bounding box center [513, 204] width 17 height 6
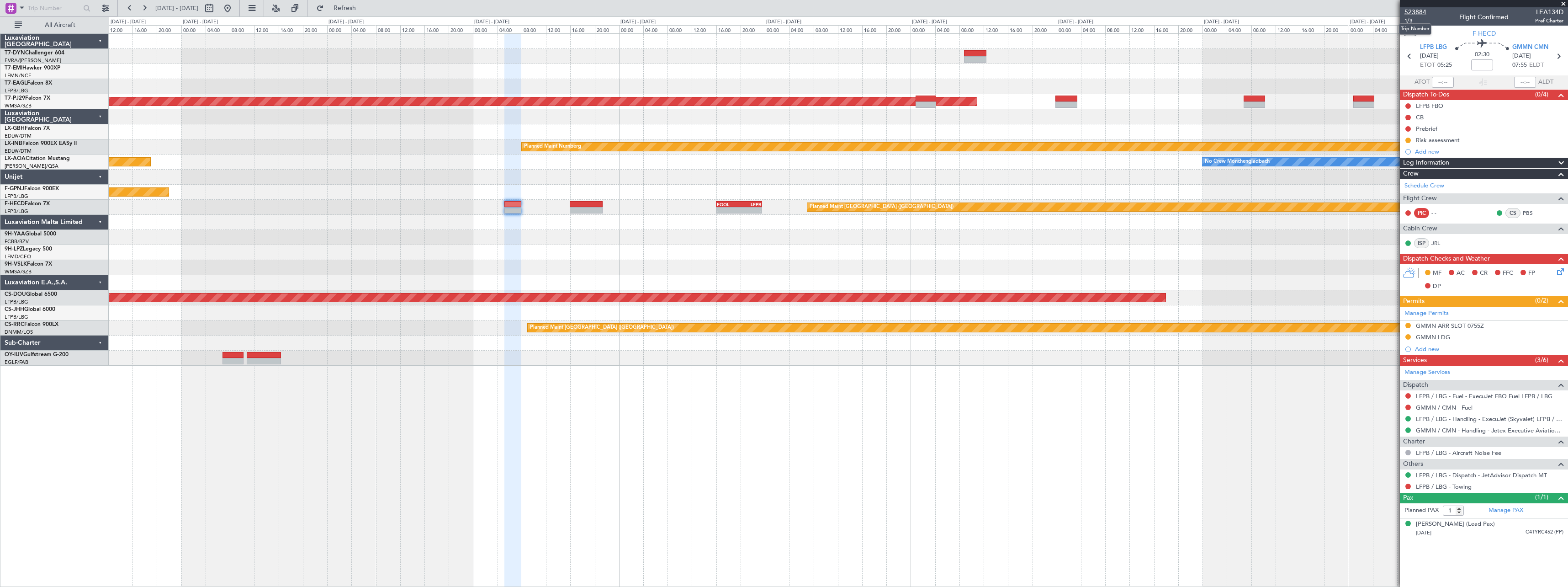
click at [1426, 15] on span "523884" at bounding box center [1415, 11] width 22 height 10
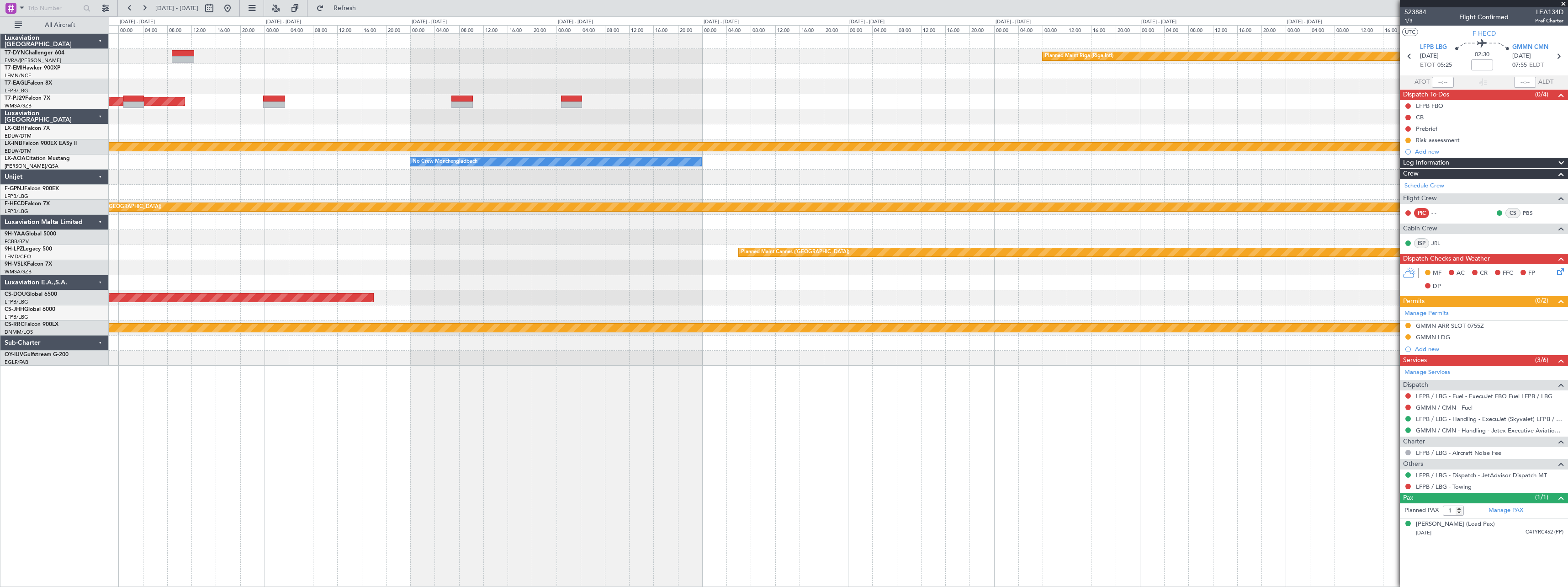
click at [45, 158] on div "Planned Maint Riga (Riga Intl) Planned Maint Kuala Lumpur (Sultan Abdul Aziz Sh…" at bounding box center [784, 302] width 1568 height 571
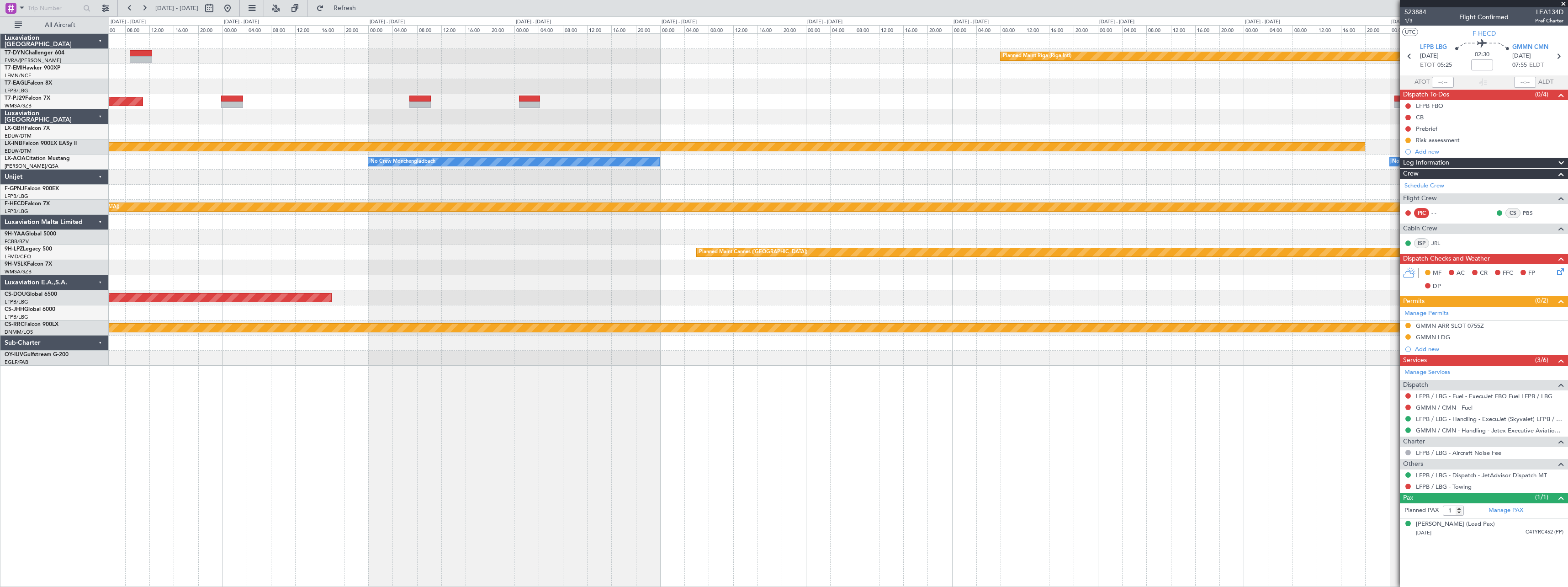
click at [345, 148] on div "Planned Maint Riga (Riga Intl) Planned Maint Kuala Lumpur (Sultan Abdul Aziz Sh…" at bounding box center [837, 199] width 1459 height 332
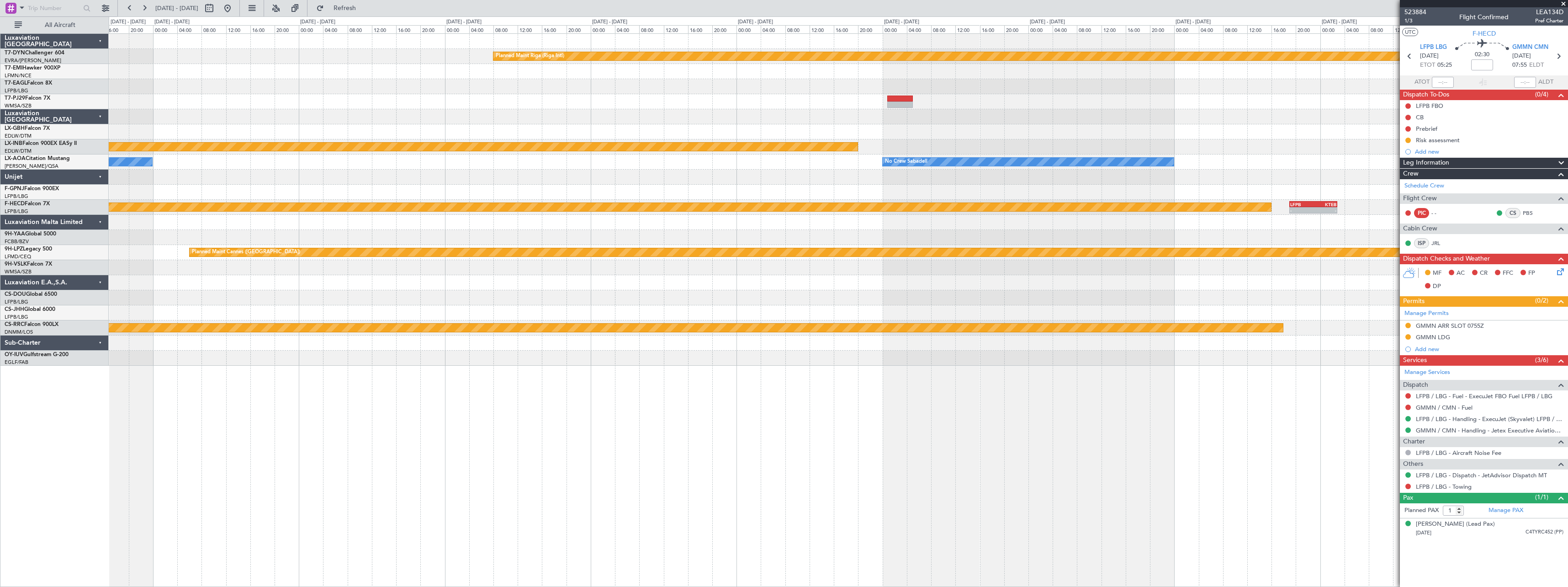
click at [650, 160] on div "Planned Maint Riga (Riga Intl) Planned Maint Nurnberg No Crew Monchengladbach N…" at bounding box center [837, 199] width 1459 height 332
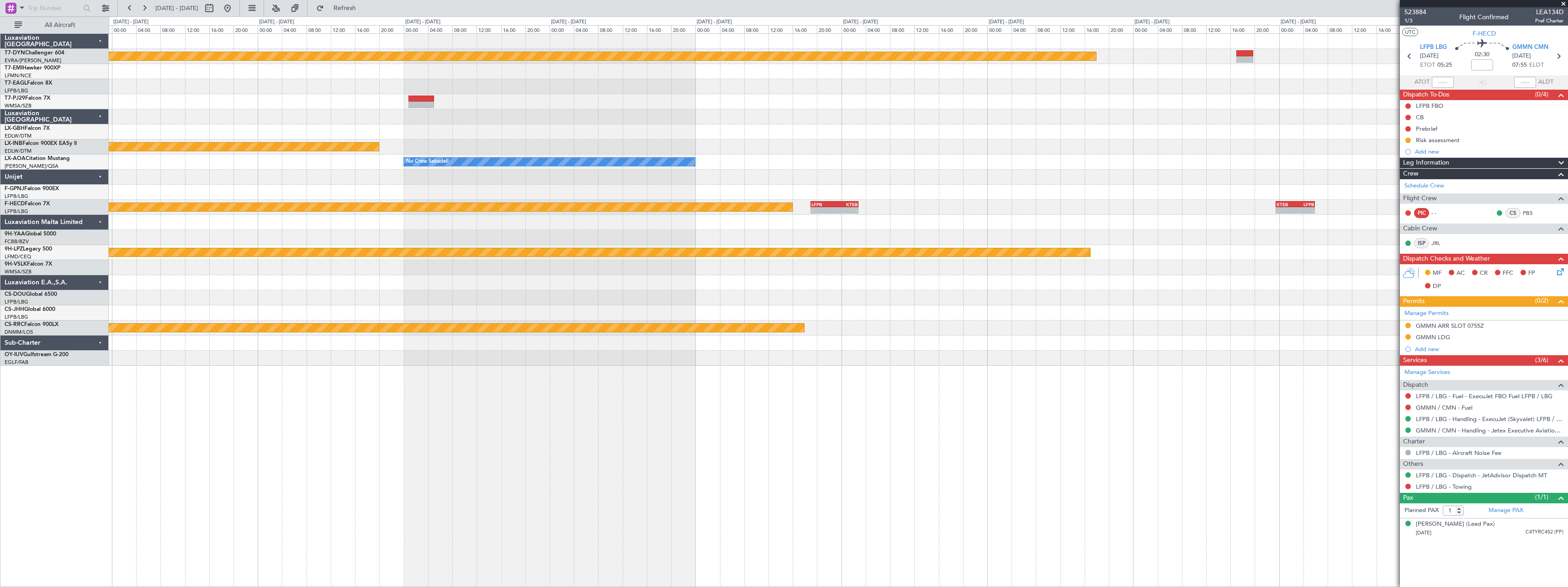
click at [822, 185] on div "Planned Maint Riga (Riga Intl) Planned Maint Nurnberg No Crew Sabadell Planned …" at bounding box center [837, 199] width 1459 height 332
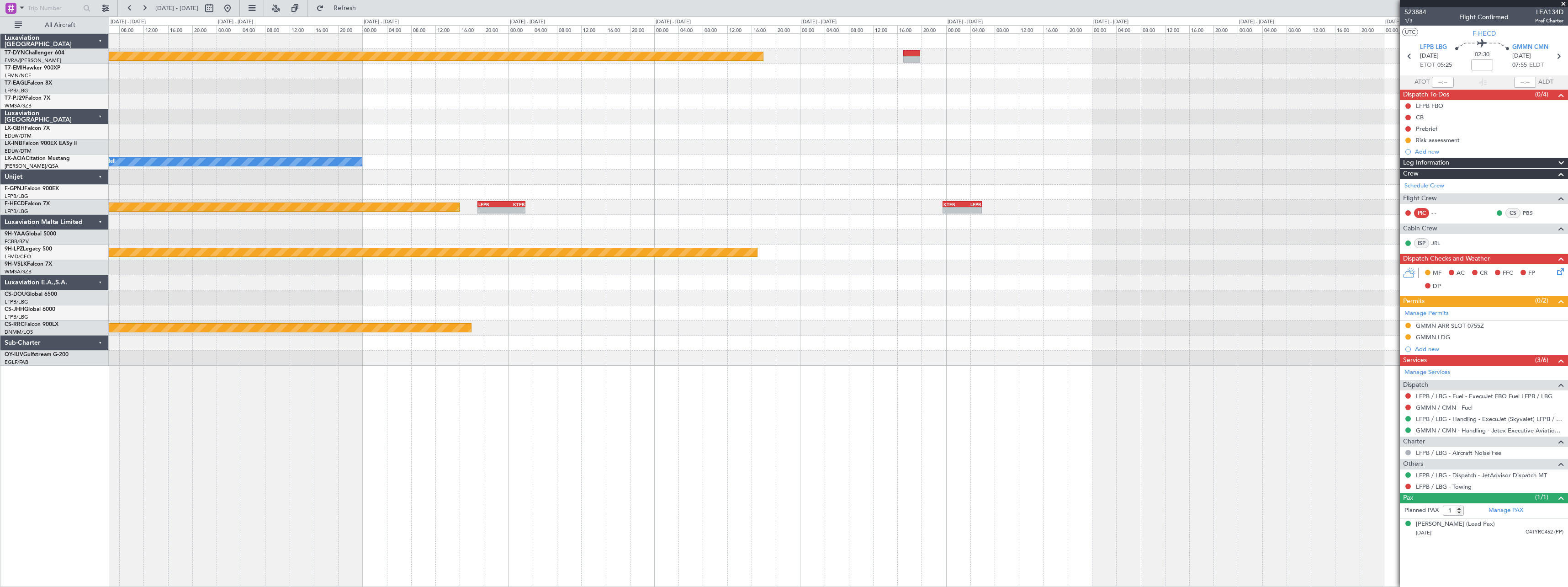
click at [739, 174] on div at bounding box center [837, 177] width 1459 height 15
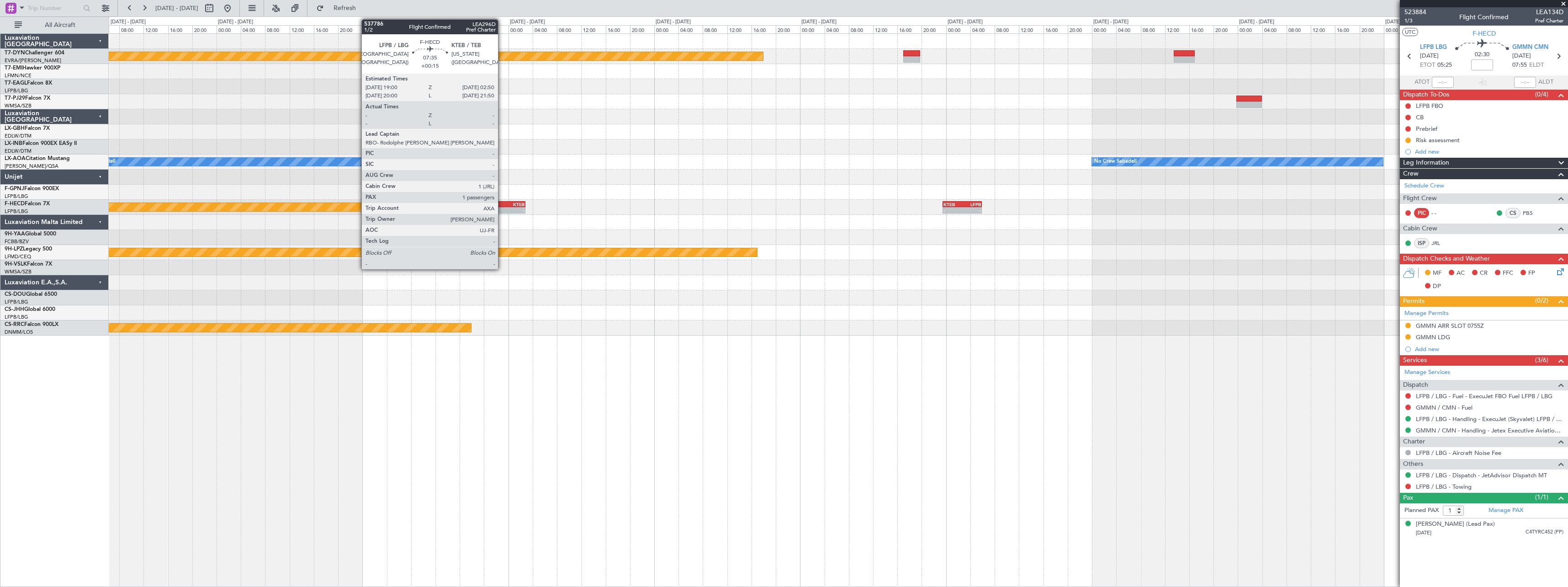
click at [502, 202] on div "KTEB" at bounding box center [512, 205] width 23 height 5
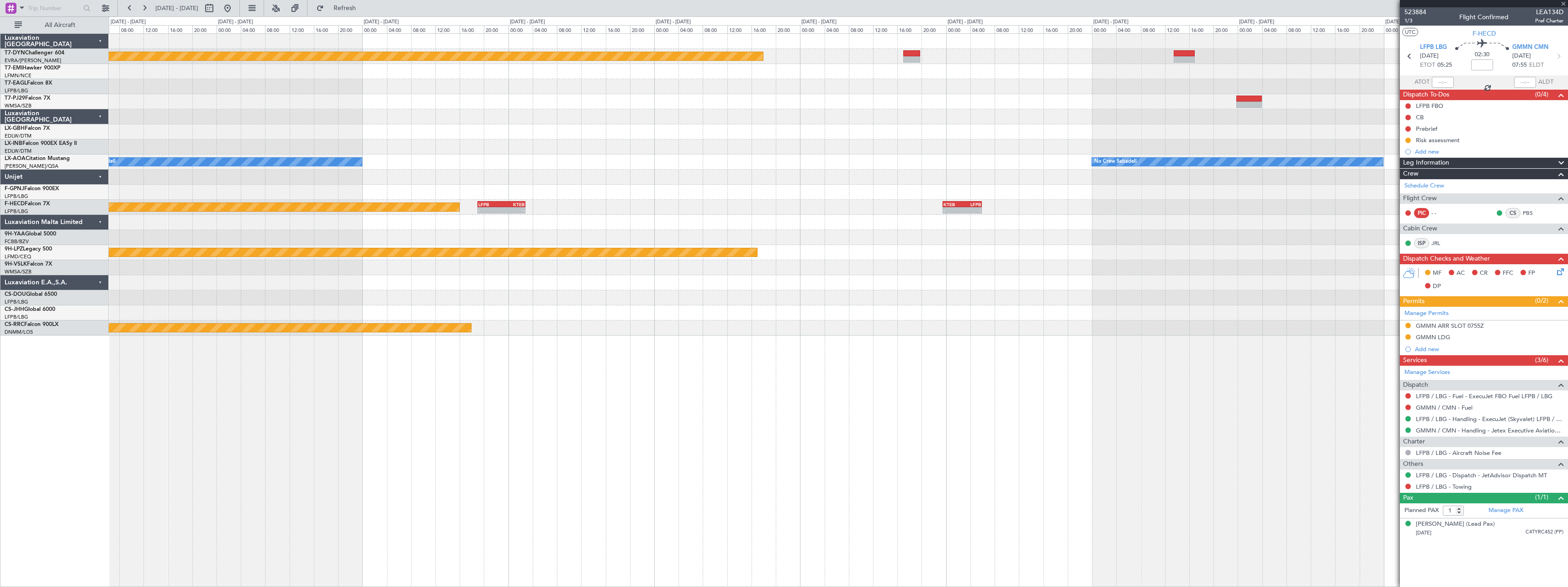
type input "+00:15"
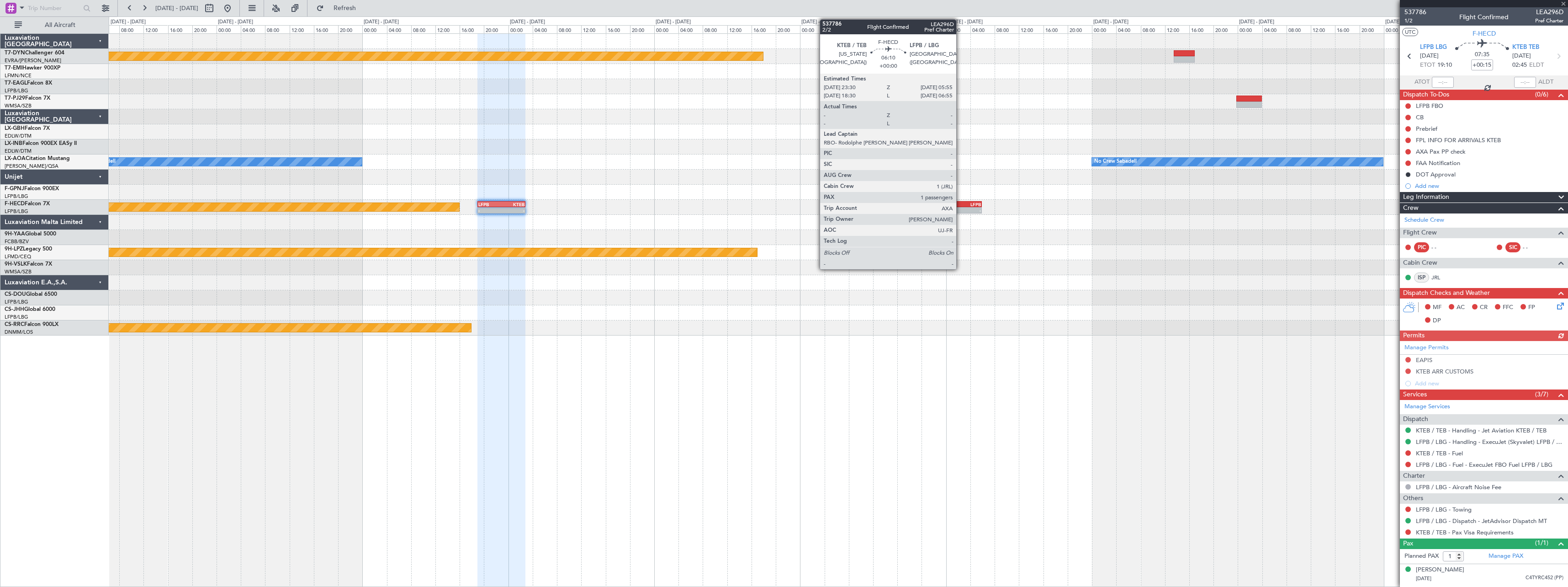
click at [960, 204] on div "KTEB" at bounding box center [953, 205] width 19 height 5
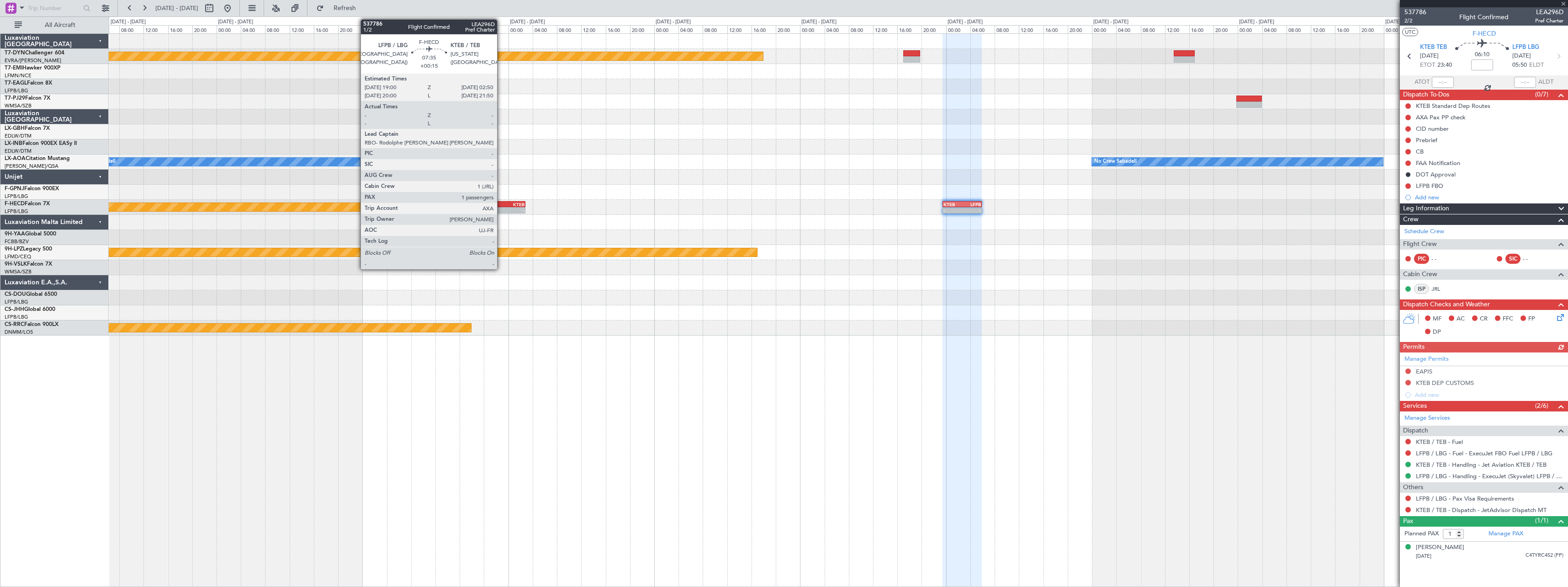
click at [501, 205] on div "KTEB" at bounding box center [512, 205] width 23 height 5
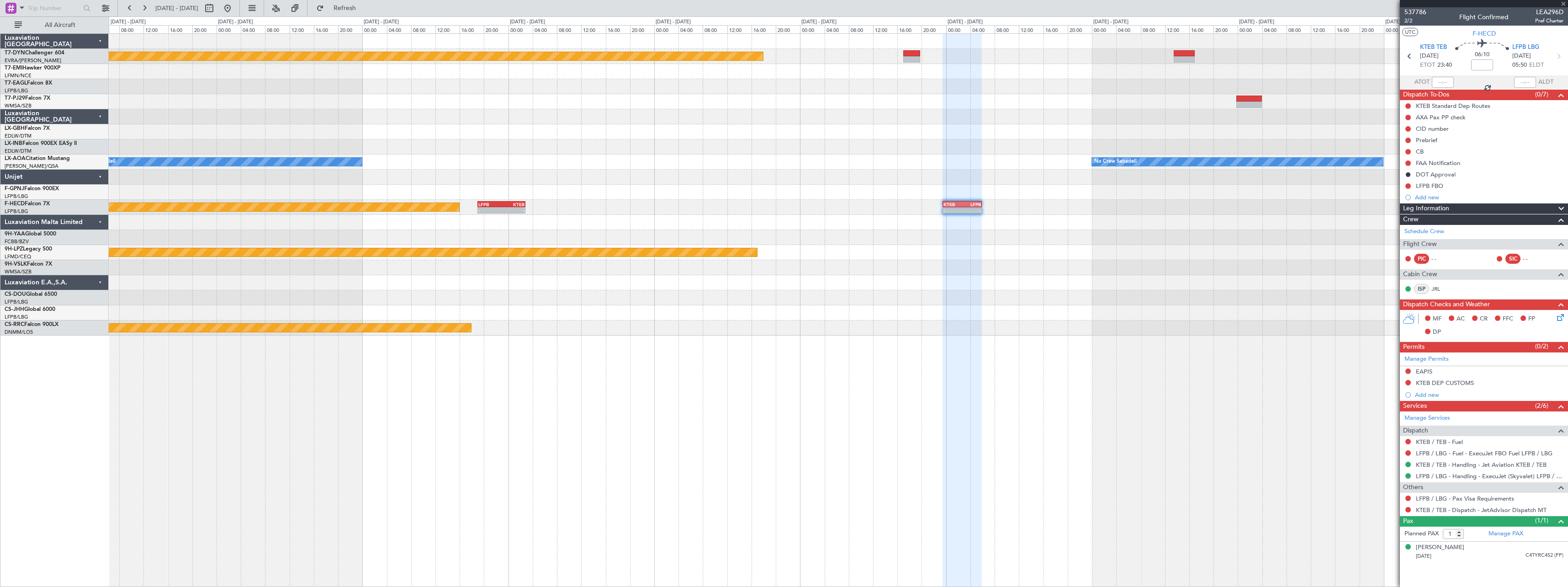
type input "+00:15"
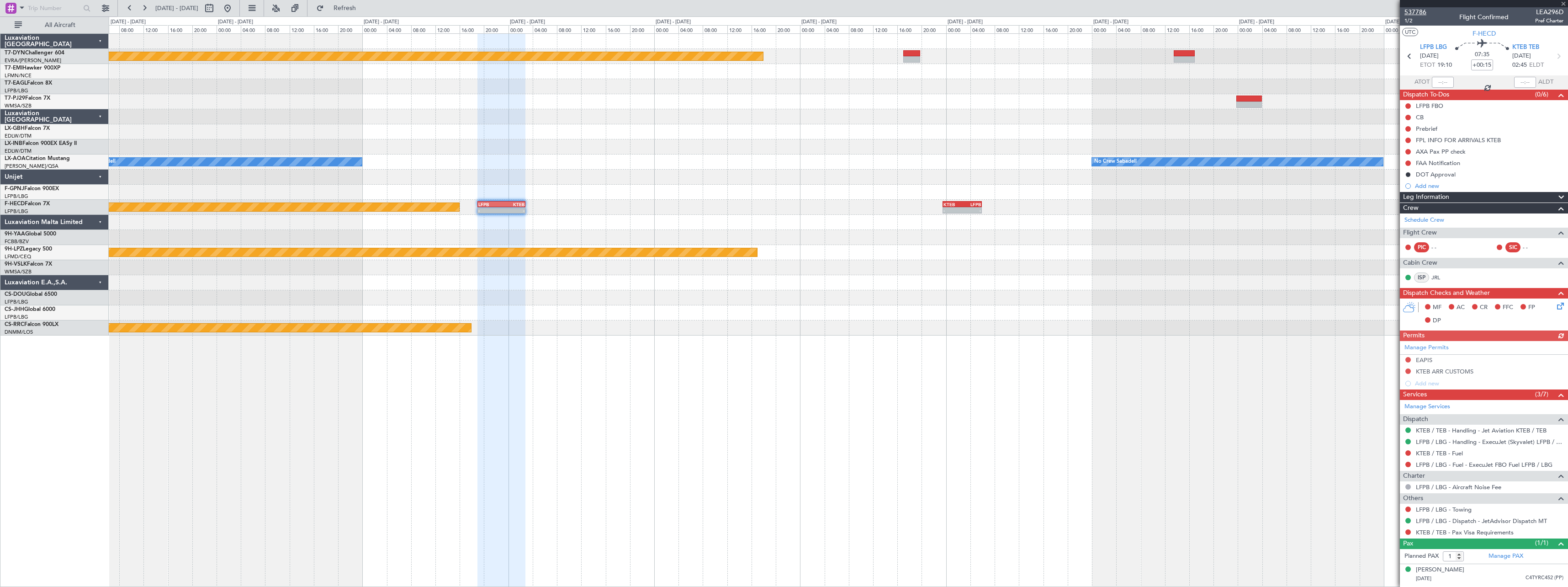
click at [1424, 10] on span "537786" at bounding box center [1415, 11] width 22 height 10
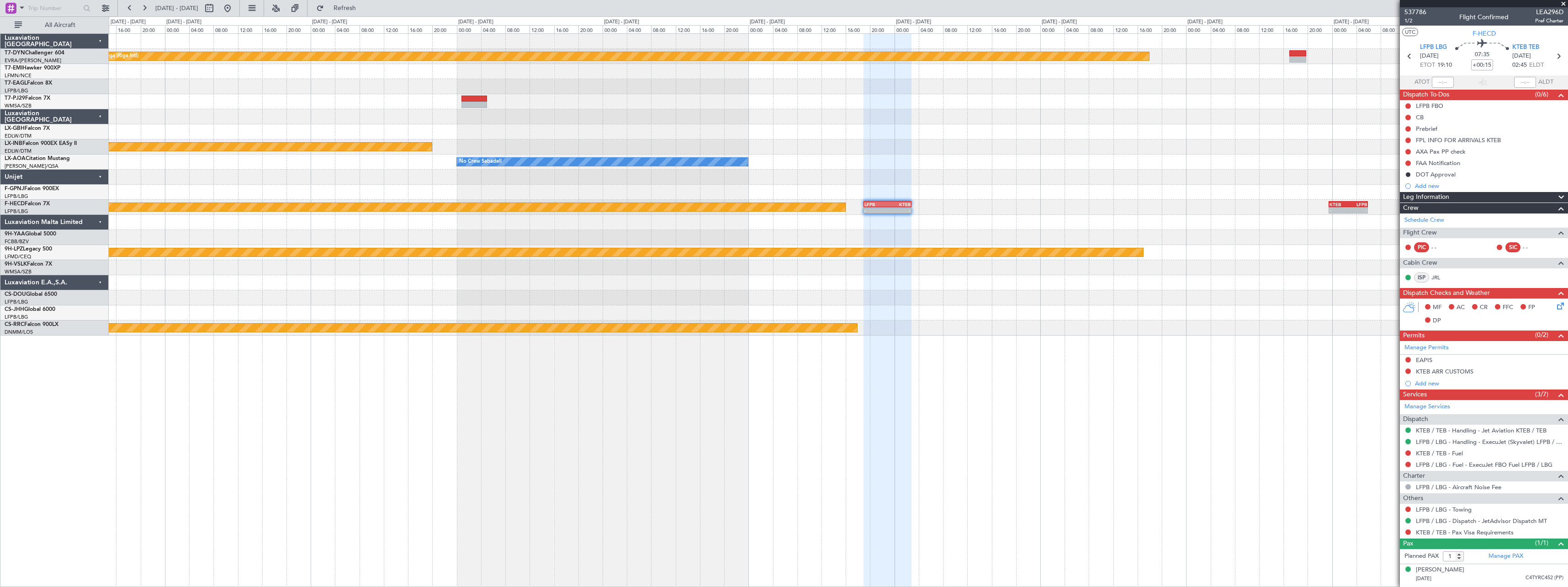
click at [675, 71] on div at bounding box center [837, 71] width 1459 height 15
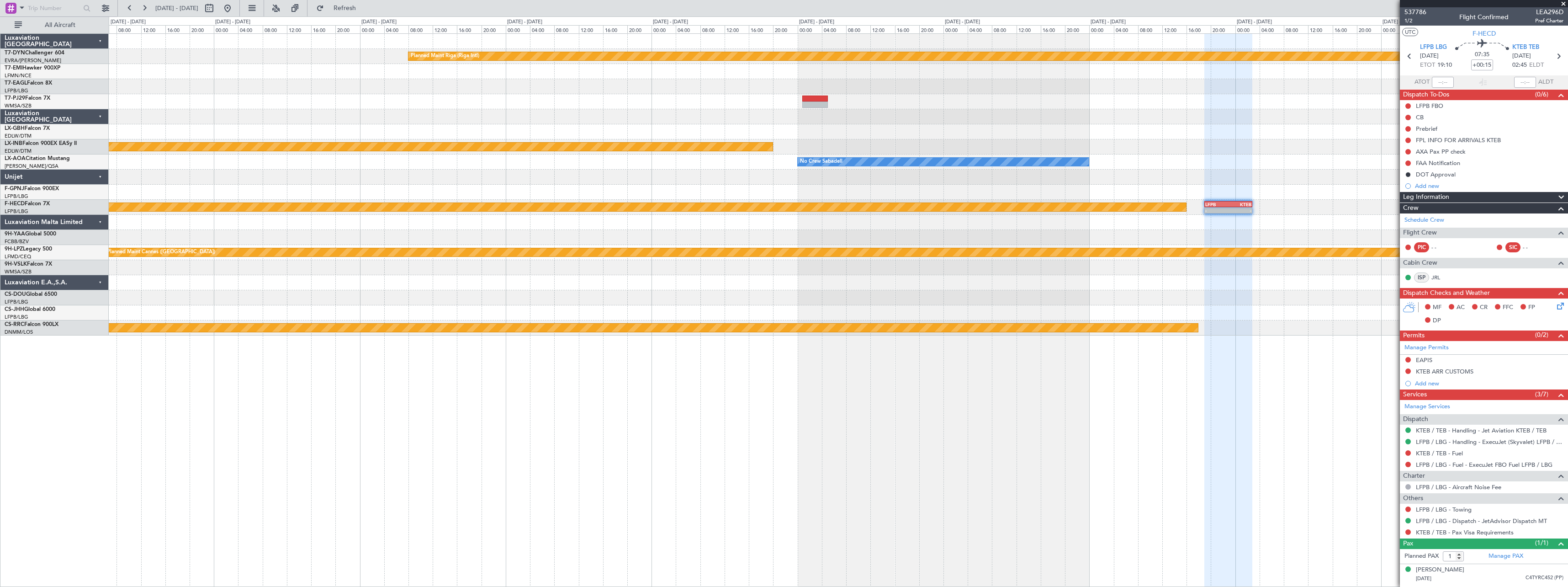
click at [771, 73] on div at bounding box center [837, 71] width 1459 height 15
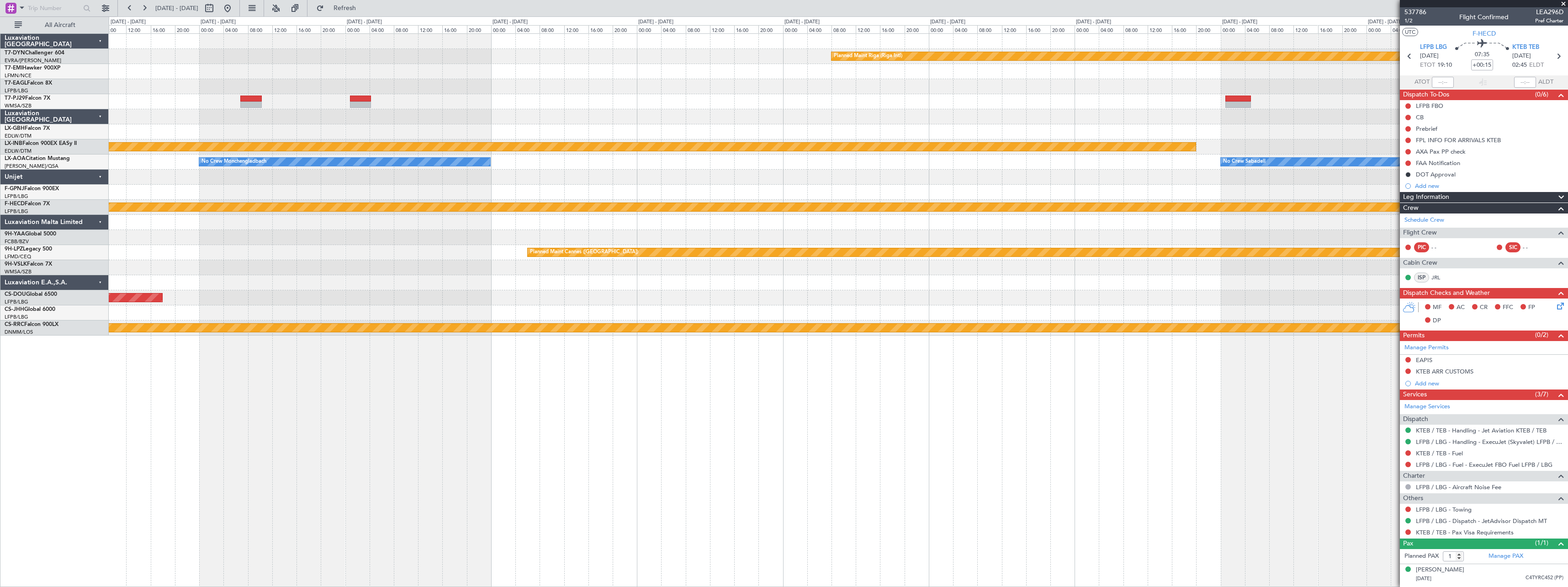
click at [853, 73] on div at bounding box center [837, 71] width 1459 height 15
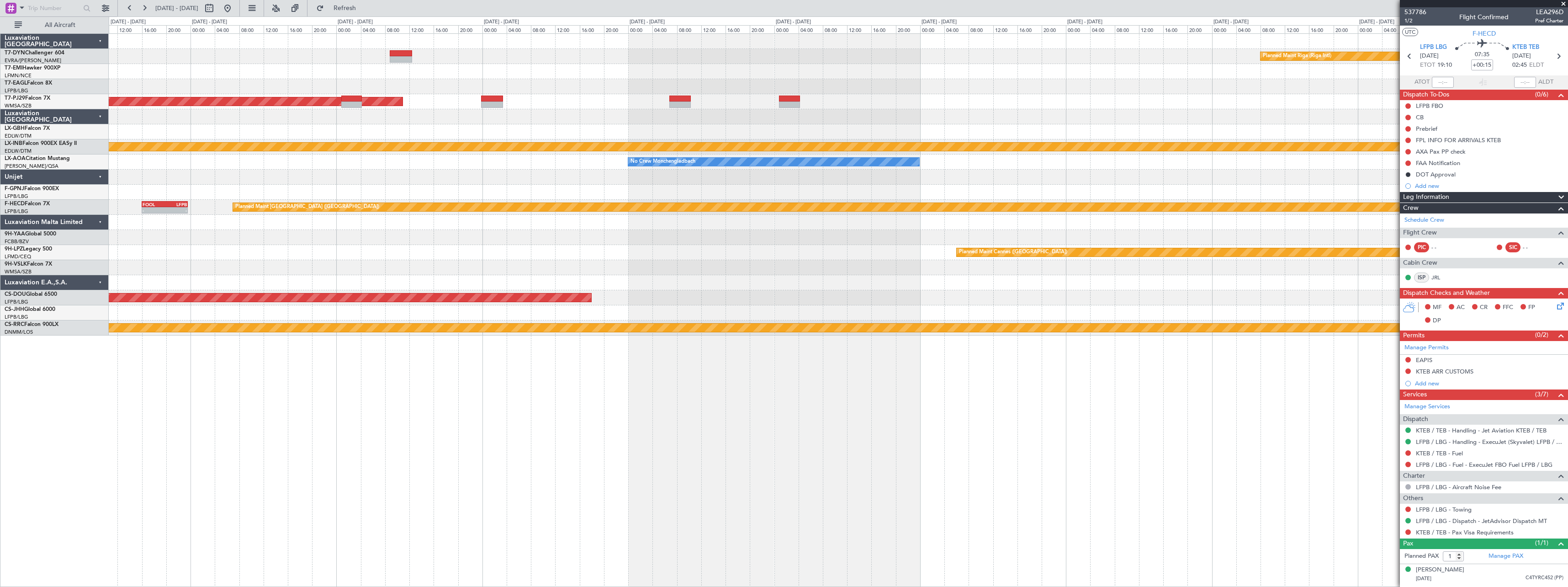
click at [851, 130] on div "Planned Maint Riga (Riga Intl) Planned Maint Kuala Lumpur (Sultan Abdul Aziz Sh…" at bounding box center [837, 185] width 1459 height 302
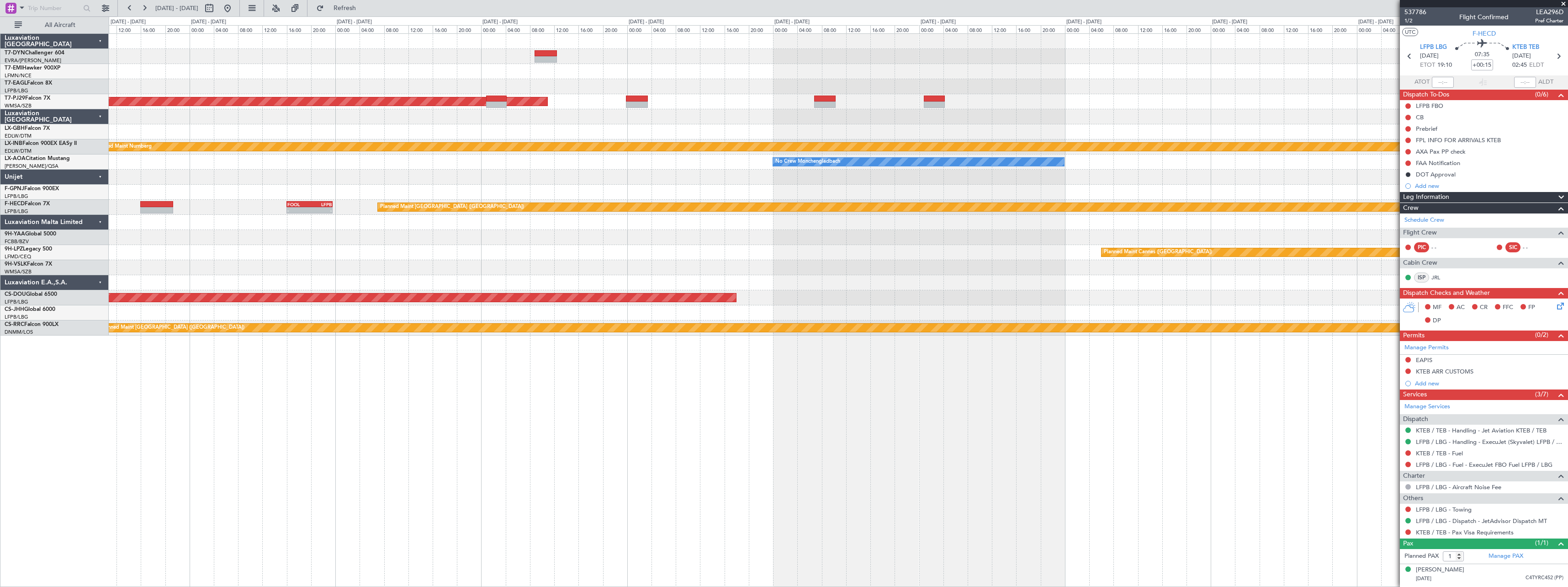
click at [501, 123] on div at bounding box center [837, 116] width 1459 height 15
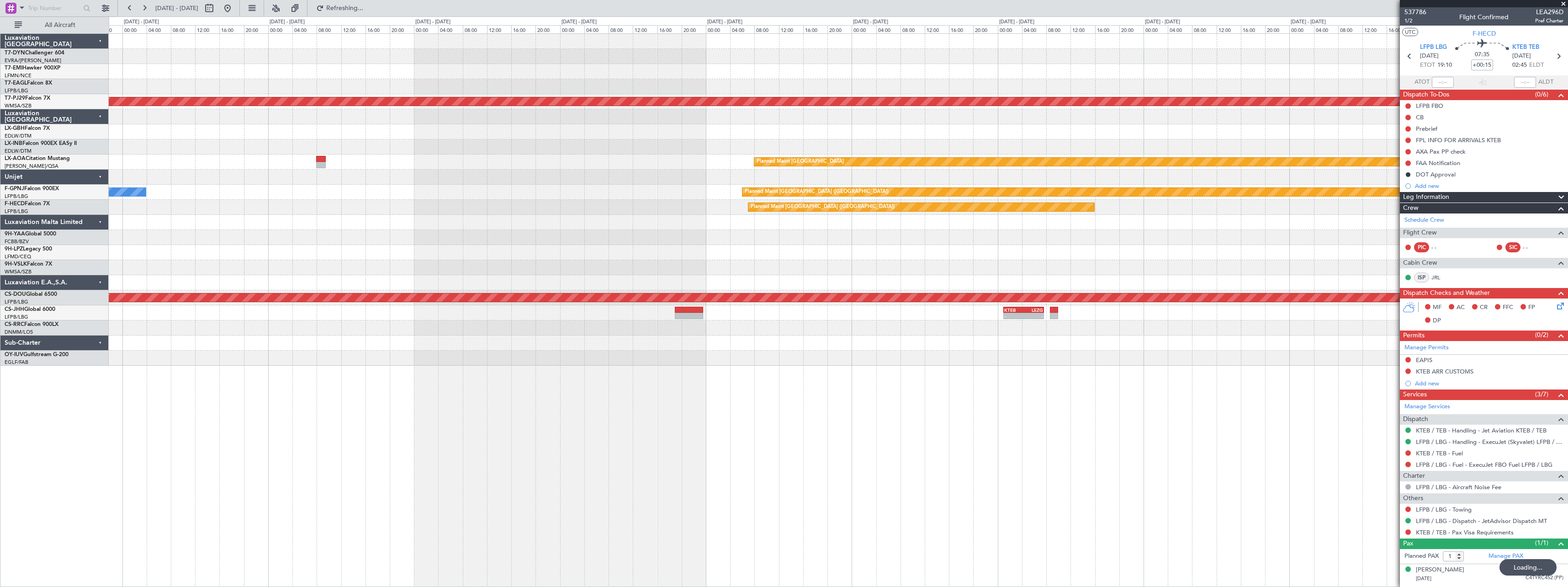
click at [571, 75] on div at bounding box center [837, 71] width 1459 height 15
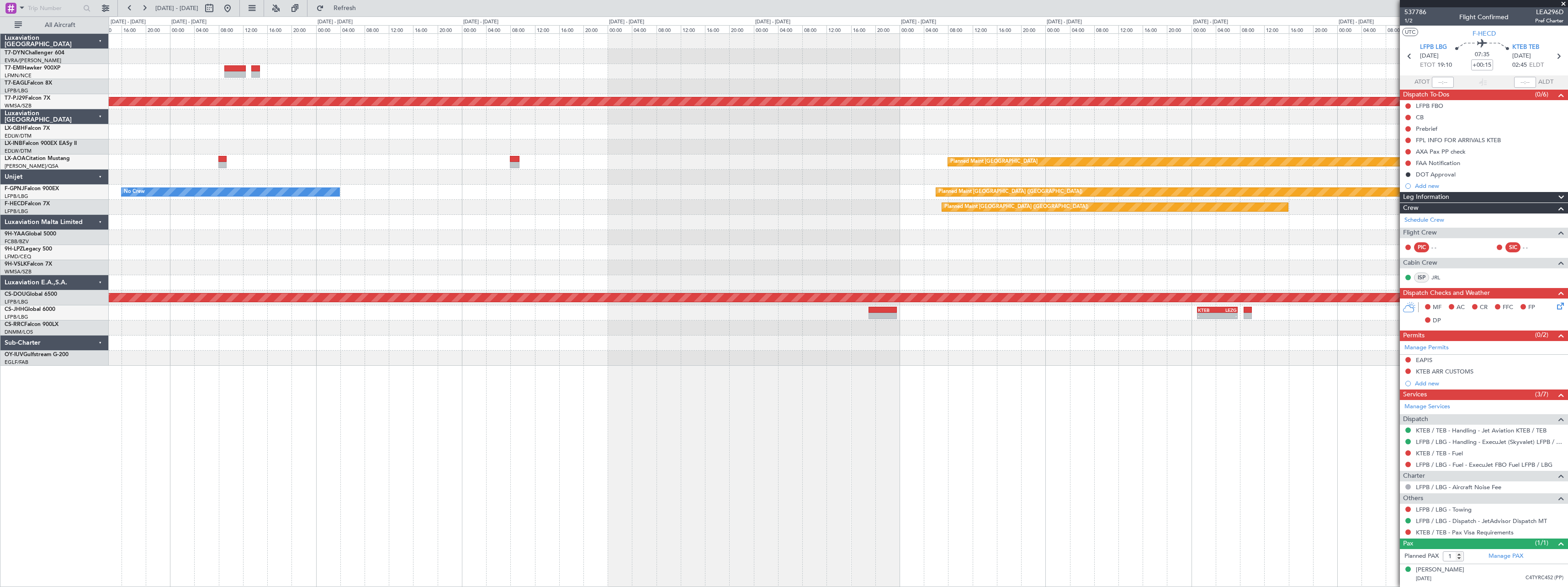
click at [787, 75] on div at bounding box center [837, 71] width 1459 height 15
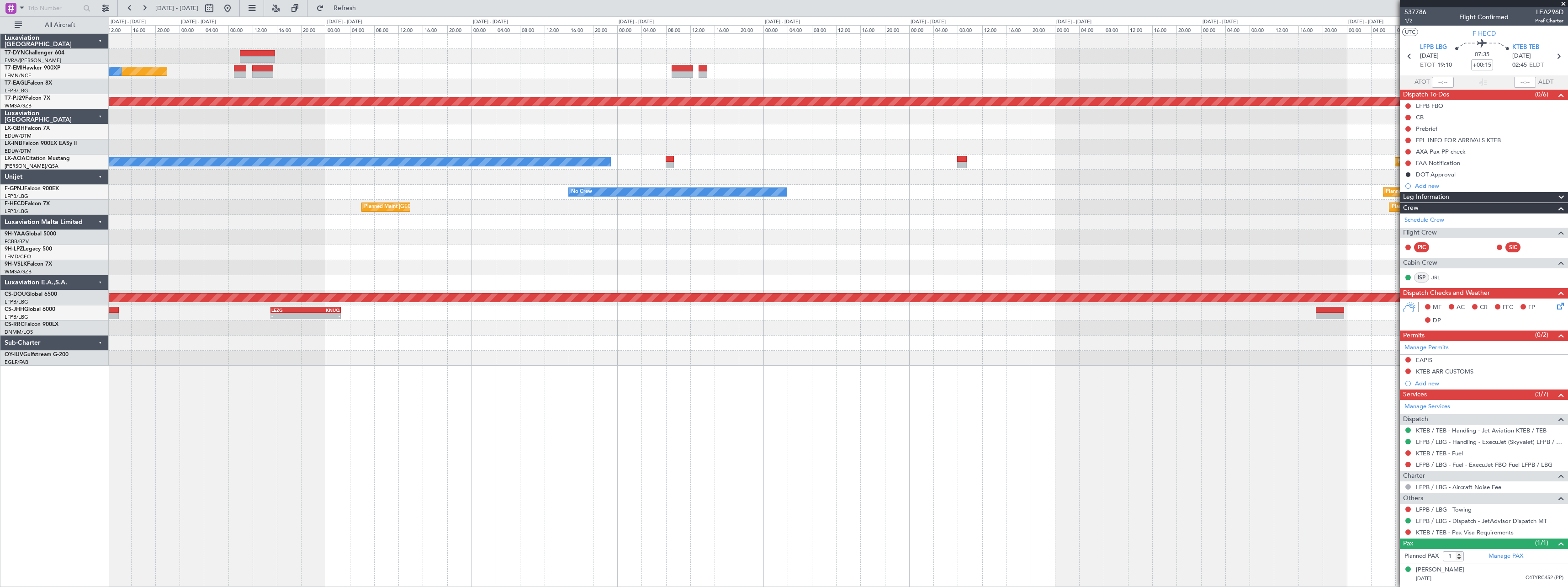
click at [704, 78] on div "Planned Maint No Crew" at bounding box center [837, 71] width 1459 height 15
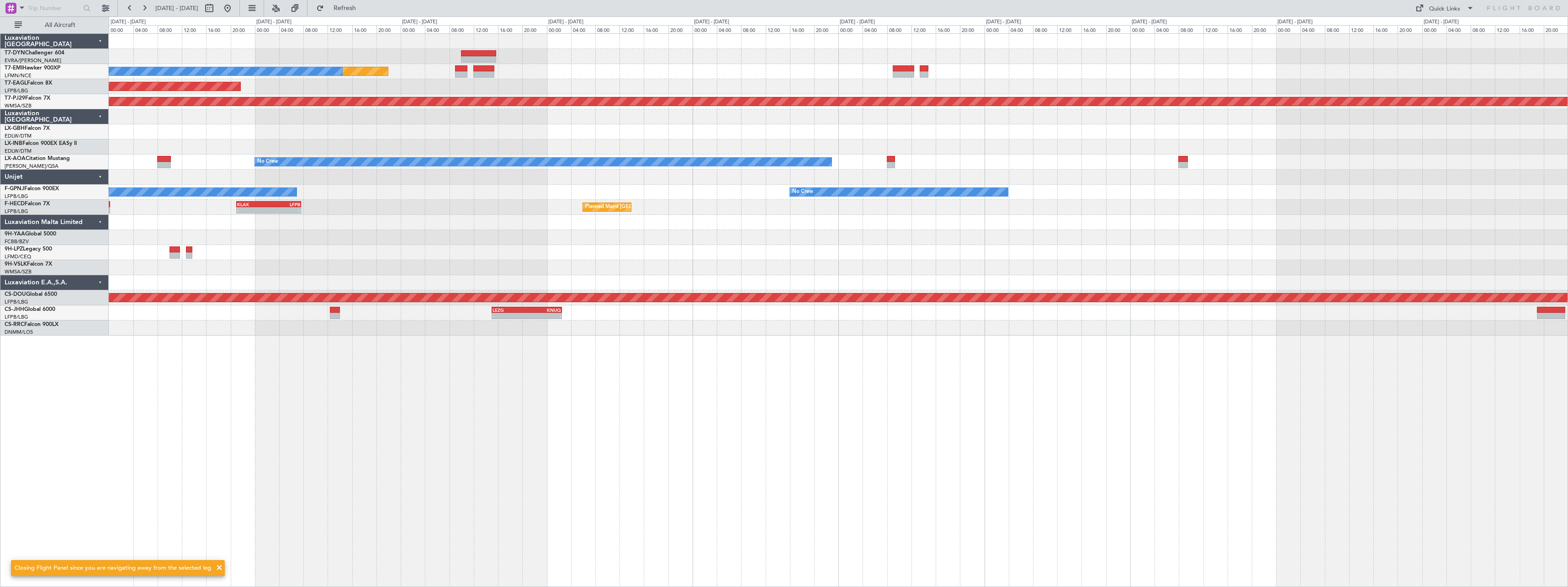
click at [622, 62] on div at bounding box center [837, 55] width 1459 height 15
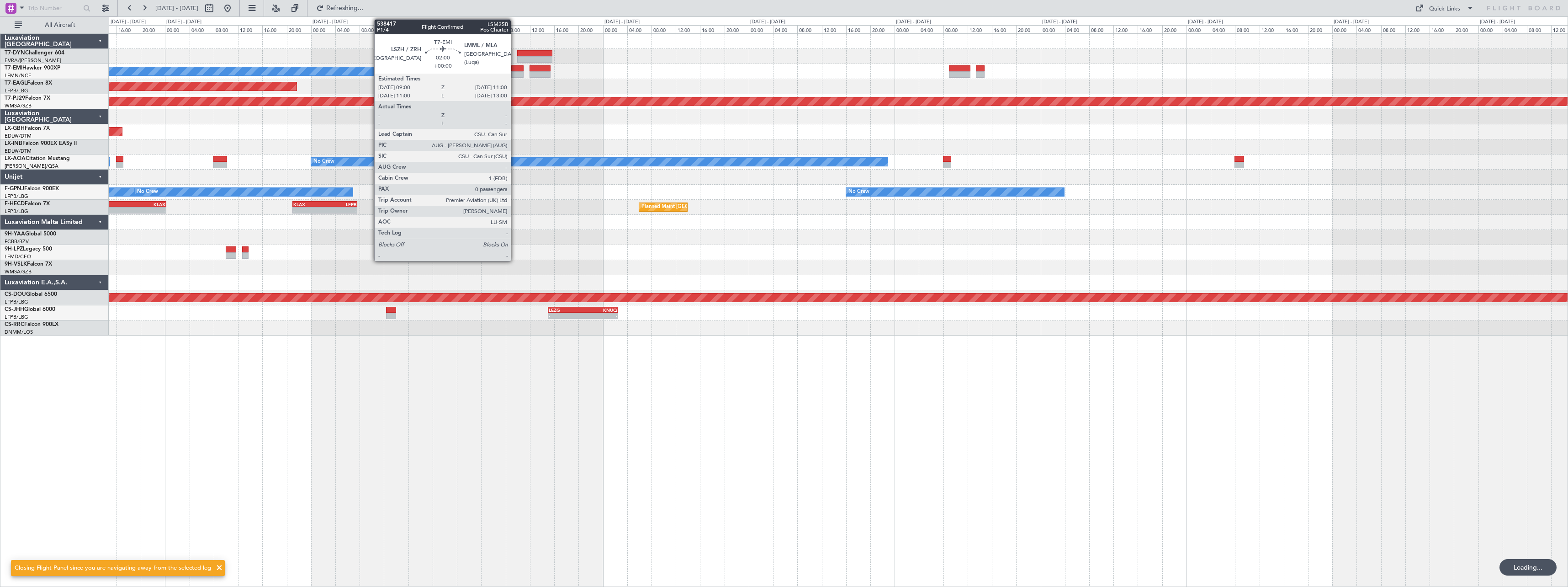
click at [515, 66] on div at bounding box center [517, 68] width 12 height 6
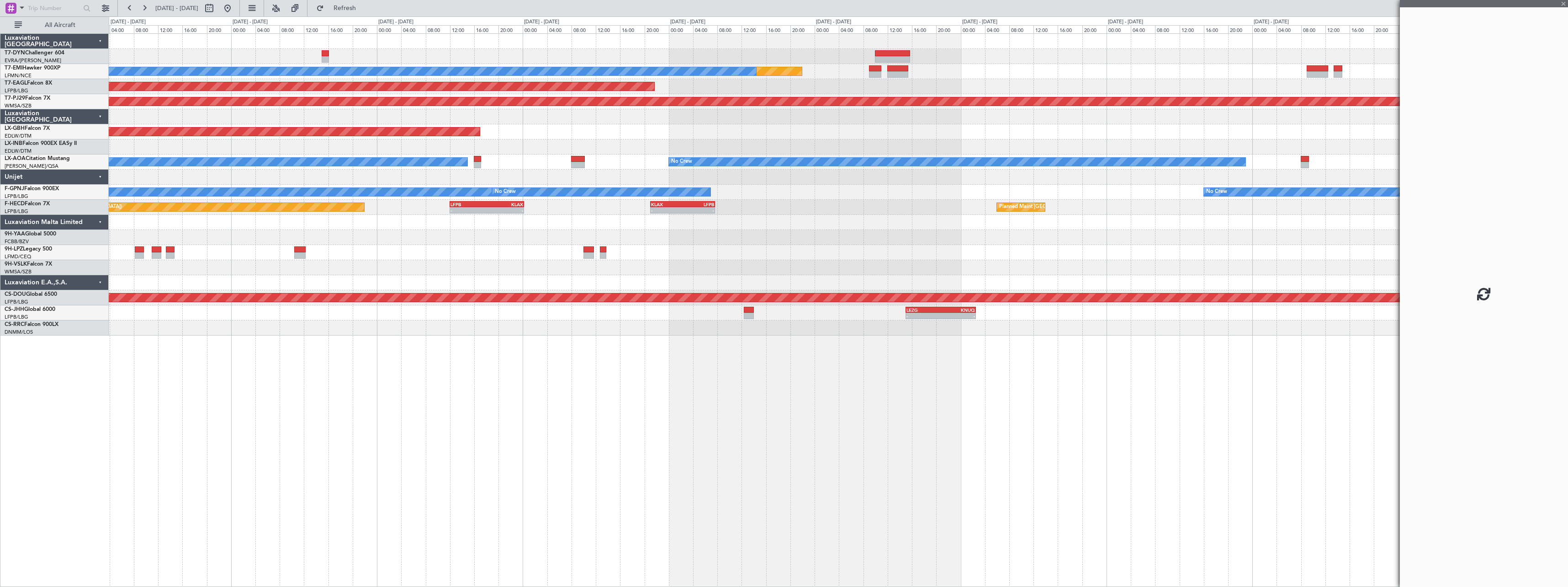
click at [699, 57] on div at bounding box center [837, 55] width 1459 height 15
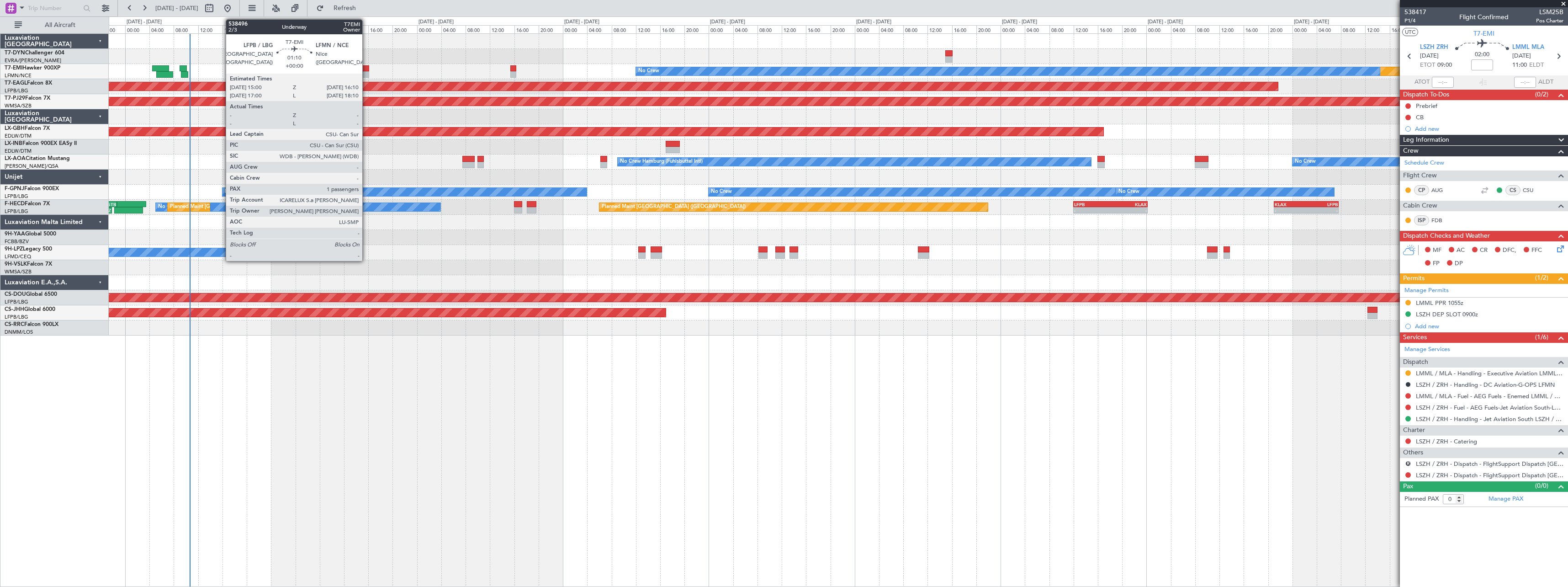
click at [367, 68] on div at bounding box center [366, 68] width 7 height 6
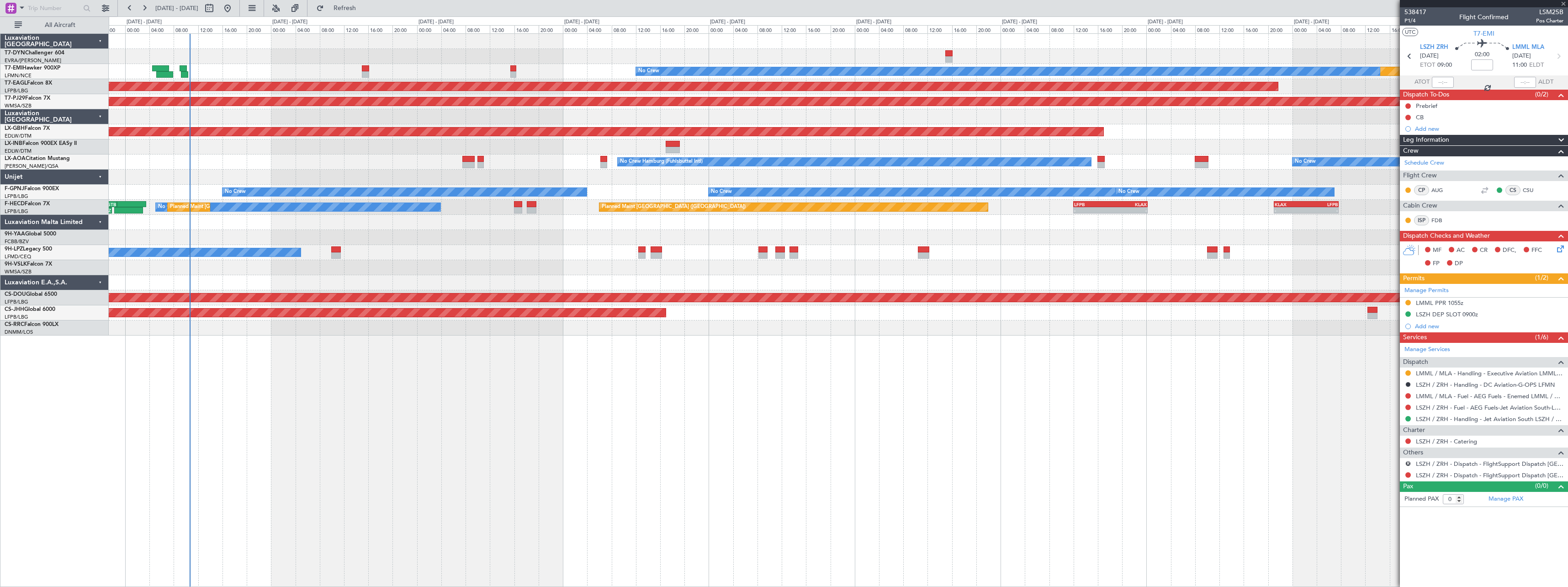
type input "1"
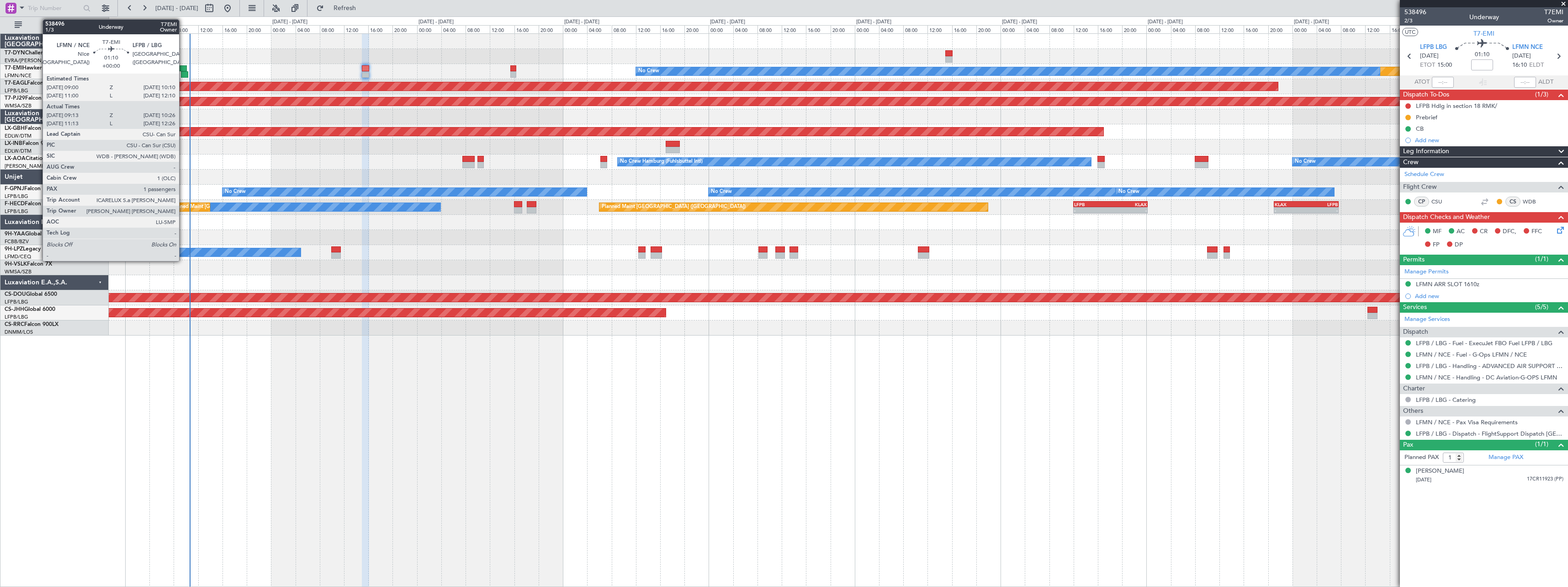
click at [183, 69] on div at bounding box center [183, 68] width 7 height 6
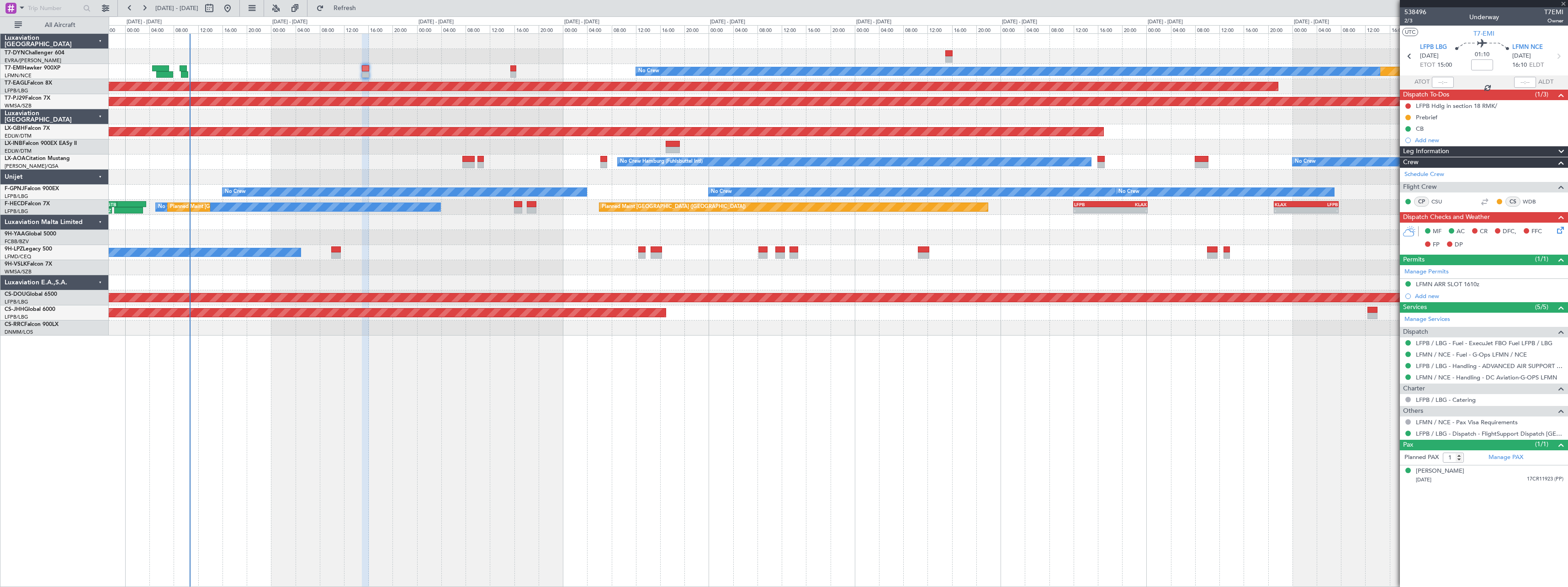
type input "09:13"
type input "10:26"
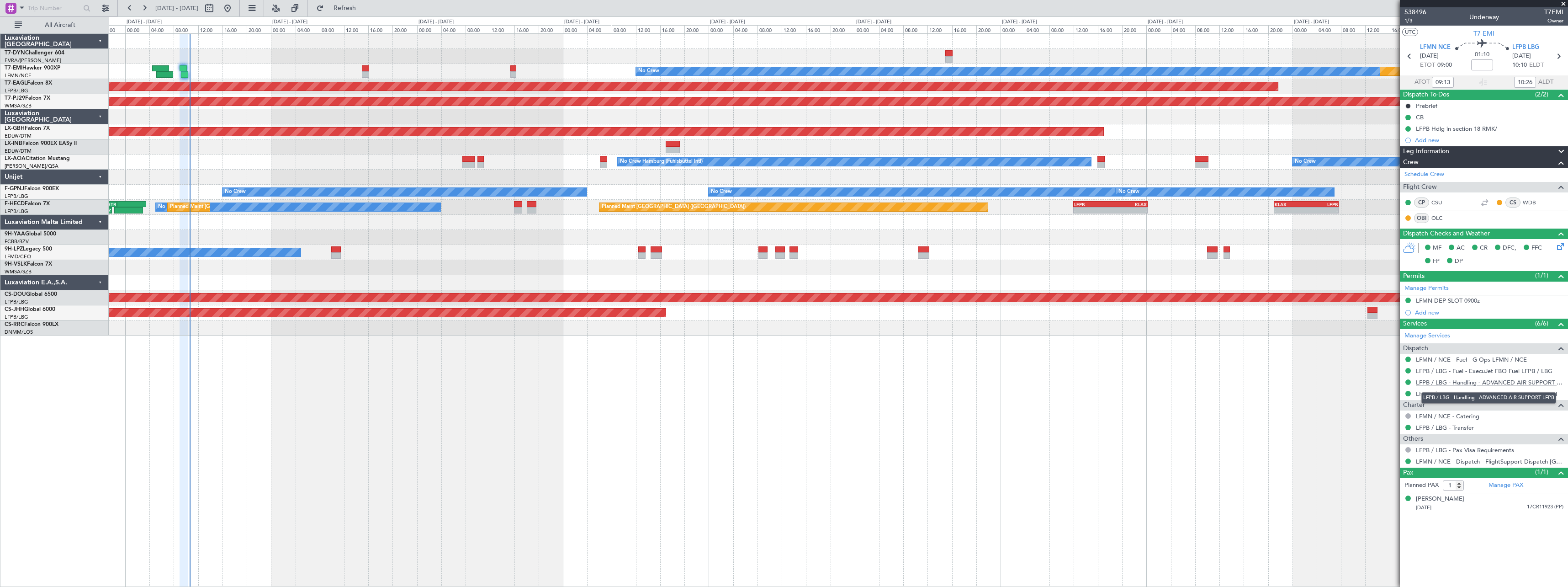
click at [1523, 384] on link "LFPB / LBG - Handling - ADVANCED AIR SUPPORT LFPB" at bounding box center [1490, 382] width 147 height 8
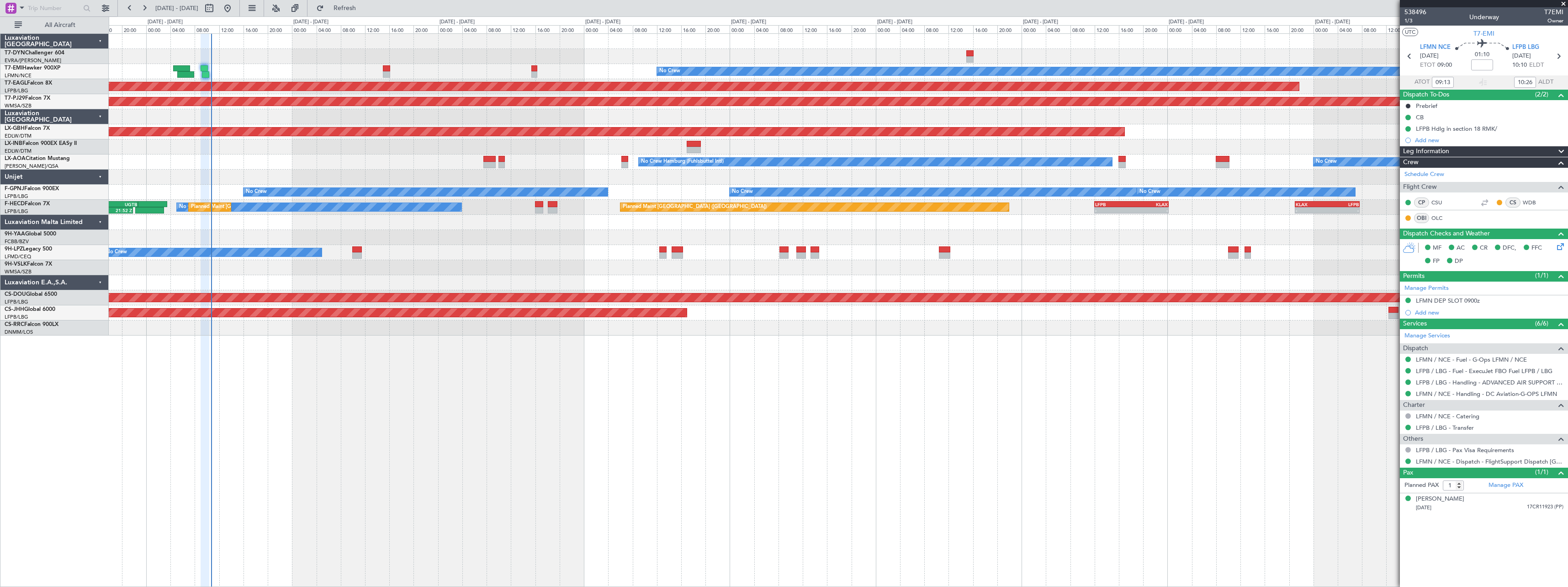
click at [231, 71] on div "Planned Maint No Crew Planned Maint Dubai (Al Maktoum Intl) Planned Maint Kuala…" at bounding box center [837, 185] width 1459 height 302
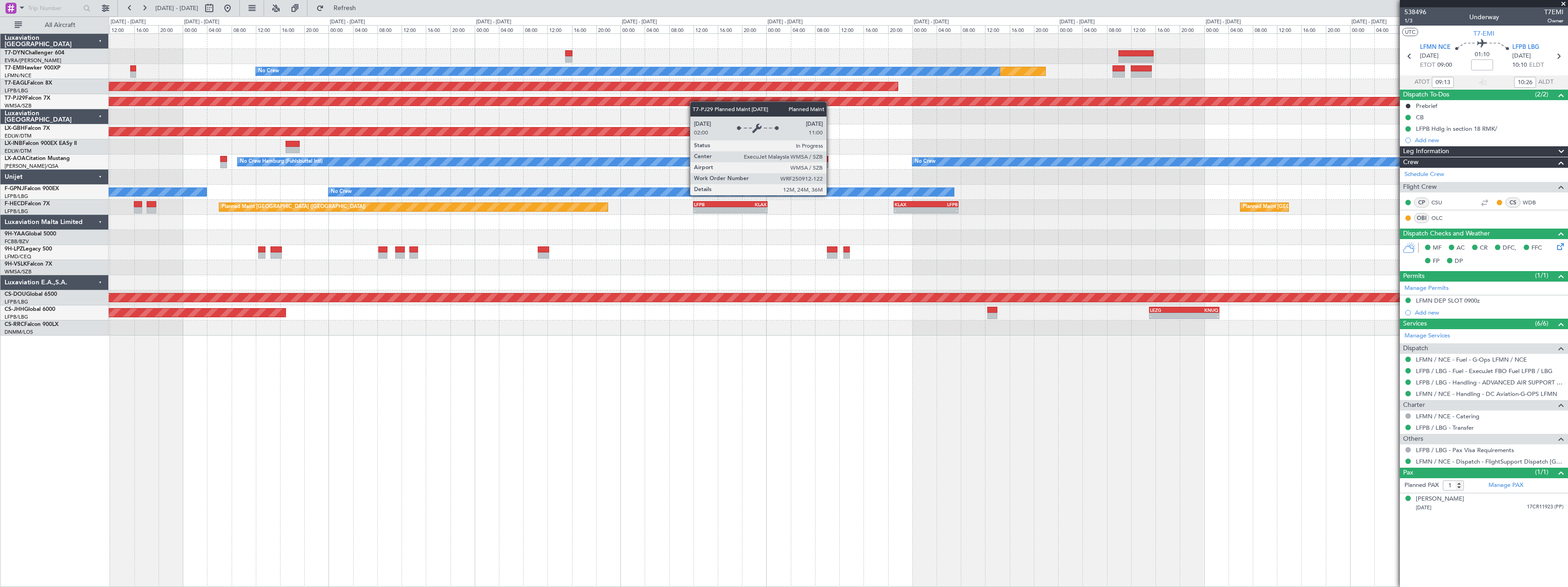
click at [575, 100] on div "Planned Maint No Crew Planned Maint Dubai (Al Maktoum Intl) Planned Maint Kuala…" at bounding box center [837, 185] width 1459 height 302
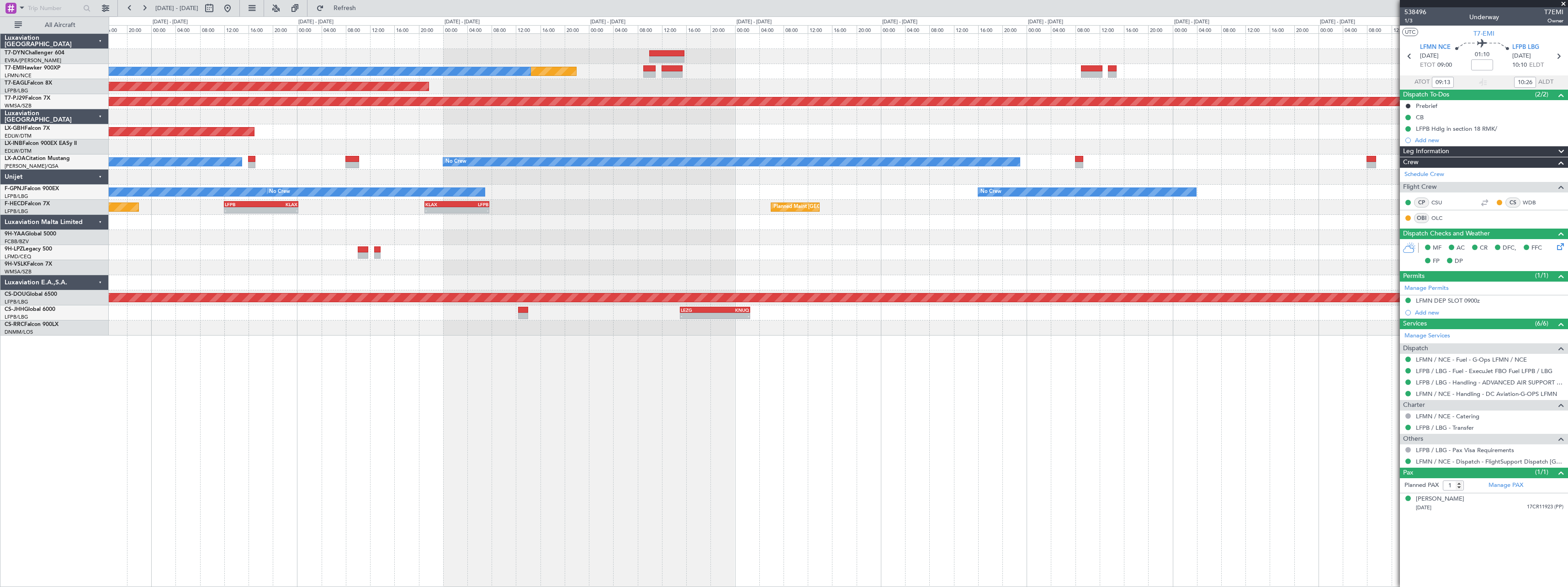
click at [680, 121] on div "Planned Maint No Crew Planned Maint Dubai (Al Maktoum Intl) Planned Maint Kuala…" at bounding box center [837, 185] width 1459 height 302
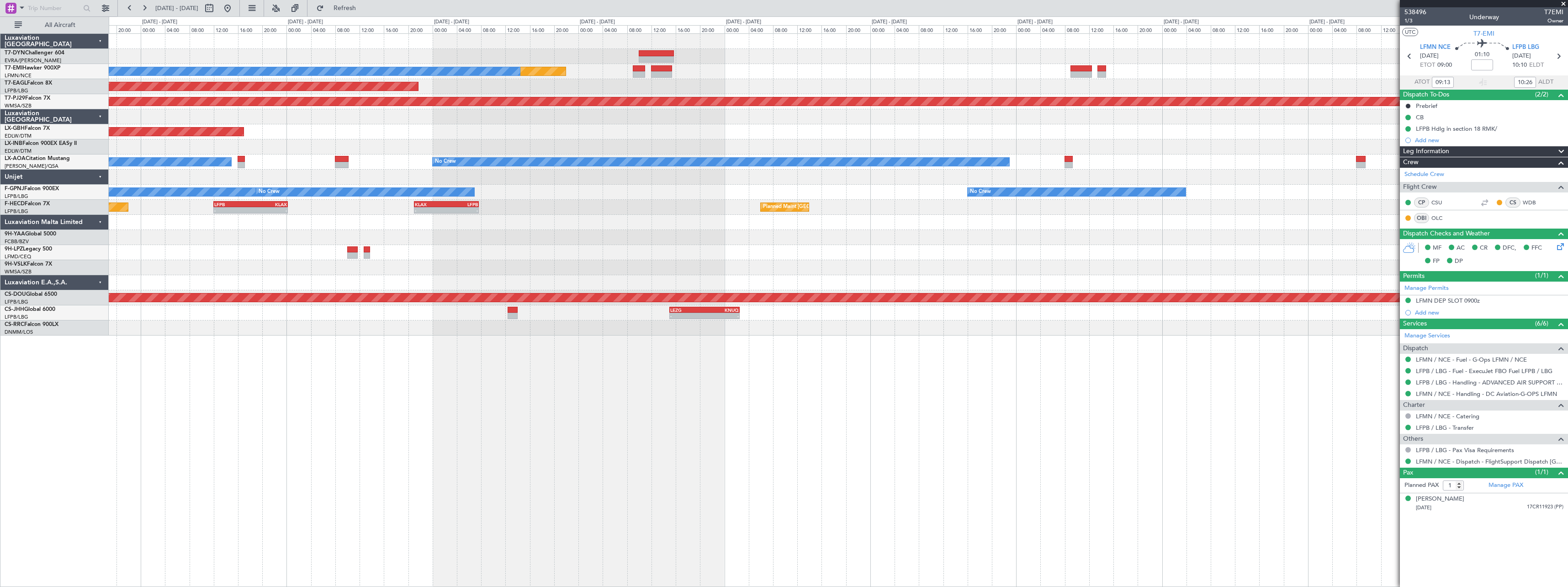
click at [554, 118] on div at bounding box center [837, 116] width 1459 height 15
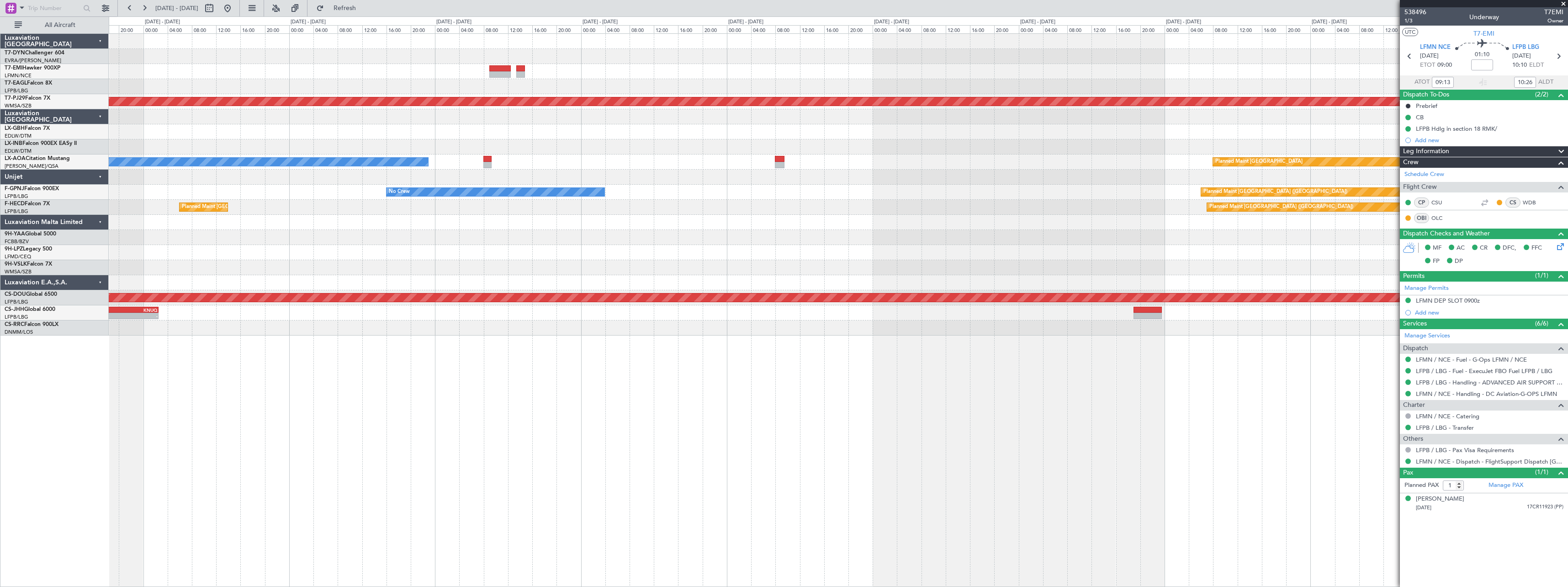
click at [444, 122] on div at bounding box center [837, 116] width 1459 height 15
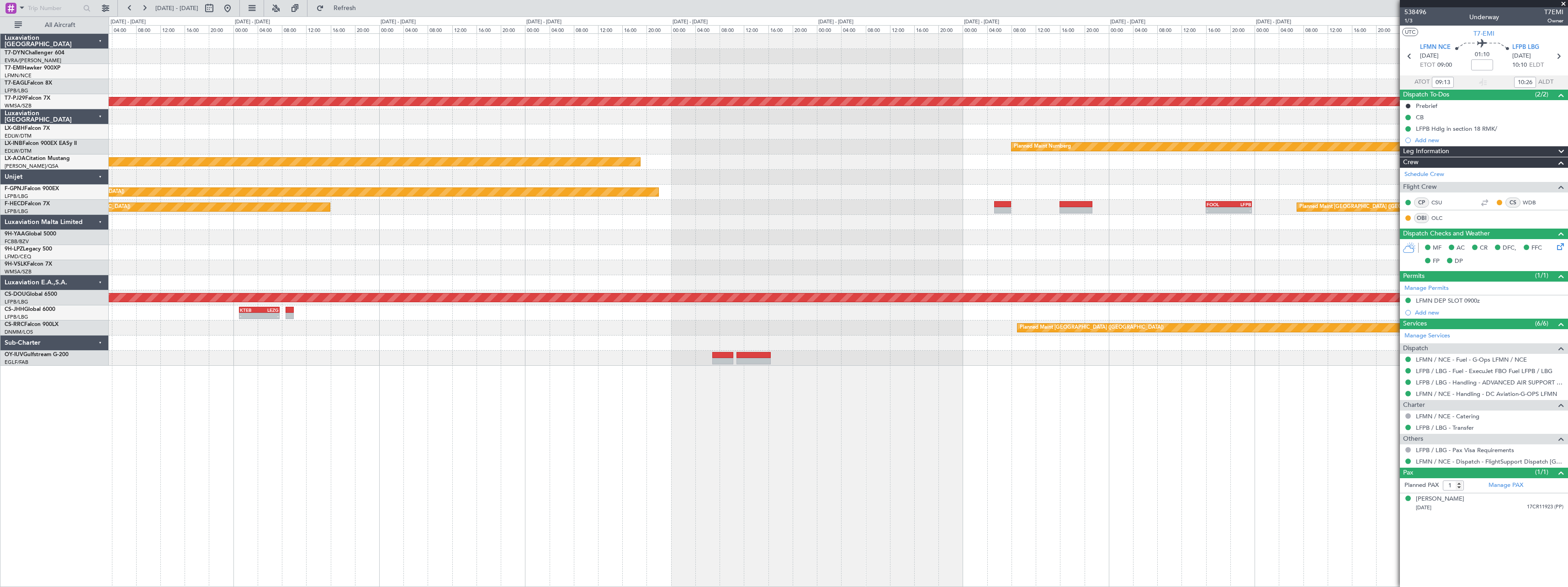
click at [275, 156] on div "Planned Maint Kuala Lumpur (Sultan Abdul Aziz Shah - Subang) Planned Maint Nurn…" at bounding box center [837, 199] width 1459 height 332
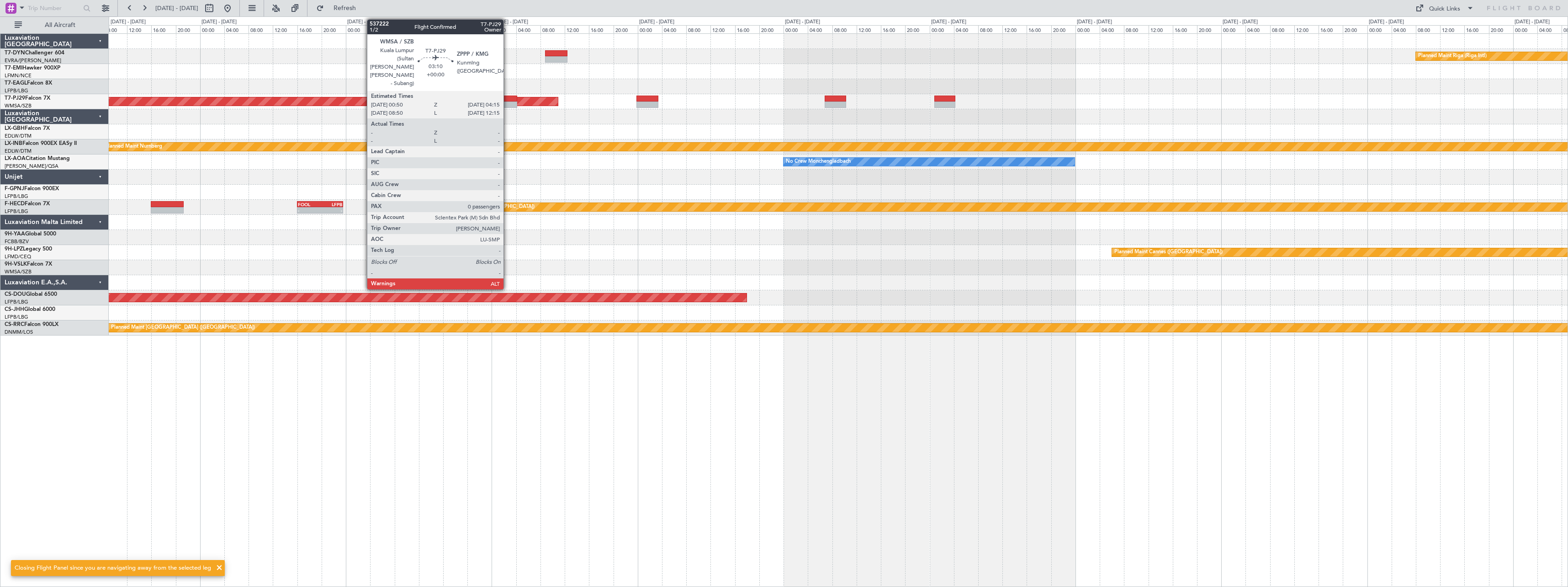
click at [508, 96] on div at bounding box center [507, 98] width 21 height 6
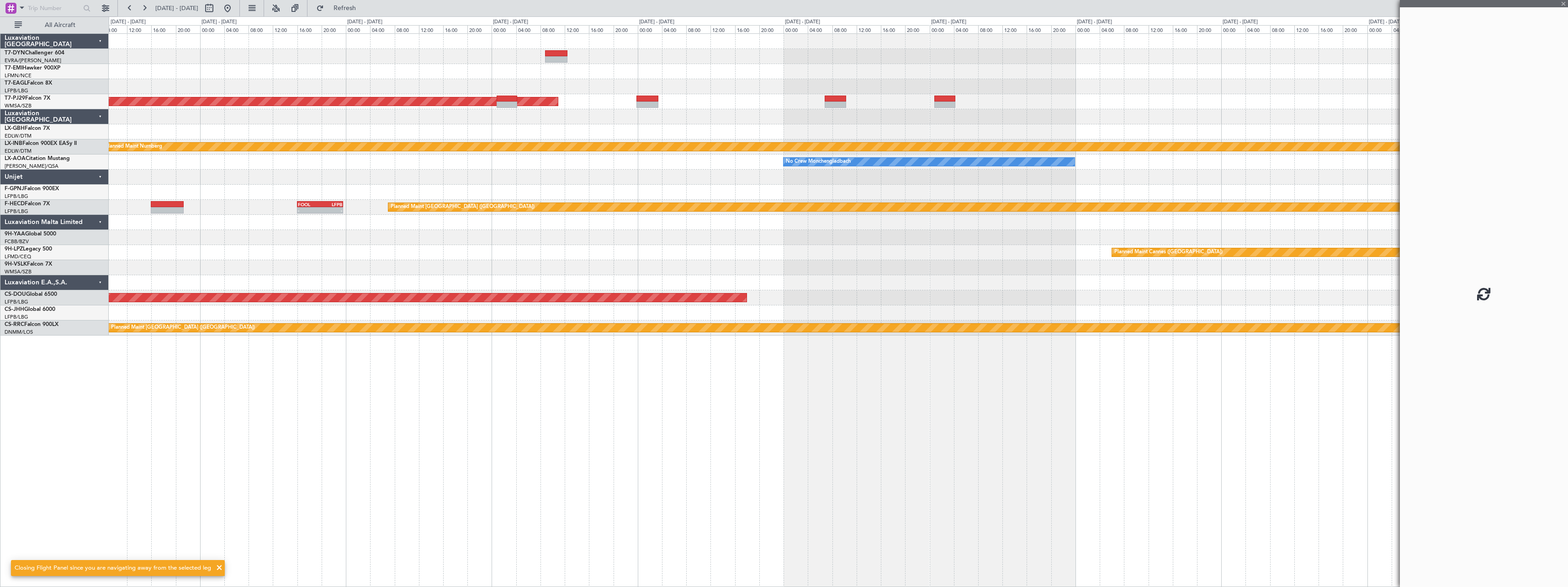
click at [557, 47] on div at bounding box center [837, 41] width 1459 height 15
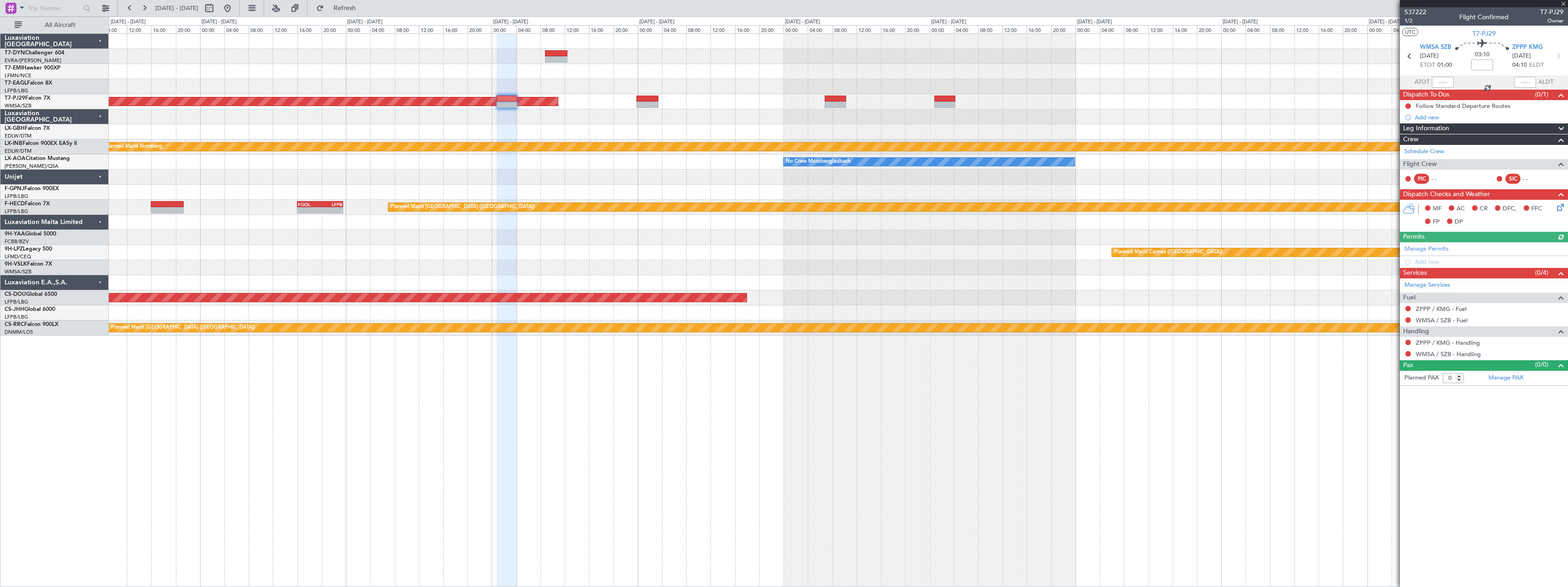
type input "1"
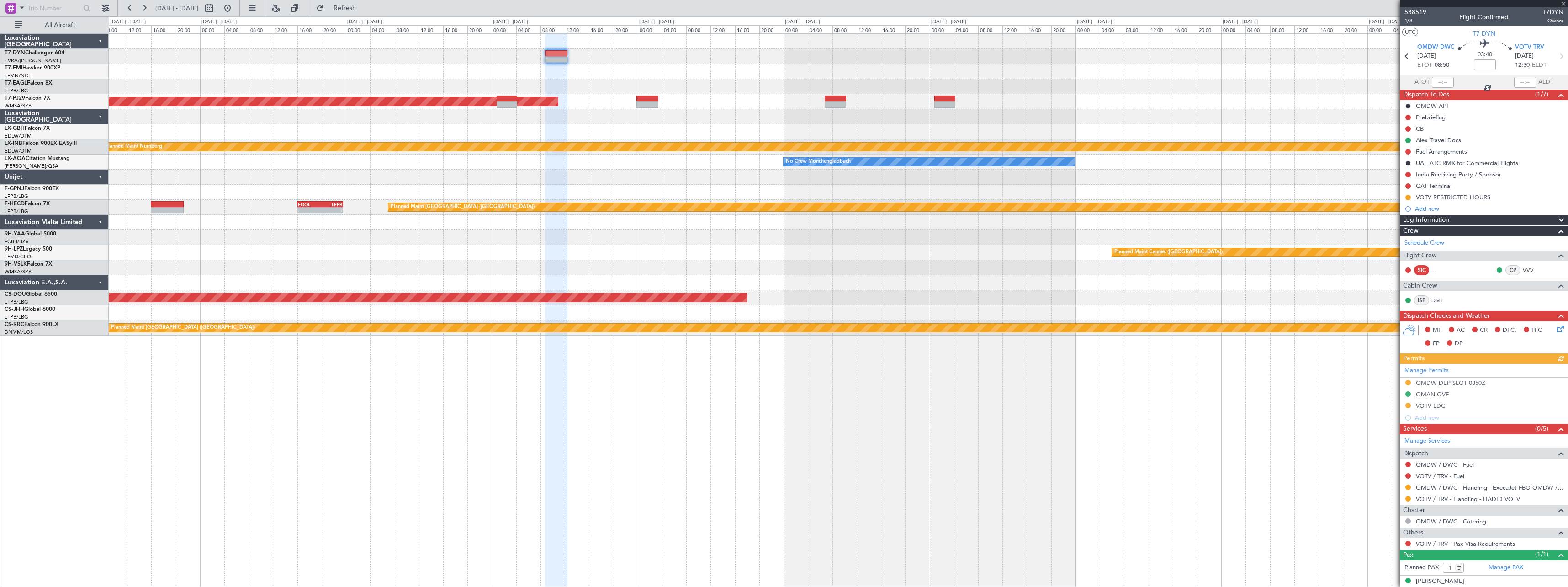
scroll to position [9, 0]
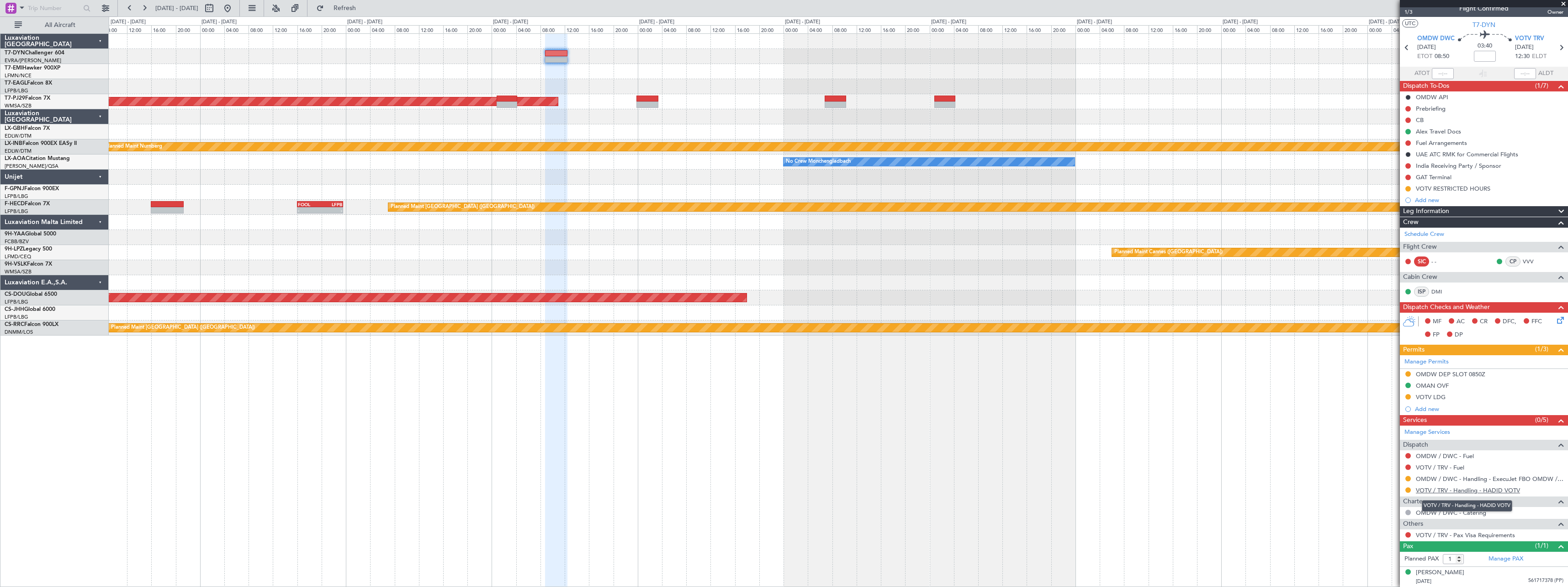
click at [1496, 486] on link "VOTV / TRV - Handling - HADID VOTV" at bounding box center [1468, 490] width 104 height 8
click at [364, 10] on span "Refresh" at bounding box center [345, 8] width 38 height 6
